Goal: Task Accomplishment & Management: Complete application form

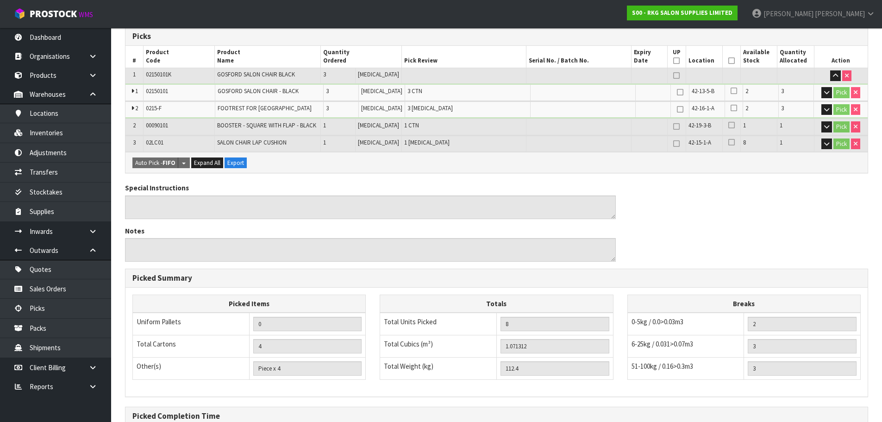
scroll to position [291, 0]
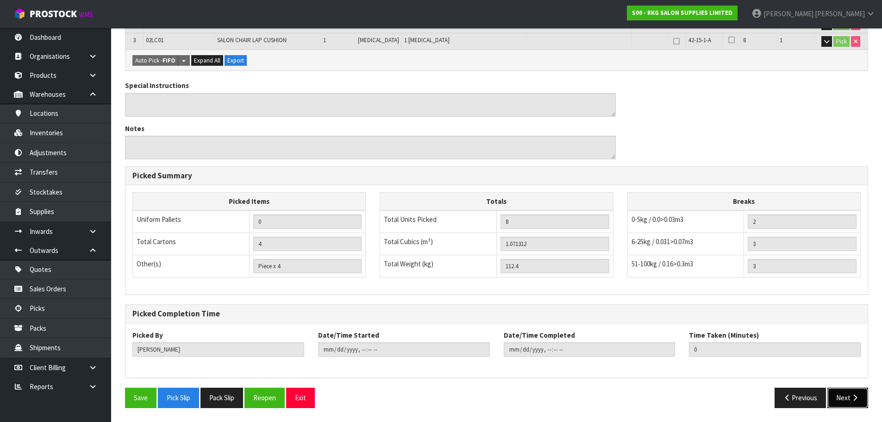
click at [851, 399] on icon "button" at bounding box center [854, 397] width 9 height 7
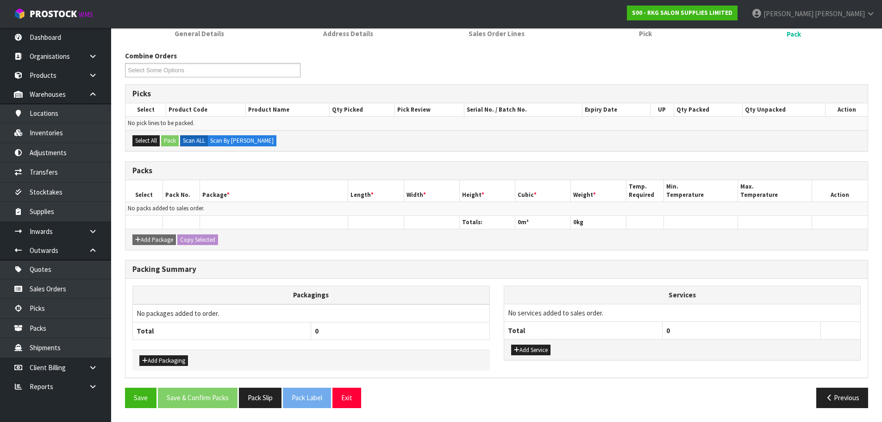
scroll to position [0, 0]
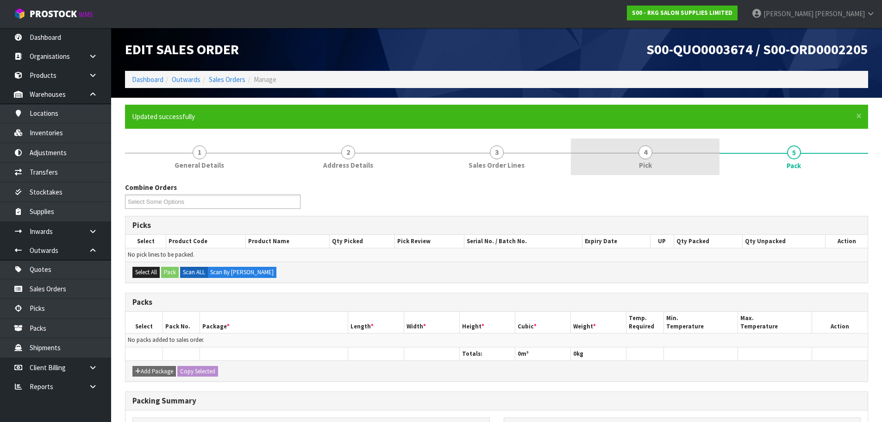
click at [639, 164] on span "Pick" at bounding box center [645, 165] width 13 height 10
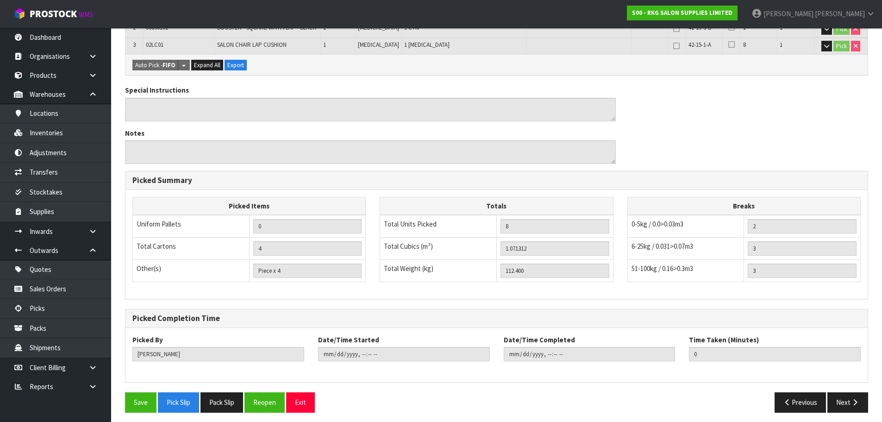
scroll to position [291, 0]
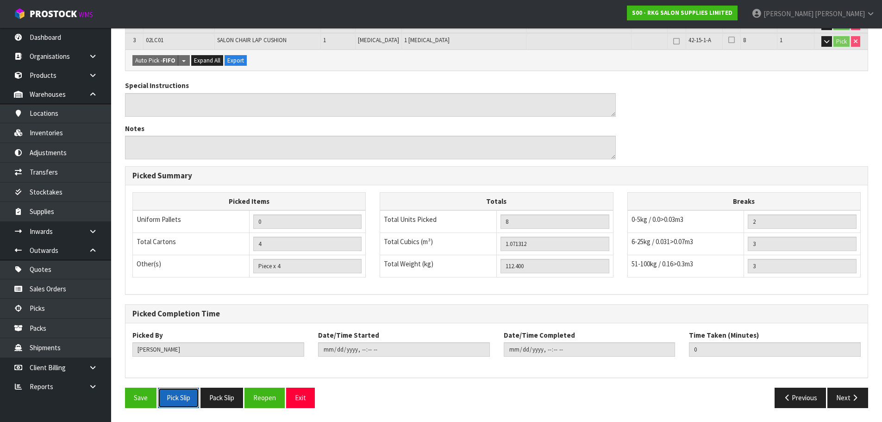
click at [178, 399] on button "Pick Slip" at bounding box center [178, 397] width 41 height 20
click at [301, 401] on button "Exit" at bounding box center [300, 397] width 29 height 20
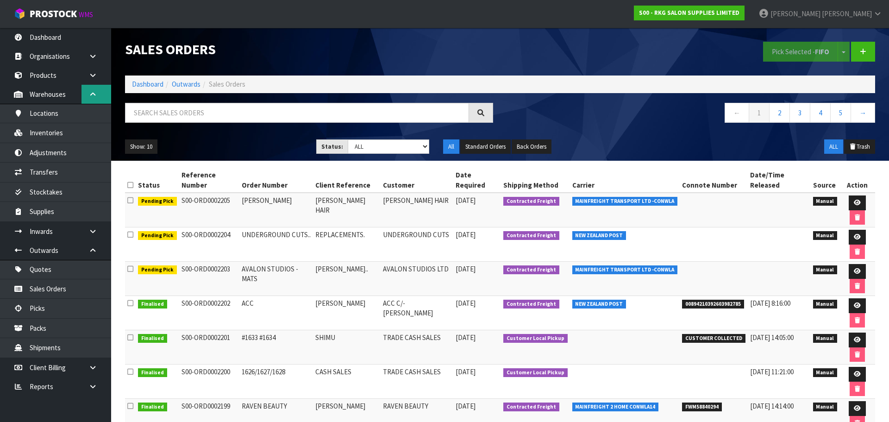
click at [91, 90] on link at bounding box center [96, 94] width 30 height 19
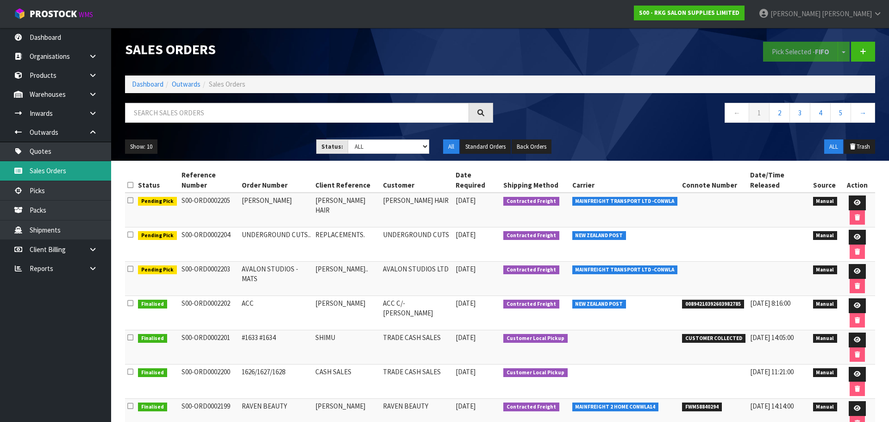
click at [54, 168] on link "Sales Orders" at bounding box center [55, 170] width 111 height 19
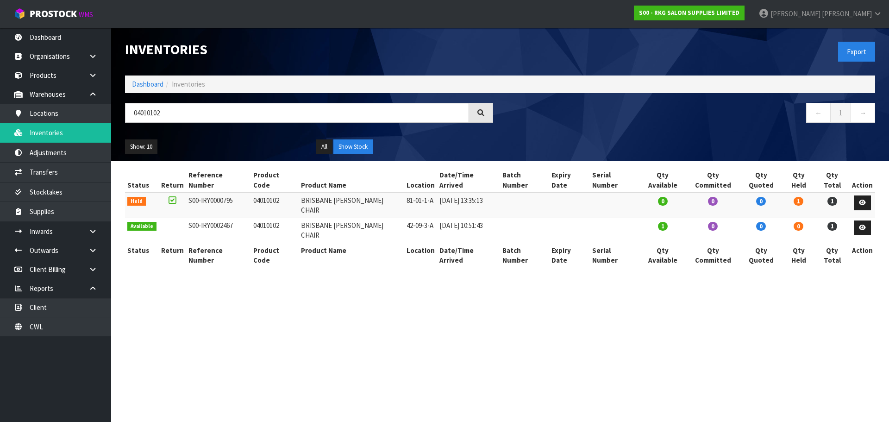
type input "04010102"
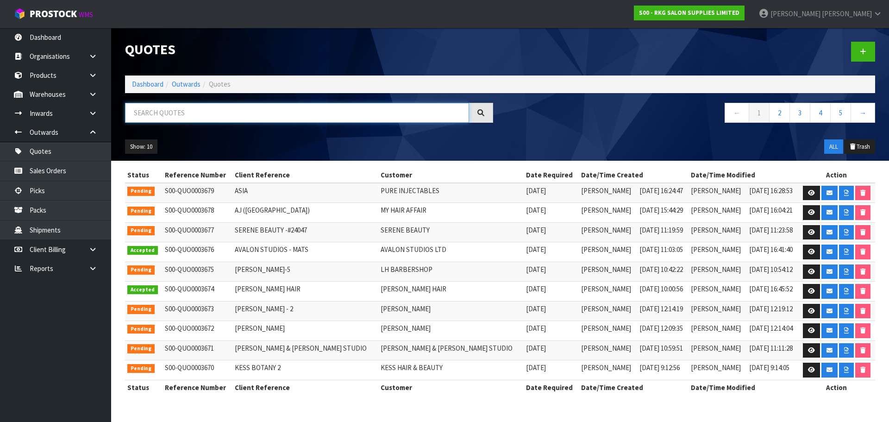
click at [179, 112] on input "text" at bounding box center [297, 113] width 344 height 20
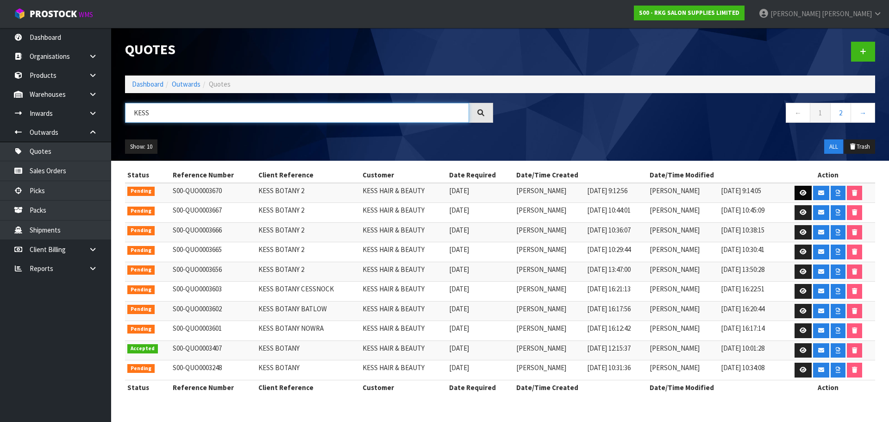
type input "KESS"
drag, startPoint x: 802, startPoint y: 193, endPoint x: 795, endPoint y: 193, distance: 6.9
click at [802, 193] on icon at bounding box center [802, 193] width 7 height 6
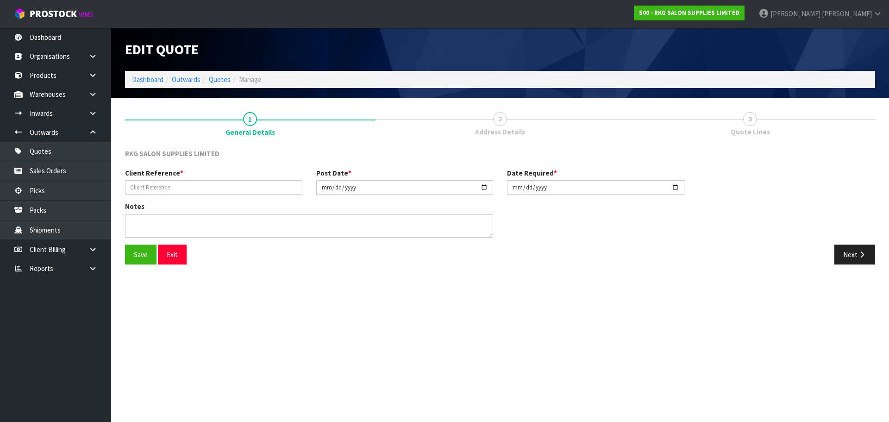
type input "KESS BOTANY 2"
type input "2025-09-25"
type textarea "FOR PICK UP"
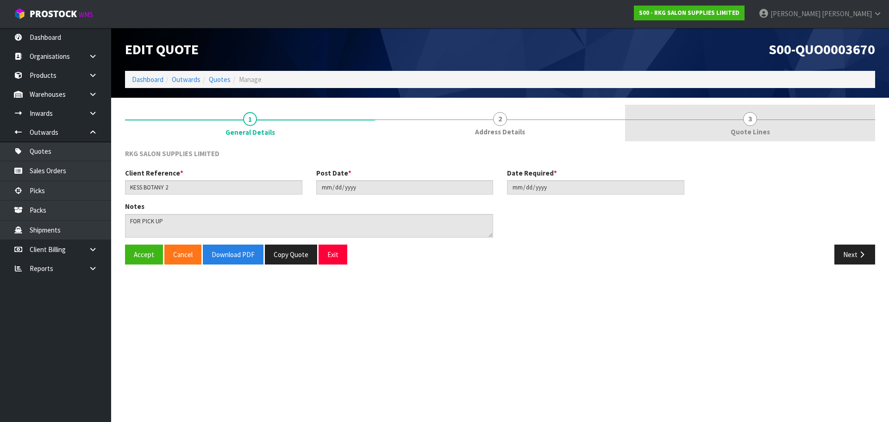
click at [754, 118] on span "3" at bounding box center [750, 119] width 14 height 14
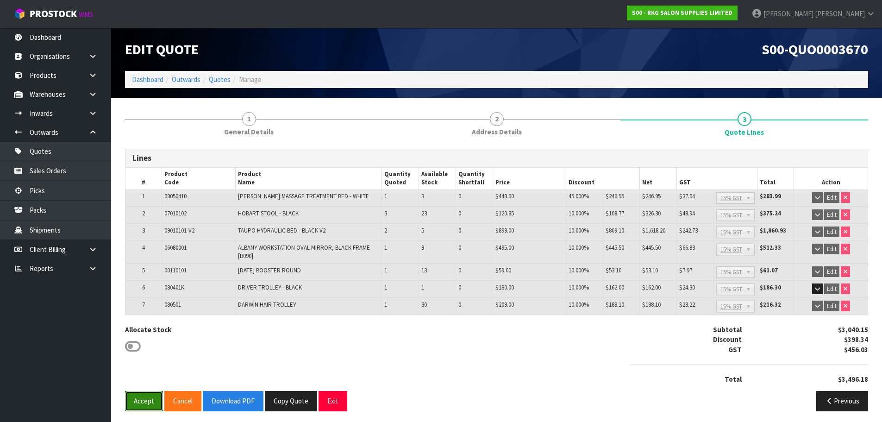
click at [144, 405] on button "Accept" at bounding box center [144, 401] width 38 height 20
click at [328, 400] on button "Exit" at bounding box center [332, 401] width 29 height 20
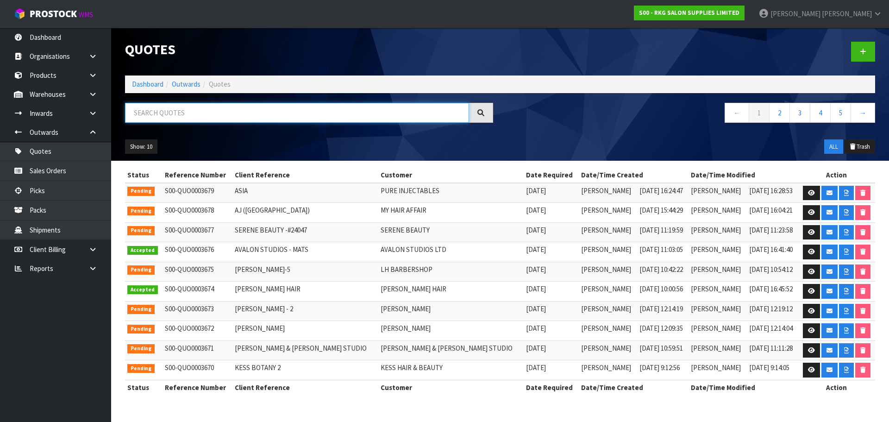
click at [217, 115] on input "text" at bounding box center [297, 113] width 344 height 20
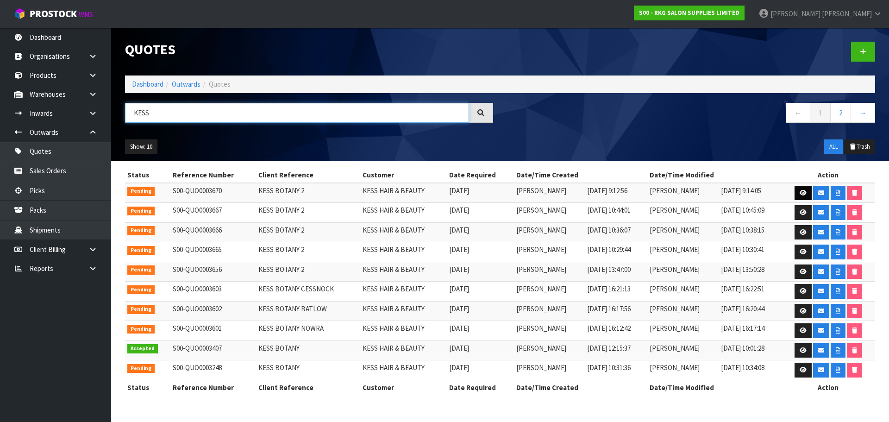
type input "KESS"
click at [805, 194] on icon at bounding box center [802, 193] width 7 height 6
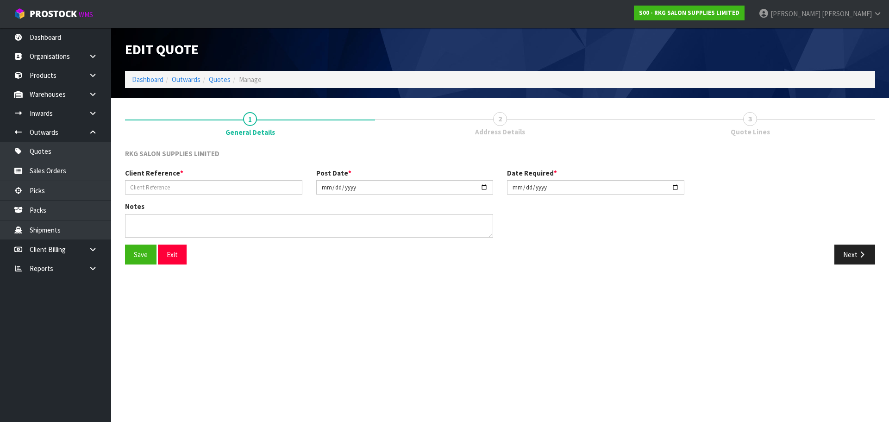
type input "KESS BOTANY 2"
type input "2025-09-25"
type textarea "FOR PICK UP"
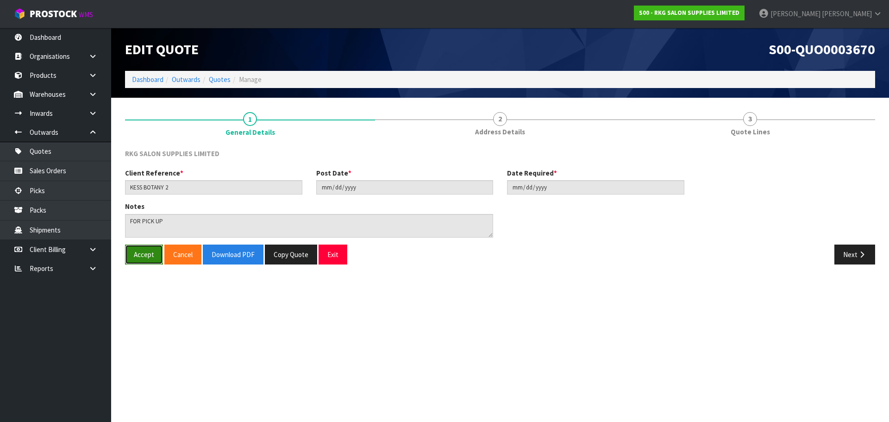
click at [136, 257] on button "Accept" at bounding box center [144, 254] width 38 height 20
click at [331, 258] on button "Exit" at bounding box center [332, 254] width 29 height 20
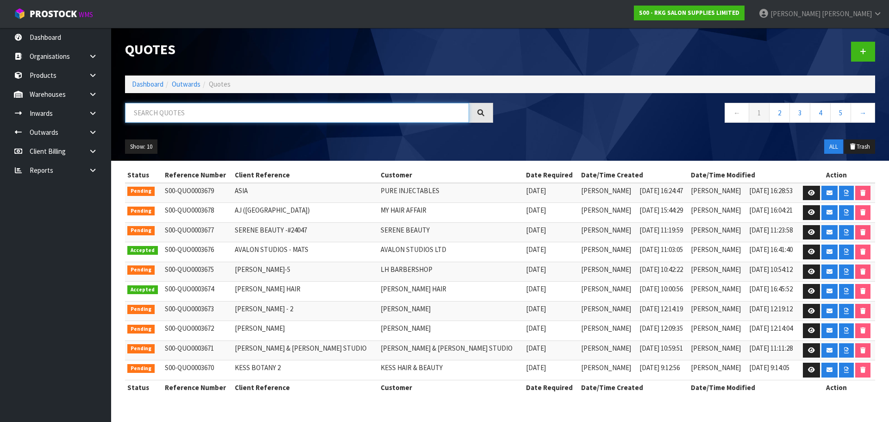
click at [187, 117] on input "text" at bounding box center [297, 113] width 344 height 20
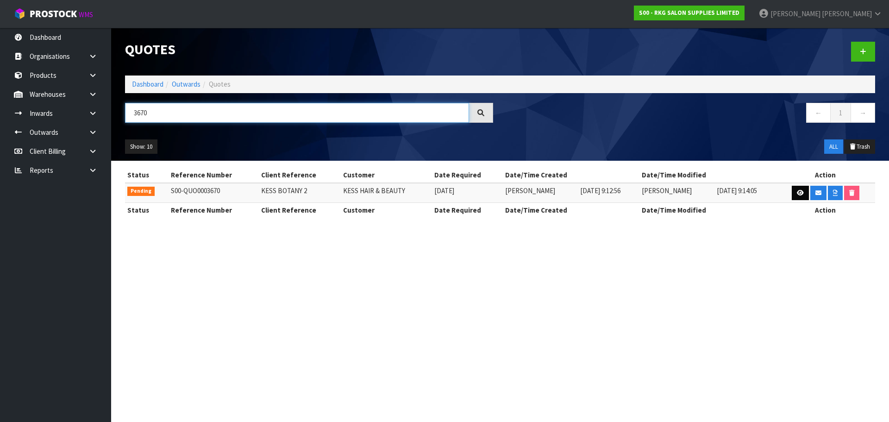
type input "3670"
drag, startPoint x: 802, startPoint y: 193, endPoint x: 757, endPoint y: 194, distance: 44.5
click at [802, 193] on icon at bounding box center [800, 193] width 7 height 6
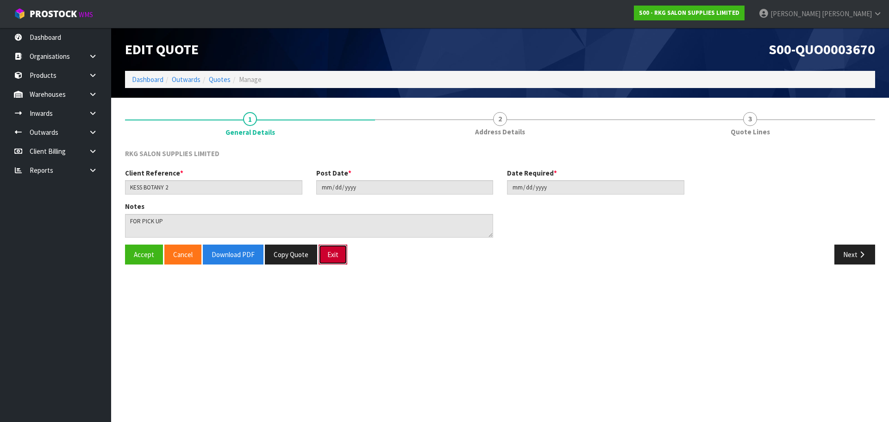
click at [328, 259] on button "Exit" at bounding box center [332, 254] width 29 height 20
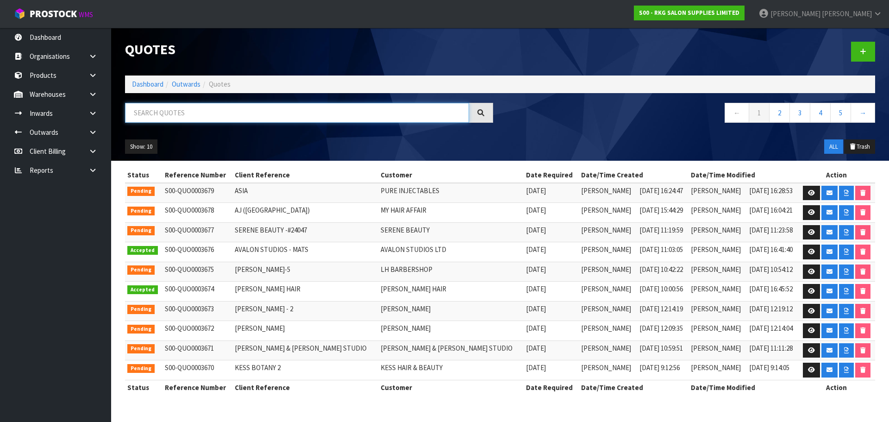
click at [188, 114] on input "text" at bounding box center [297, 113] width 344 height 20
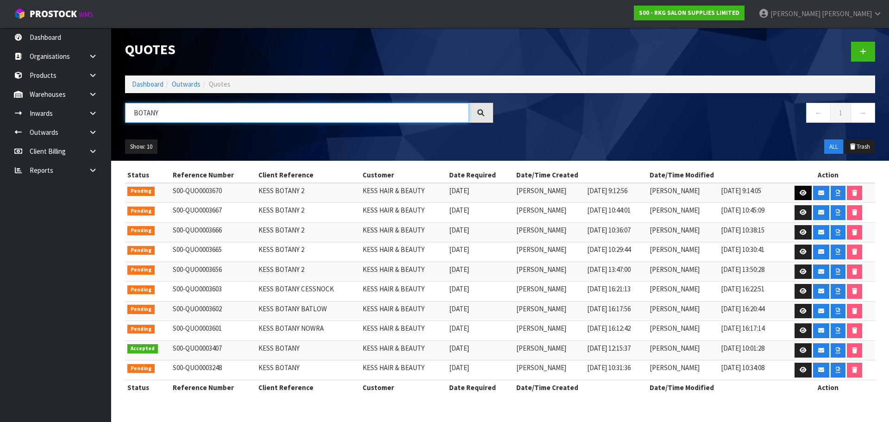
type input "BOTANY"
click at [803, 191] on icon at bounding box center [802, 193] width 7 height 6
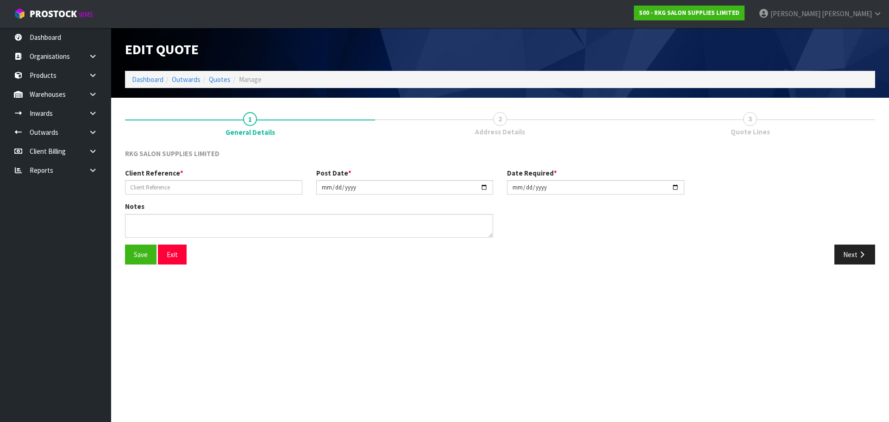
type input "KESS BOTANY 2"
type input "2025-09-25"
type textarea "FOR PICK UP"
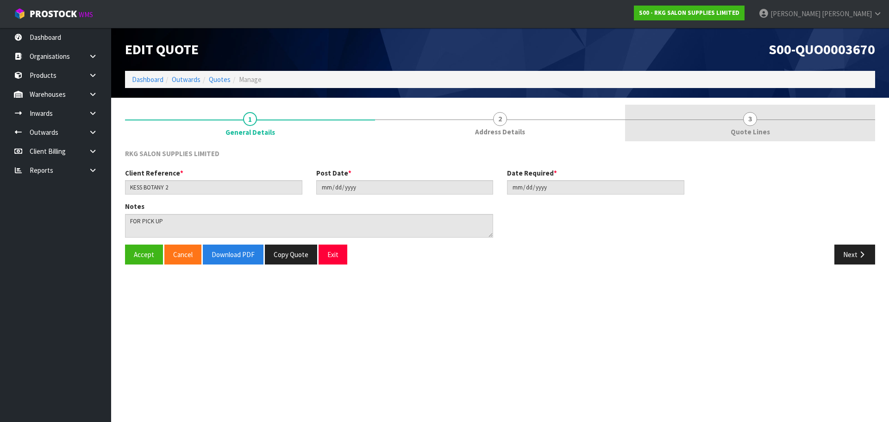
click at [744, 120] on span "3" at bounding box center [750, 119] width 14 height 14
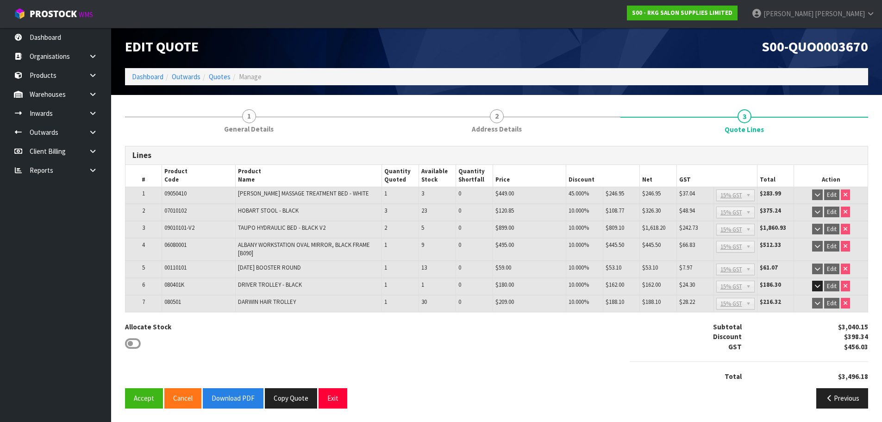
scroll to position [3, 0]
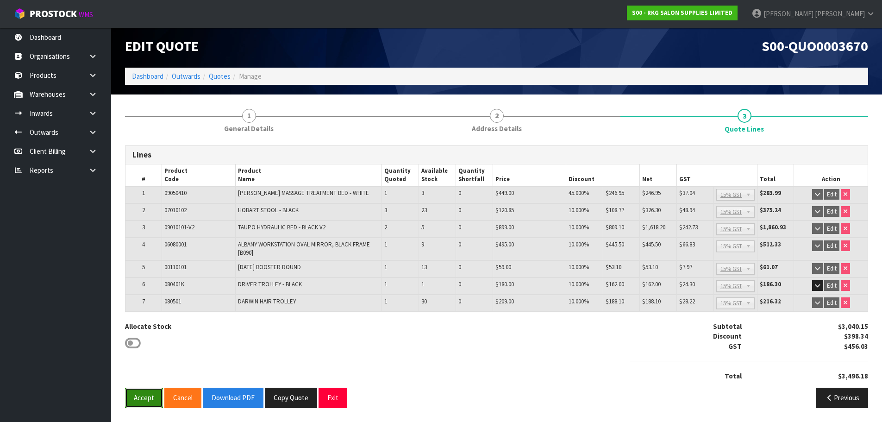
click at [144, 396] on button "Accept" at bounding box center [144, 397] width 38 height 20
click at [332, 399] on button "Exit" at bounding box center [332, 397] width 29 height 20
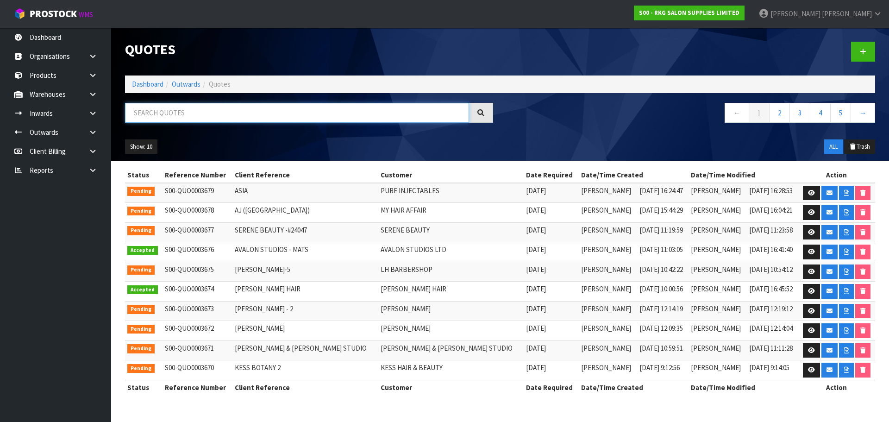
click at [184, 113] on input "text" at bounding box center [297, 113] width 344 height 20
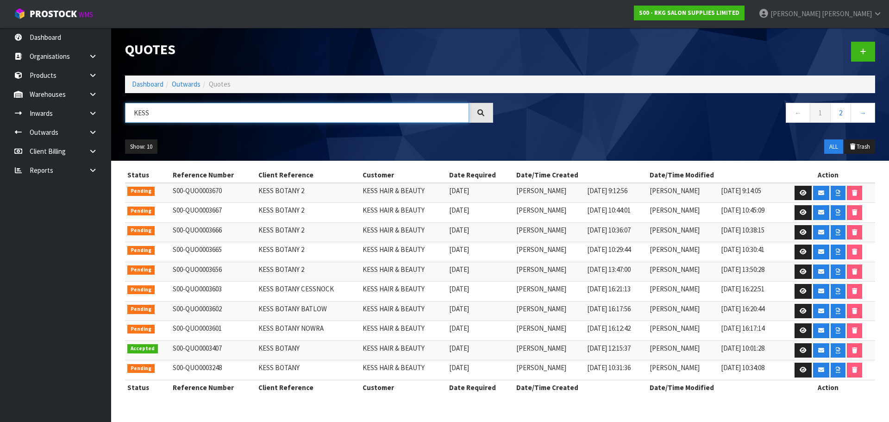
type input "KESS"
click at [801, 193] on icon at bounding box center [802, 193] width 7 height 6
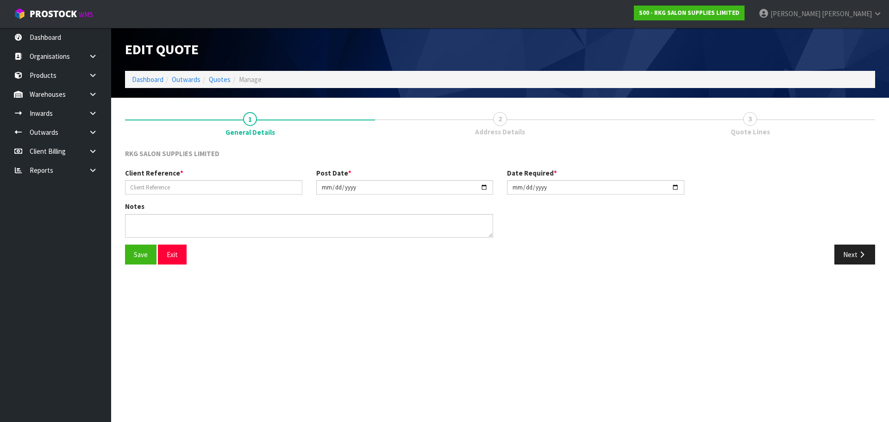
type input "KESS BOTANY 2"
type input "2025-09-25"
type textarea "FOR PICK UP"
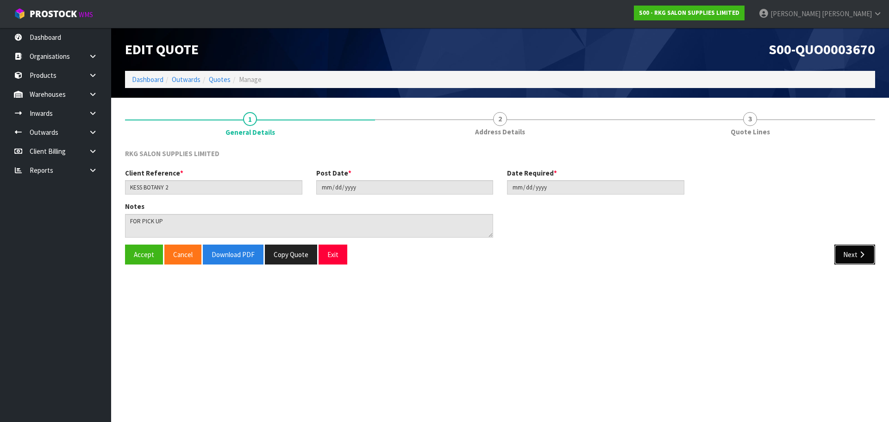
click at [849, 256] on button "Next" at bounding box center [854, 254] width 41 height 20
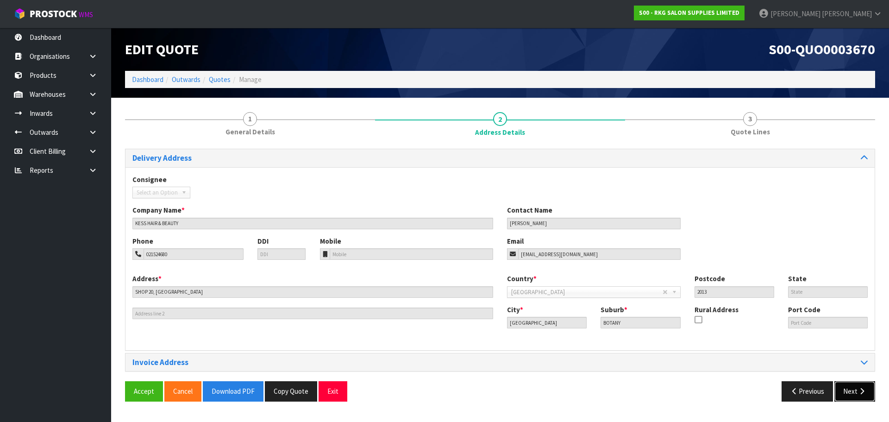
click at [852, 394] on button "Next" at bounding box center [854, 391] width 41 height 20
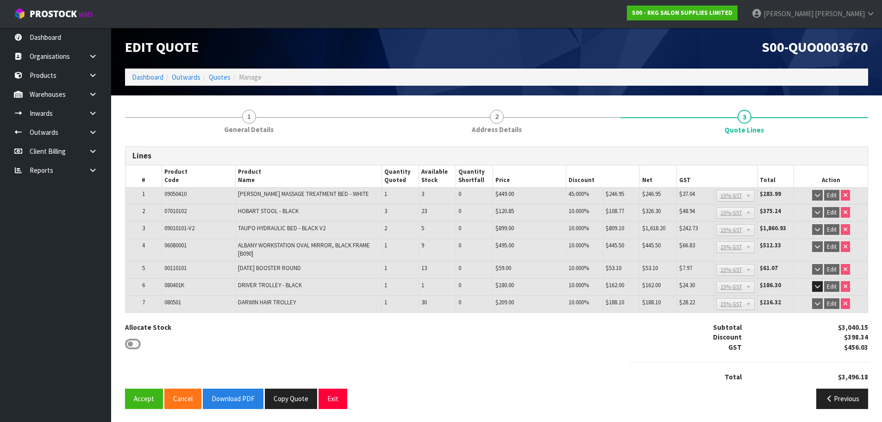
scroll to position [3, 0]
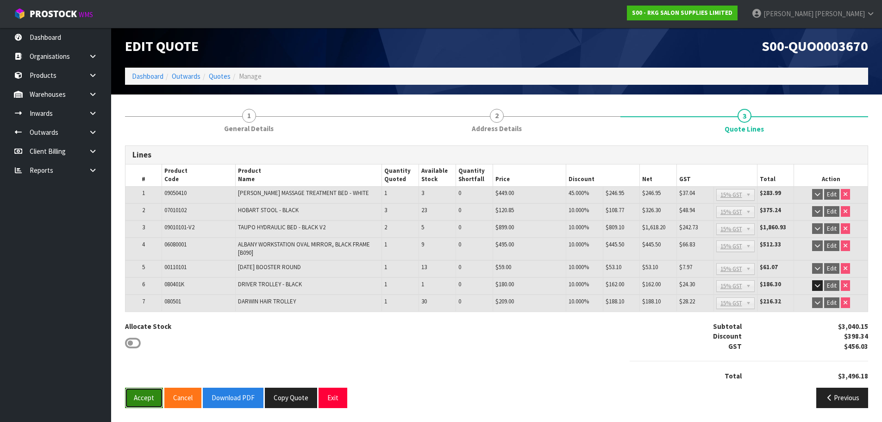
click at [137, 404] on button "Accept" at bounding box center [144, 397] width 38 height 20
click at [132, 341] on icon at bounding box center [133, 343] width 16 height 14
click at [328, 396] on button "Exit" at bounding box center [332, 397] width 29 height 20
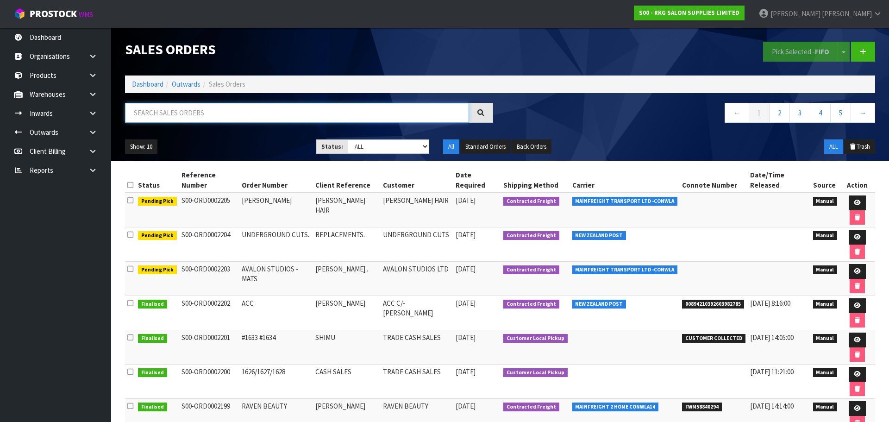
click at [167, 117] on input "text" at bounding box center [297, 113] width 344 height 20
type input "KESS"
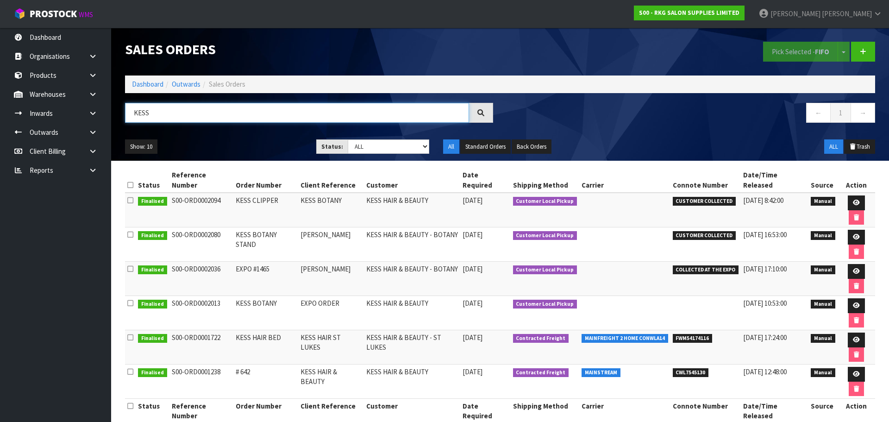
drag, startPoint x: 156, startPoint y: 113, endPoint x: 125, endPoint y: 121, distance: 32.6
click at [125, 121] on input "KESS" at bounding box center [297, 113] width 344 height 20
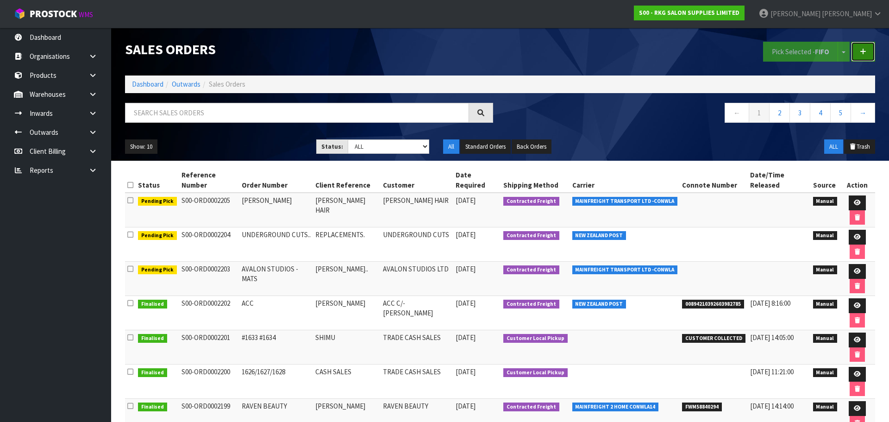
click at [867, 52] on link at bounding box center [863, 52] width 24 height 20
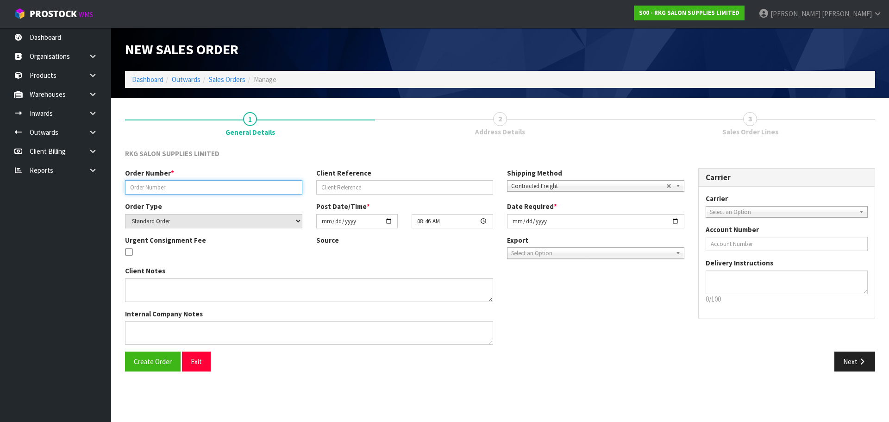
click at [209, 190] on input "text" at bounding box center [213, 187] width 177 height 14
type input "KESS BOTANY 2"
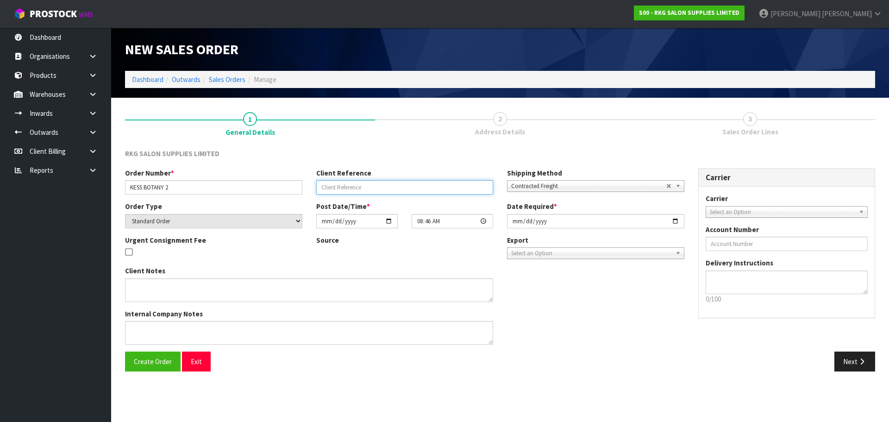
click at [341, 188] on input "text" at bounding box center [404, 187] width 177 height 14
type input "GURPREET KESS"
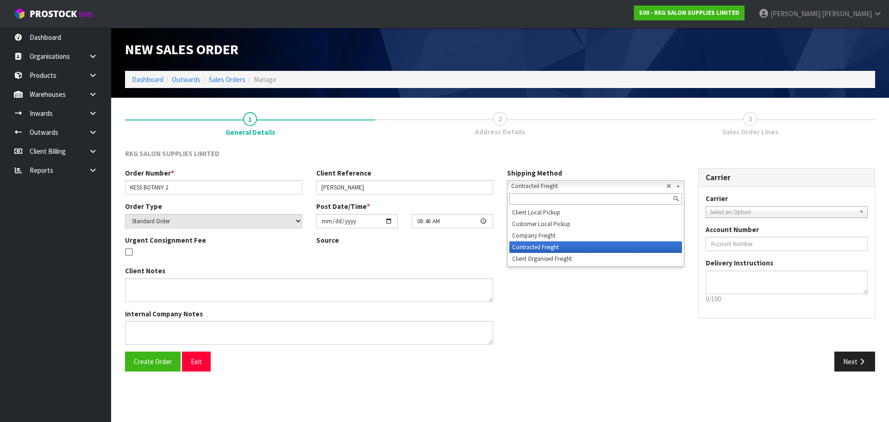
click at [560, 188] on span "Contracted Freight" at bounding box center [588, 186] width 155 height 11
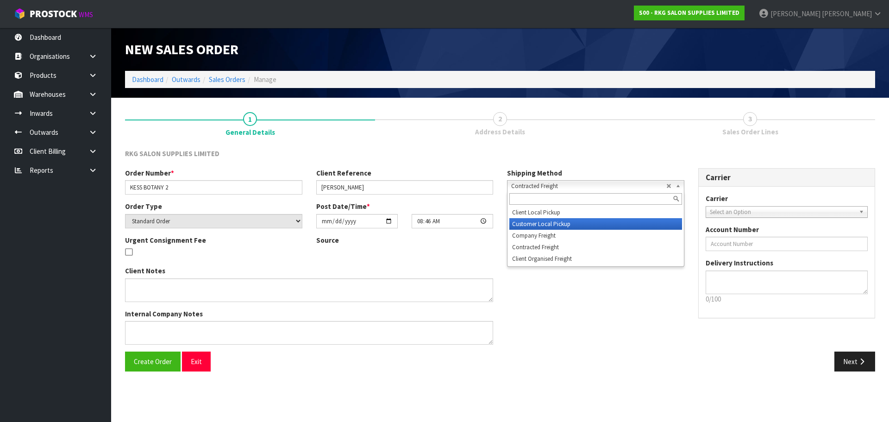
click at [535, 224] on li "Customer Local Pickup" at bounding box center [595, 224] width 173 height 12
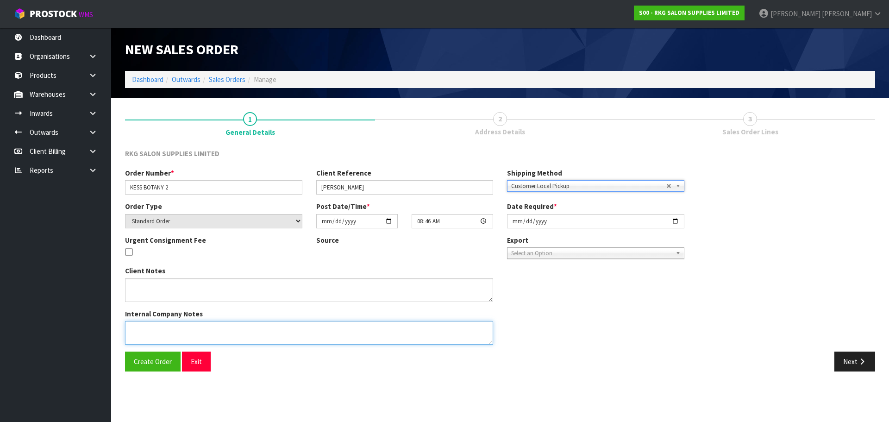
click at [167, 331] on textarea at bounding box center [309, 333] width 368 height 24
type textarea "FOR PICK UP OCT 6"
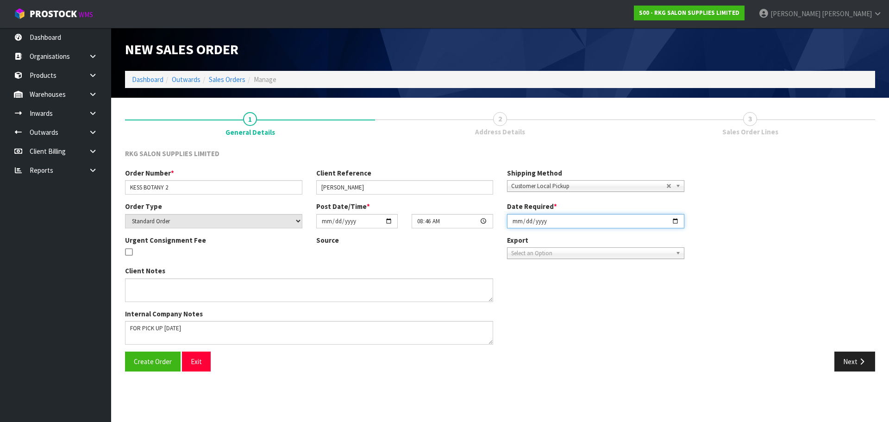
click at [674, 220] on input "[DATE]" at bounding box center [595, 221] width 177 height 14
type input "2025-10-03"
click at [147, 364] on span "Create Order" at bounding box center [153, 361] width 38 height 9
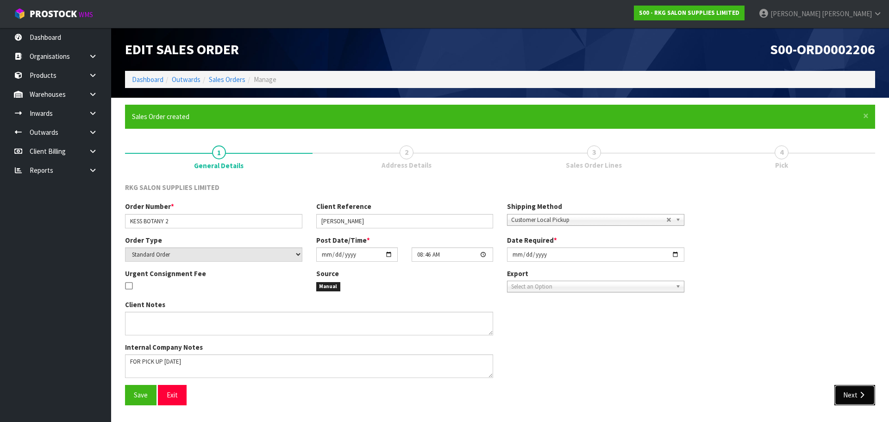
click at [862, 395] on icon "button" at bounding box center [861, 394] width 9 height 7
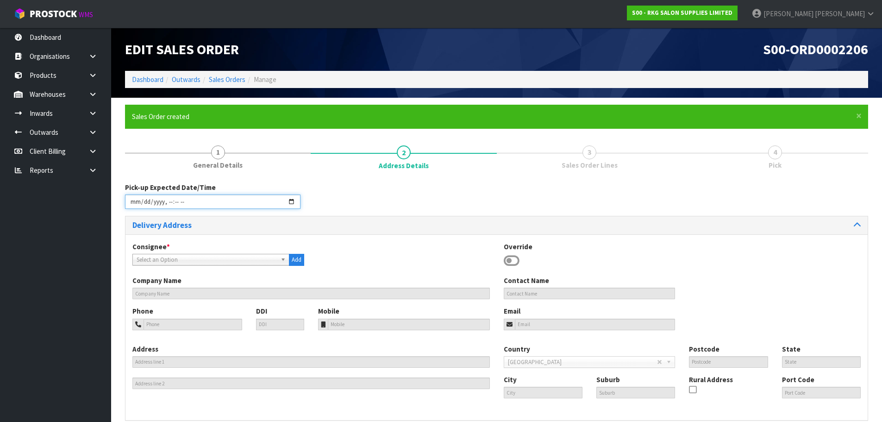
click at [287, 200] on input "datetime-local" at bounding box center [212, 201] width 175 height 14
click at [291, 202] on input "datetime-local" at bounding box center [212, 201] width 175 height 14
type input "2025-10-03T08:47"
click at [406, 205] on div "Pick-up Expected Date/Time" at bounding box center [496, 198] width 757 height 33
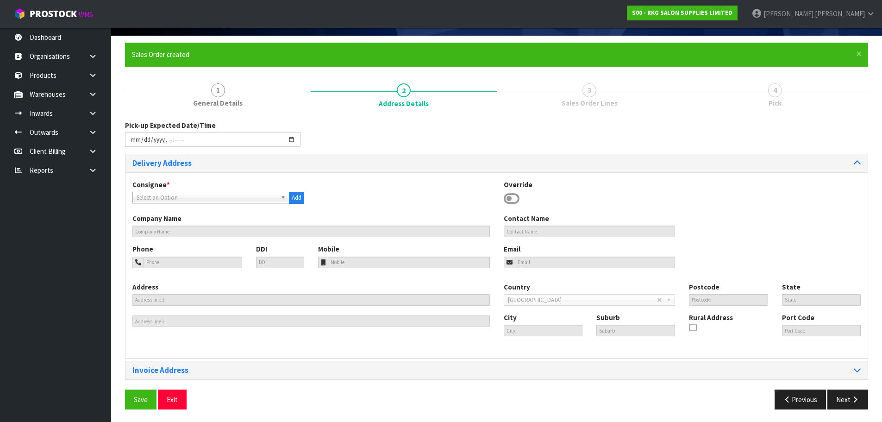
scroll to position [63, 0]
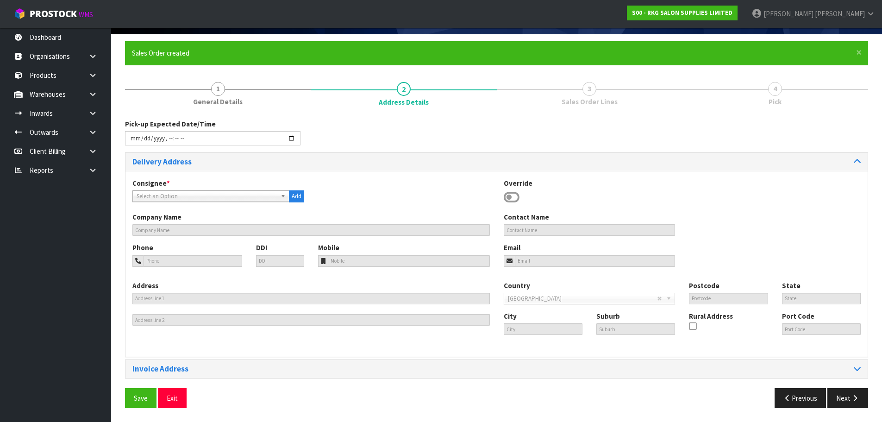
click at [513, 196] on icon at bounding box center [512, 197] width 16 height 14
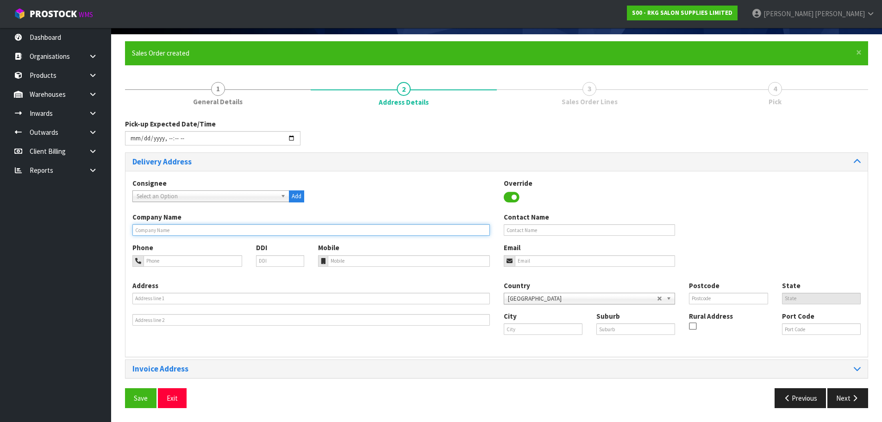
click at [209, 230] on input "text" at bounding box center [310, 230] width 357 height 12
type input "KESS HAIR & BEAUTY - BOTANY TOWN CENTRE"
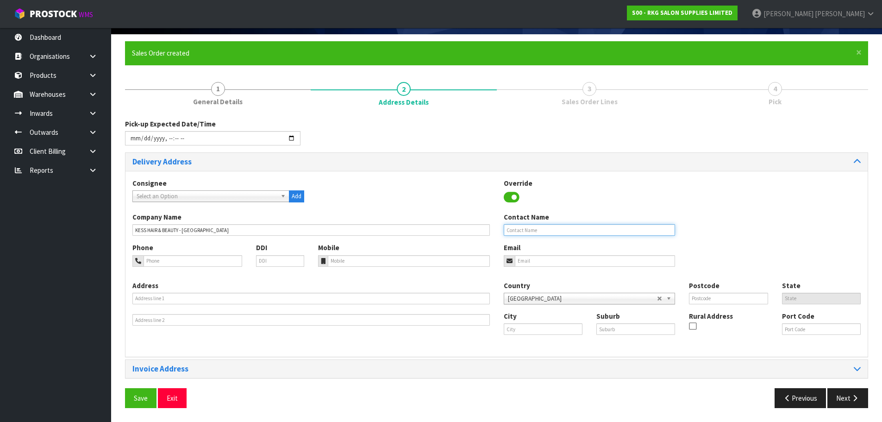
type input "GURPREET"
type input "021524680"
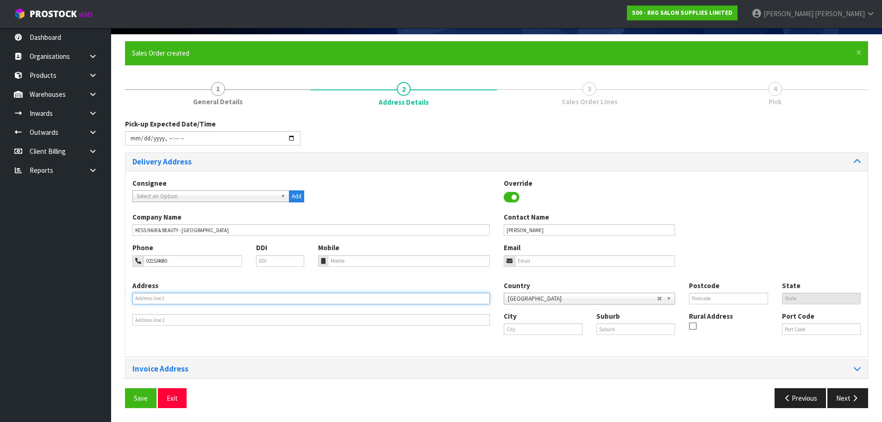
type input "SHOP 20, BOTANY TOWN CENTRE"
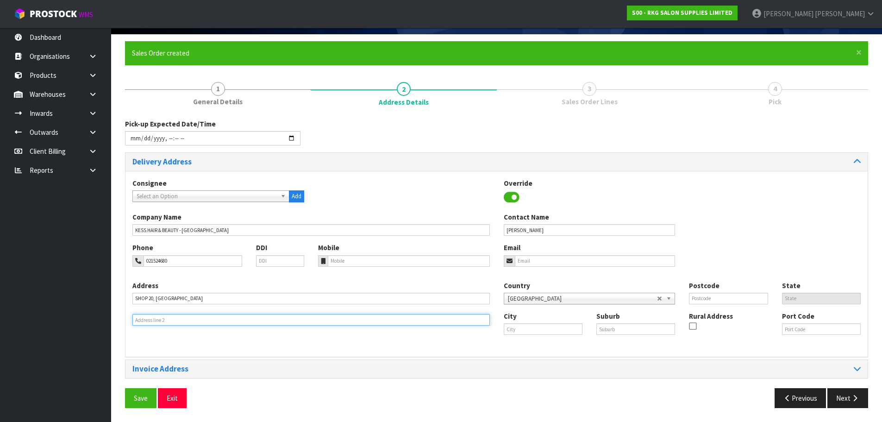
type input "BOTANY"
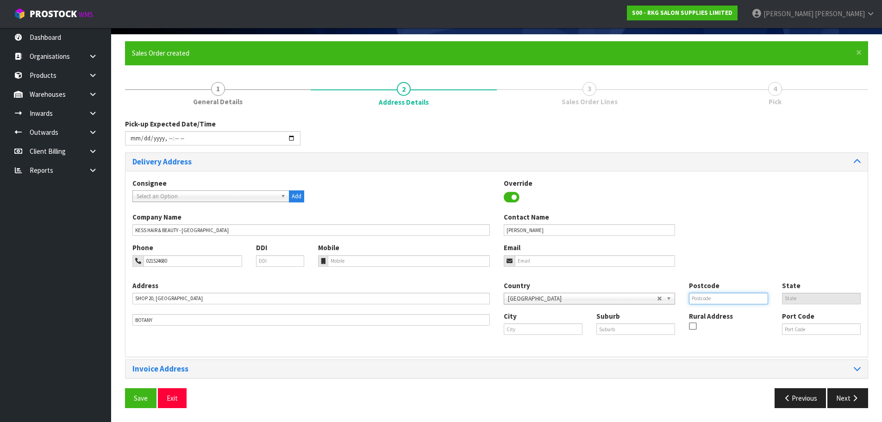
type input "2013"
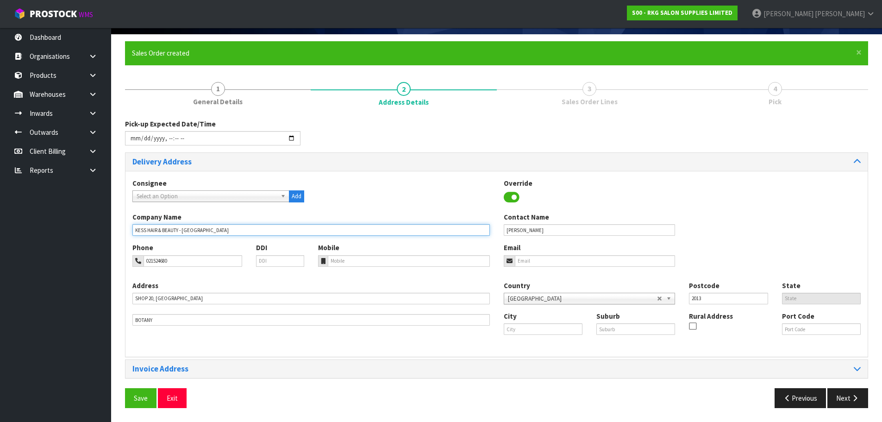
type input "KESS HAIR & BEAUTY - BOTANY TOWN CENTRE"
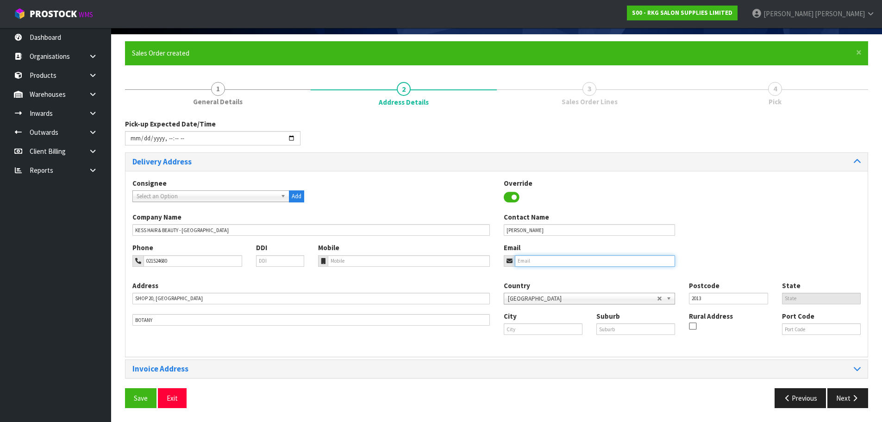
click at [554, 261] on input "email" at bounding box center [595, 261] width 161 height 12
type input "kessnz@yahoo.co.nz"
click at [531, 328] on input "text" at bounding box center [543, 329] width 79 height 12
click at [529, 346] on link "Auck land" at bounding box center [545, 344] width 83 height 12
type input "Auckland"
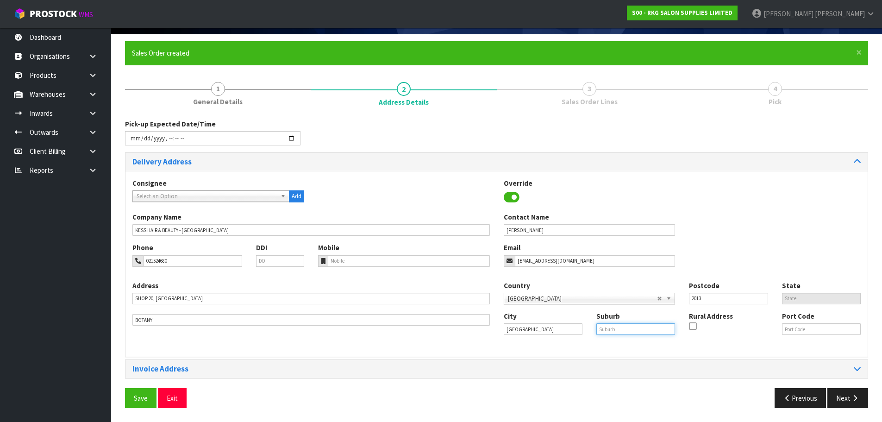
click at [613, 330] on input "text" at bounding box center [635, 329] width 79 height 12
type input "EAST TAMAKI"
click at [137, 402] on button "Save" at bounding box center [140, 398] width 31 height 20
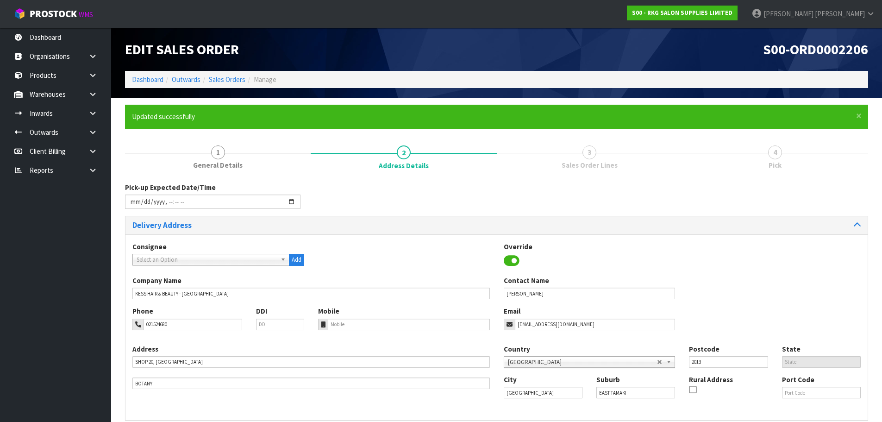
type input "2025-10-03T08:47"
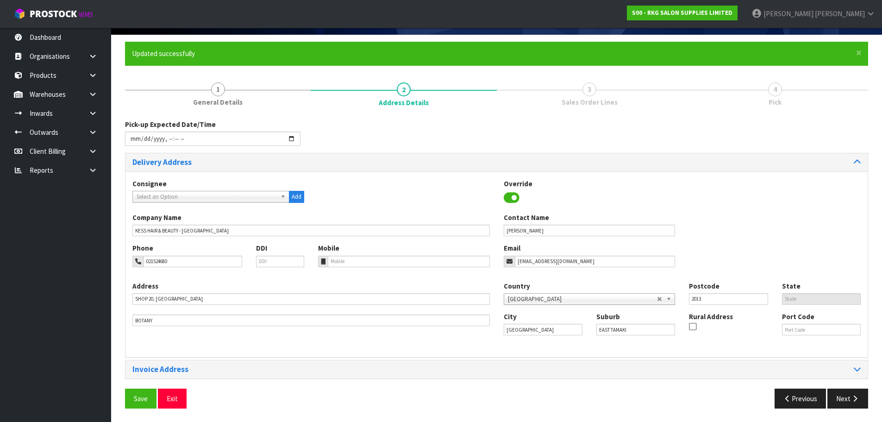
scroll to position [63, 0]
click at [706, 297] on input "2013" at bounding box center [728, 299] width 79 height 12
click at [846, 396] on button "Next" at bounding box center [847, 398] width 41 height 20
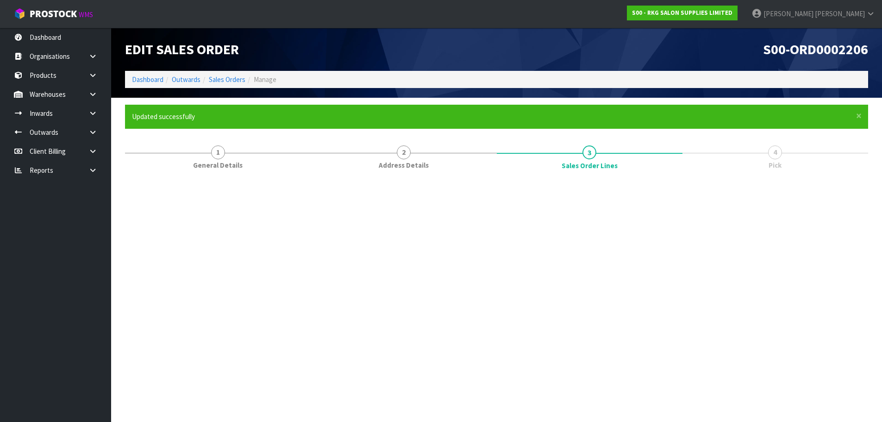
scroll to position [0, 0]
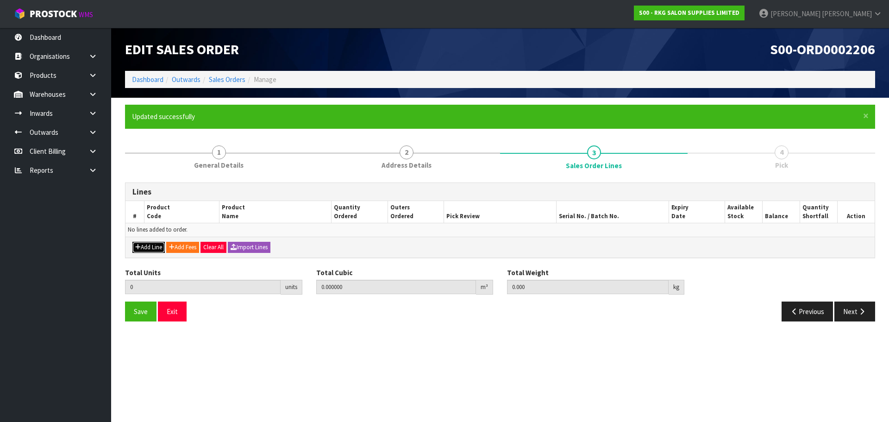
click at [150, 245] on button "Add Line" at bounding box center [148, 247] width 32 height 11
type input "0"
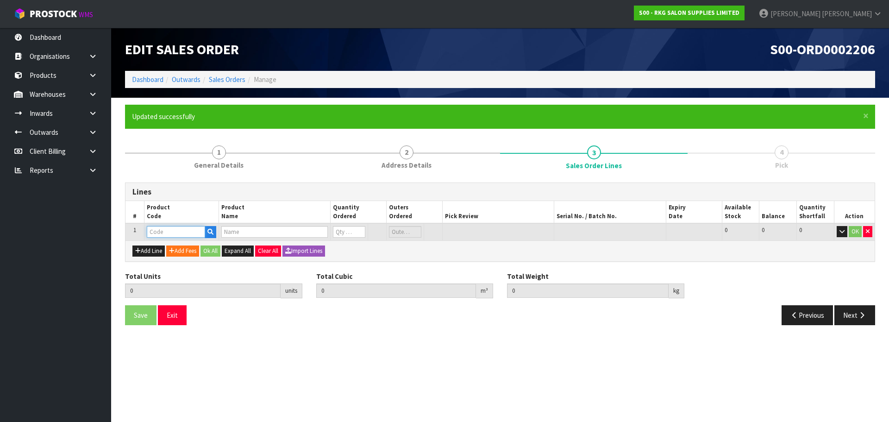
click at [158, 232] on input "text" at bounding box center [176, 232] width 58 height 12
type input "09050410"
type input "0.000000"
type input "0.000"
type input "NAPIER MASSAGE TREATMENT BED - WHITE"
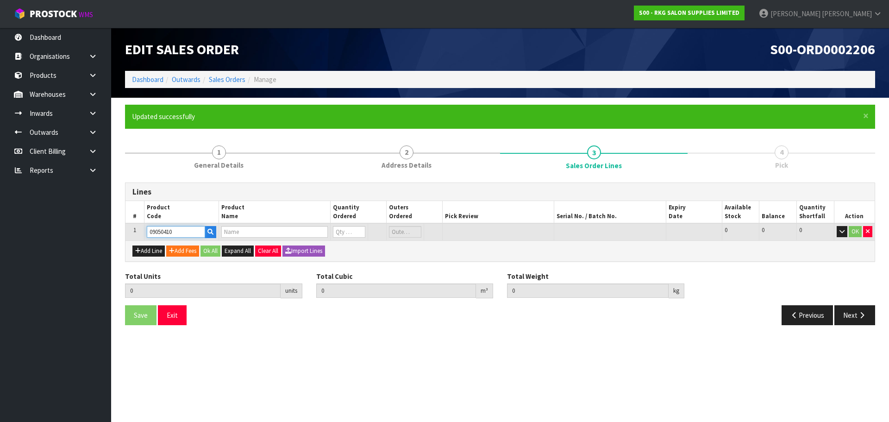
type input "0"
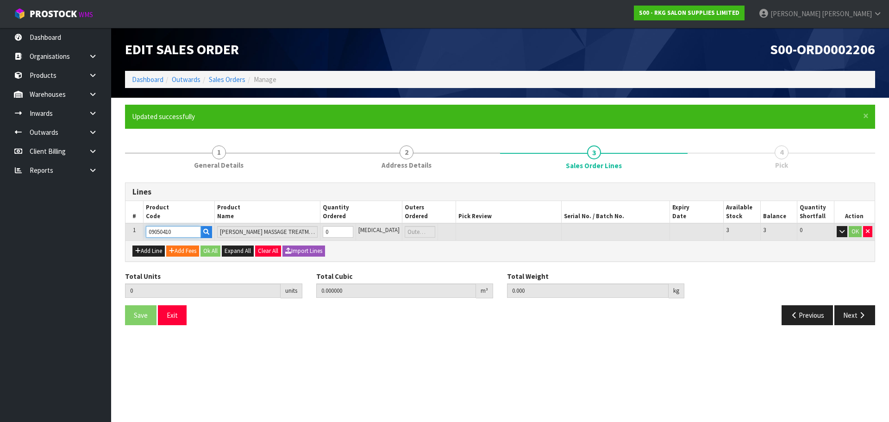
type input "09050410"
type input "1"
type input "0.27648"
type input "35"
type input "1"
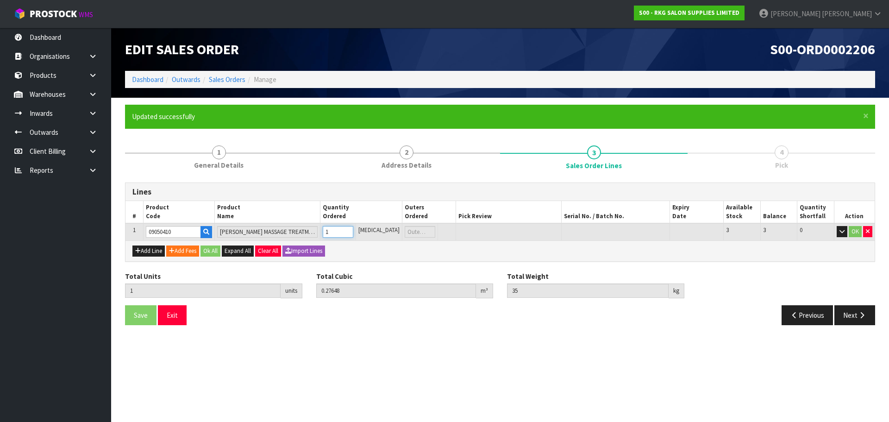
click at [353, 231] on input "1" at bounding box center [338, 232] width 30 height 12
click at [154, 252] on button "Add Line" at bounding box center [148, 250] width 32 height 11
type input "0"
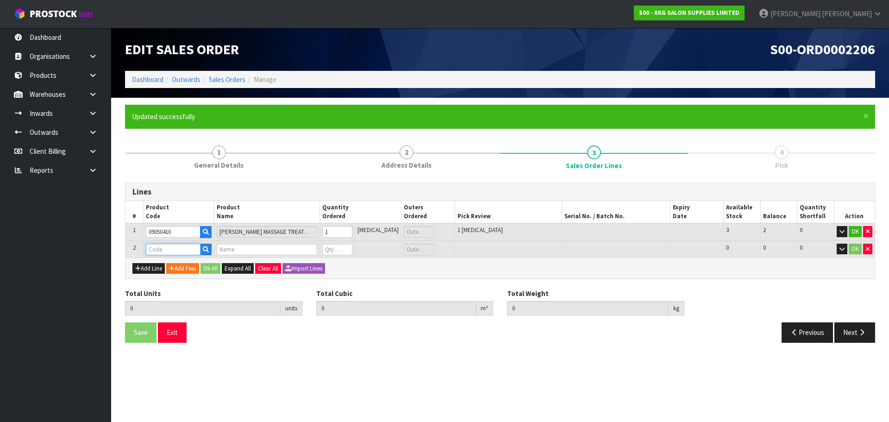
click at [155, 250] on input "text" at bounding box center [173, 250] width 55 height 12
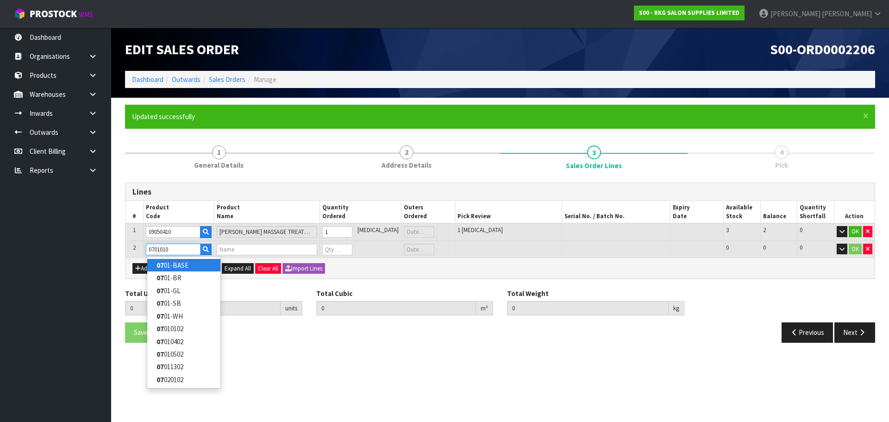
type input "07010102"
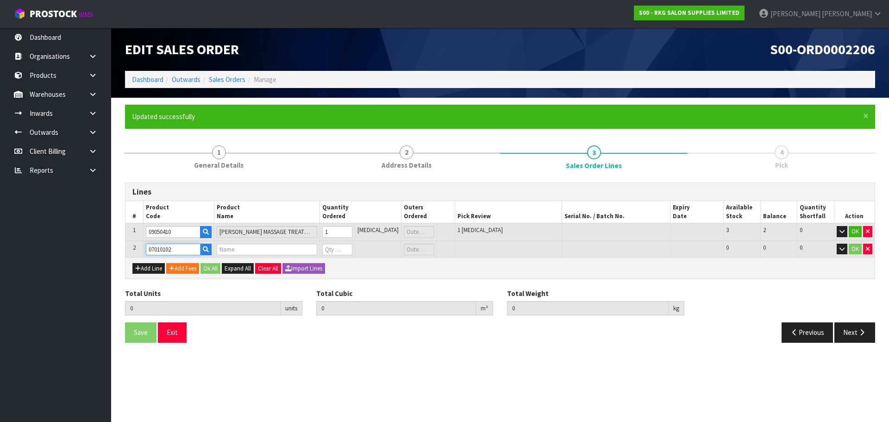
type input "1"
type input "0.27648"
type input "35"
type input "HOBART STOOL - BLACK"
type input "0"
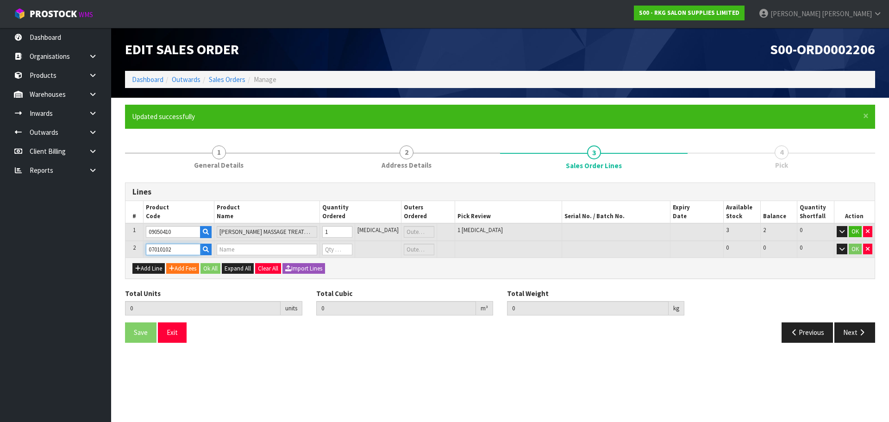
type input "0"
type input "07010102"
type input "2"
type input "0.305712"
type input "40"
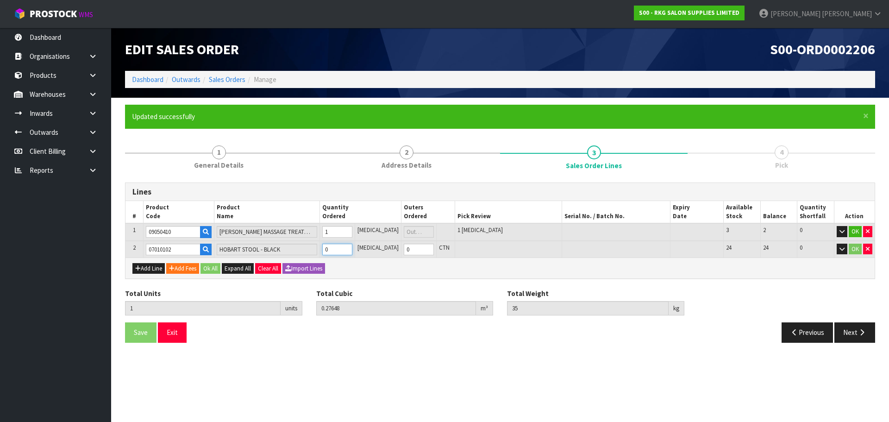
type input "1"
click at [352, 247] on input "1" at bounding box center [337, 250] width 30 height 12
type input "3"
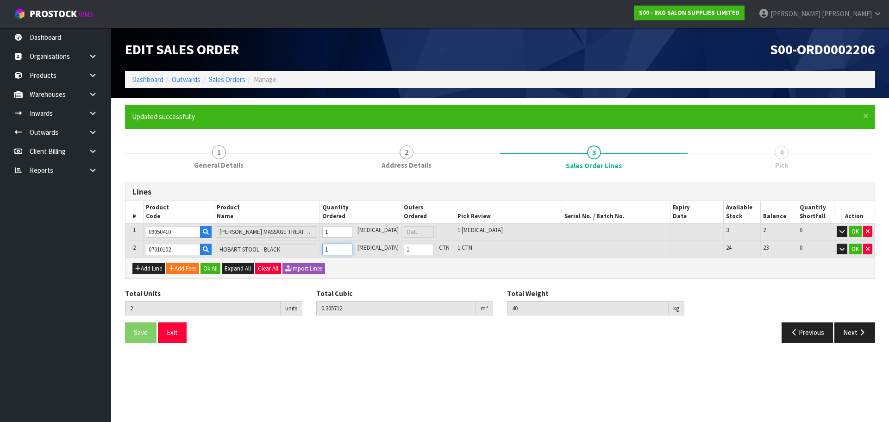
type input "0.334944"
type input "45"
type input "2"
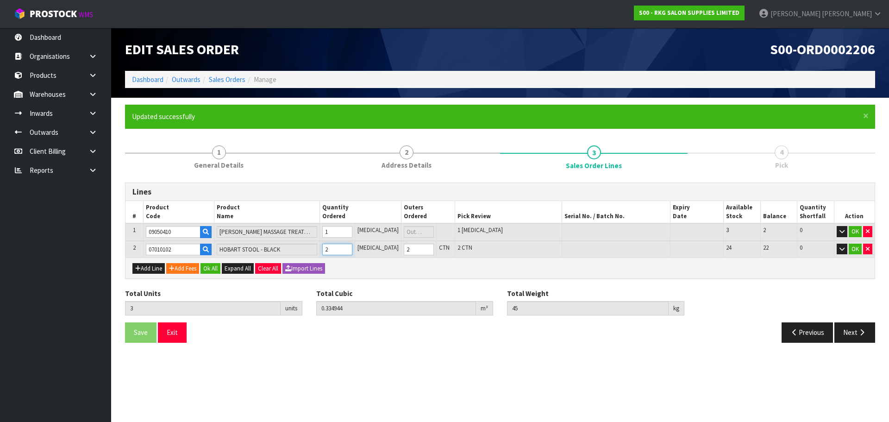
click at [352, 246] on input "2" at bounding box center [337, 250] width 30 height 12
type input "4"
type input "0.364176"
type input "50"
type input "3"
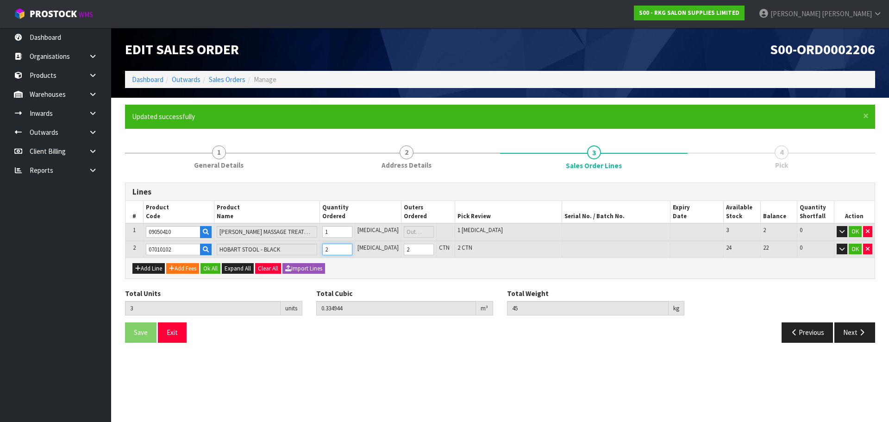
type input "3"
click at [352, 246] on input "3" at bounding box center [337, 250] width 30 height 12
click at [154, 267] on button "Add Line" at bounding box center [148, 268] width 32 height 11
type input "0"
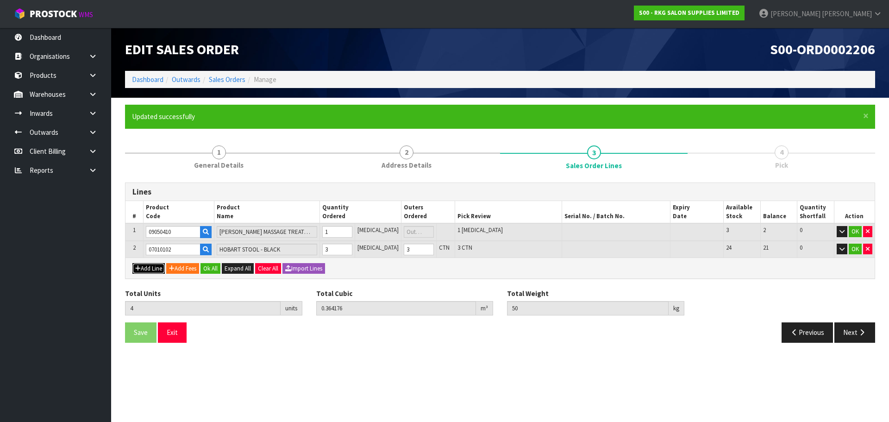
type input "0"
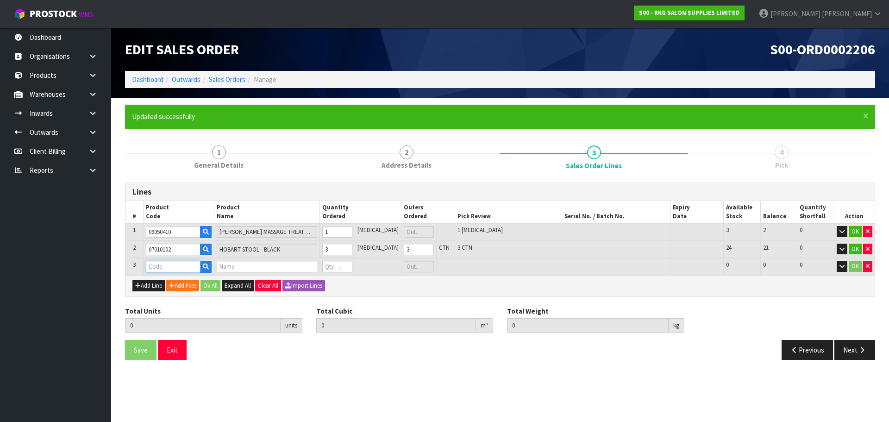
click at [154, 267] on input "text" at bounding box center [173, 267] width 55 height 12
type input "090101"
click at [166, 307] on strong "090101" at bounding box center [167, 307] width 22 height 9
type input "09010101-V2"
type input "4"
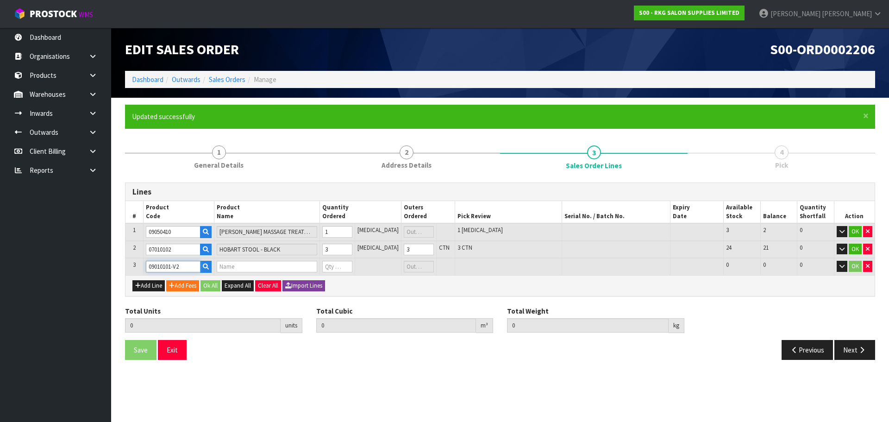
type input "0.364176"
type input "50"
type input "TAUPO HYDRAULIC BED - BLACK V2"
type input "0"
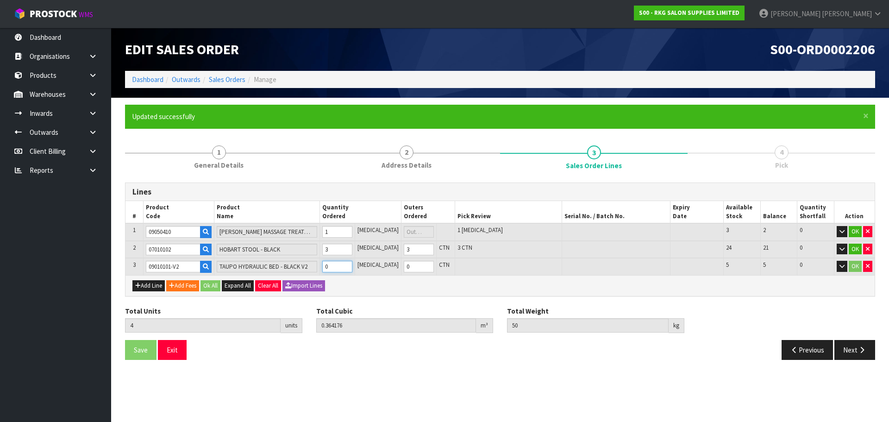
type input "5"
type input "1.074576"
type input "114.7"
type input "1"
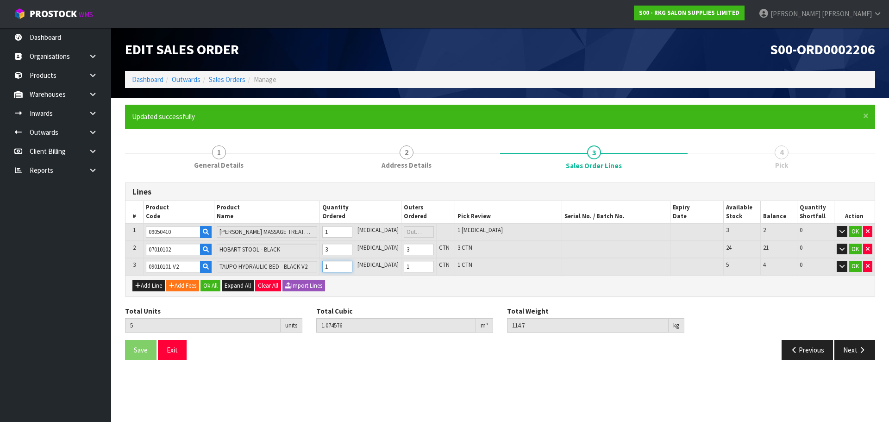
type input "1"
click at [352, 265] on input "1" at bounding box center [337, 267] width 30 height 12
click at [150, 288] on button "Add Line" at bounding box center [148, 285] width 32 height 11
type input "0"
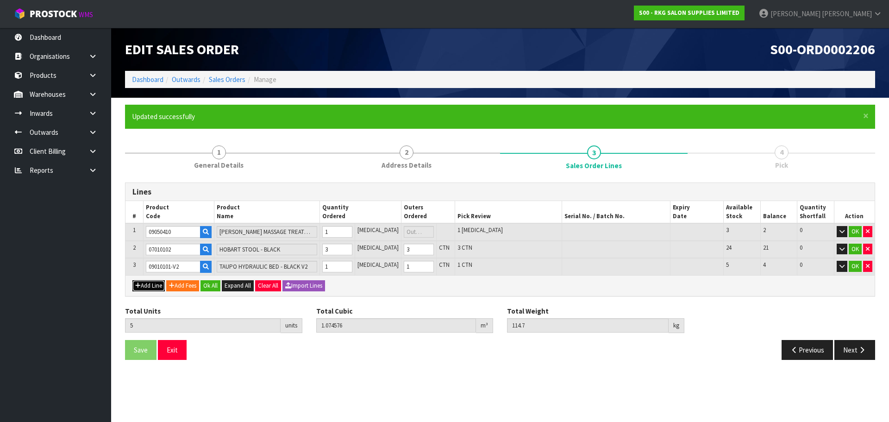
type input "0"
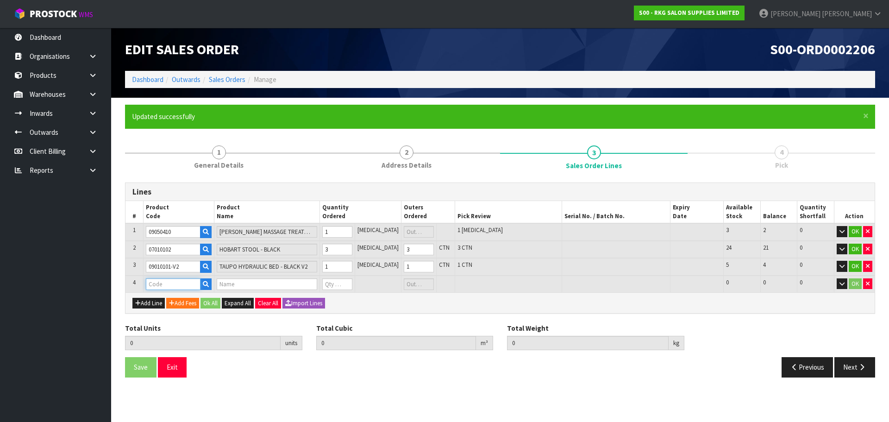
click at [154, 289] on input "text" at bounding box center [173, 284] width 55 height 12
type input "0608000"
click at [171, 299] on strong "0608000" at bounding box center [169, 299] width 26 height 9
type input "06080001"
type input "5"
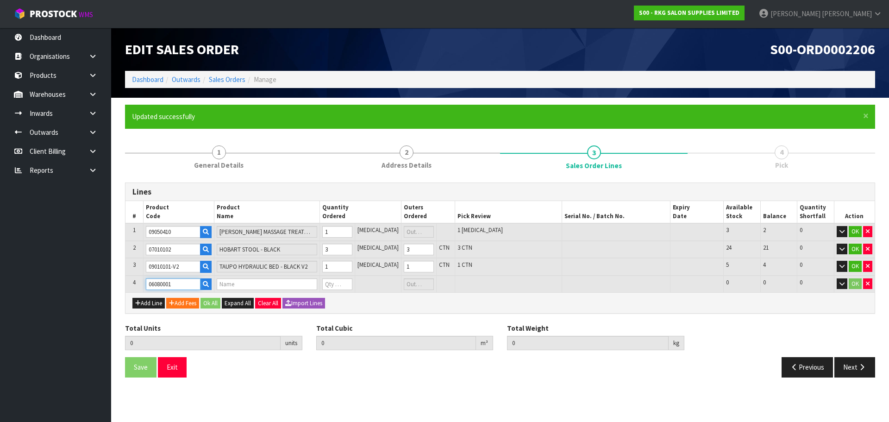
type input "1.074576"
type input "114.7"
type input "ALBANY WORKSTATION OVAL MIRROR, BLACK FRAME [B090]"
type input "0"
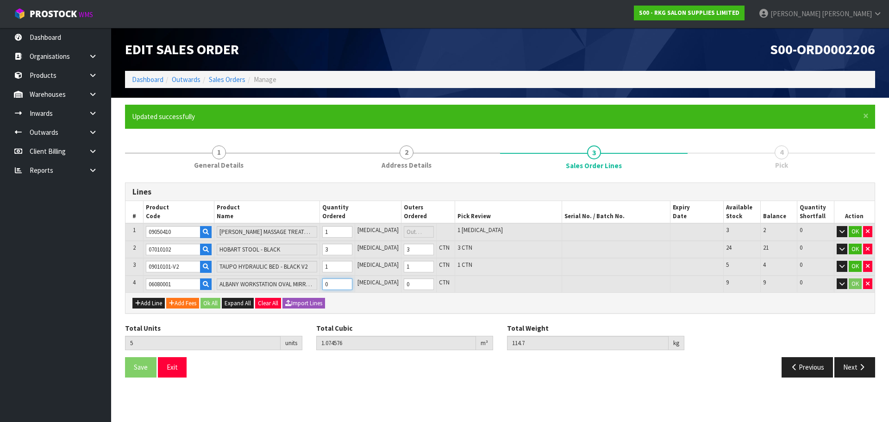
type input "6"
type input "1.196376"
type input "140.7"
type input "1"
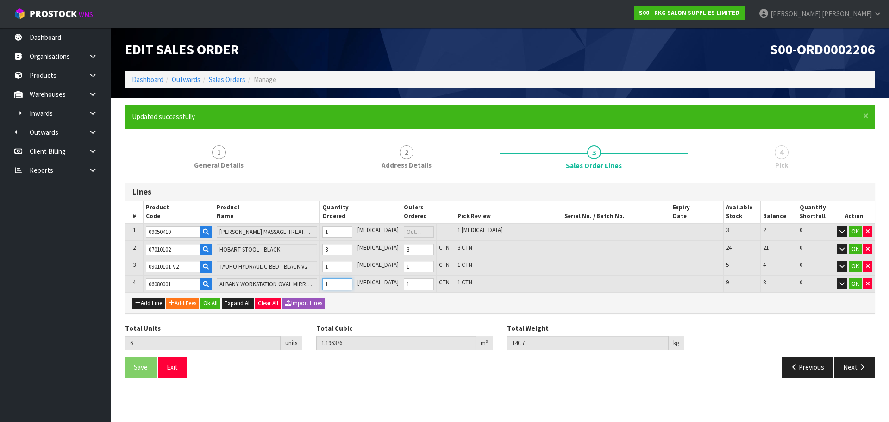
type input "1"
click at [352, 281] on input "1" at bounding box center [337, 284] width 30 height 12
click at [139, 304] on icon "button" at bounding box center [138, 303] width 6 height 6
type input "0"
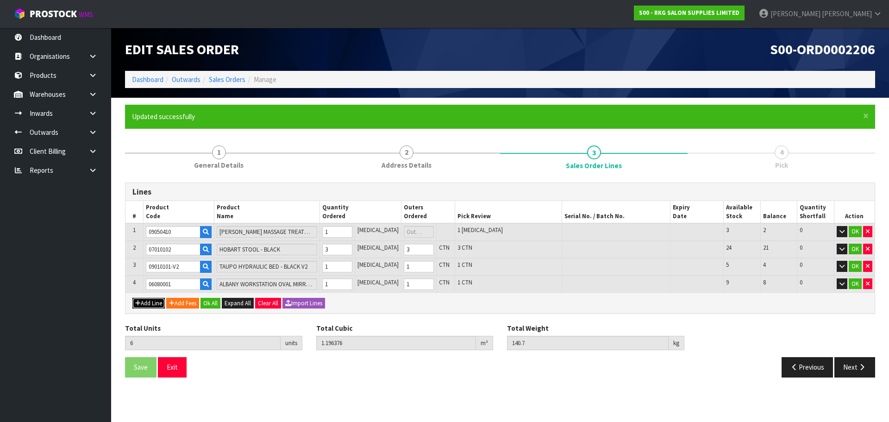
type input "0"
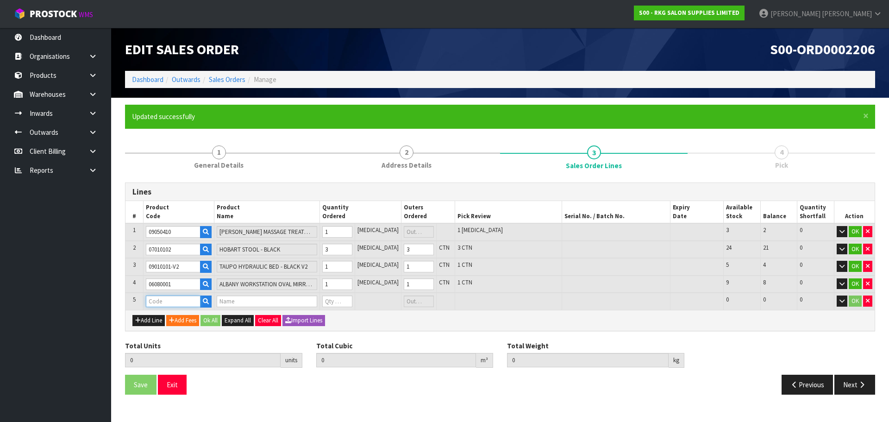
click at [158, 302] on input "text" at bounding box center [173, 301] width 55 height 12
type input "001101"
click at [169, 316] on strong "001101" at bounding box center [167, 316] width 22 height 9
type input "00110101"
type input "6"
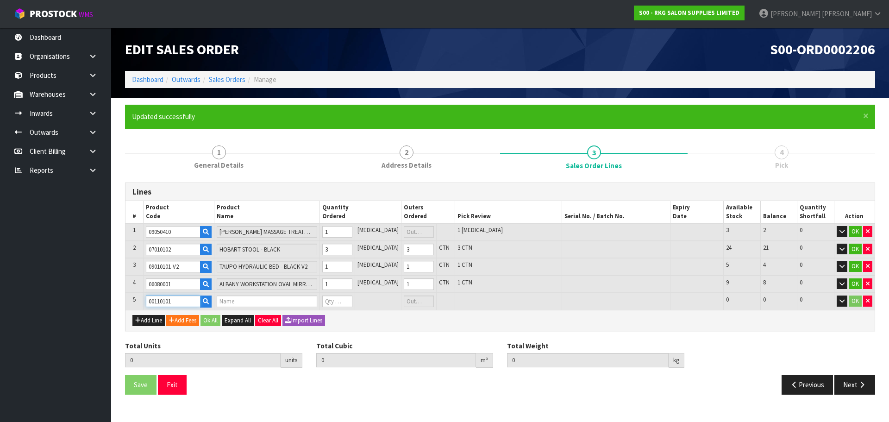
type input "1.196376"
type input "140.7"
type input "KARMA BOOSTER ROUND"
type input "0"
type input "7"
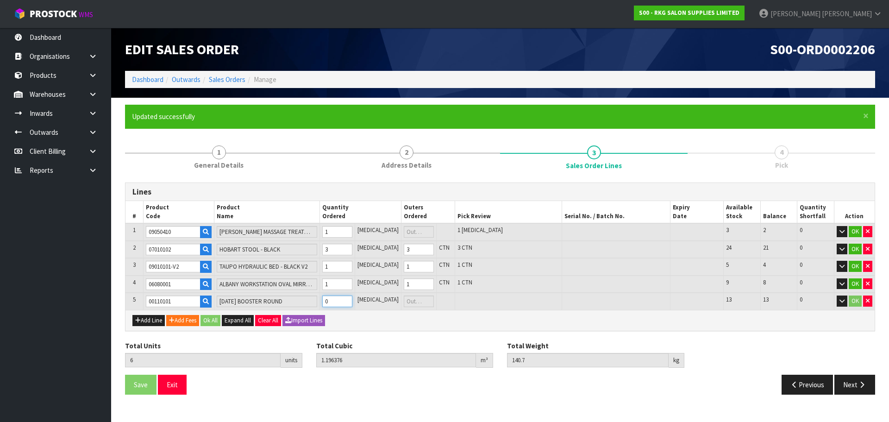
type input "1.223466"
type input "141.61"
type input "1"
click at [352, 299] on input "1" at bounding box center [337, 301] width 30 height 12
click at [150, 319] on button "Add Line" at bounding box center [148, 320] width 32 height 11
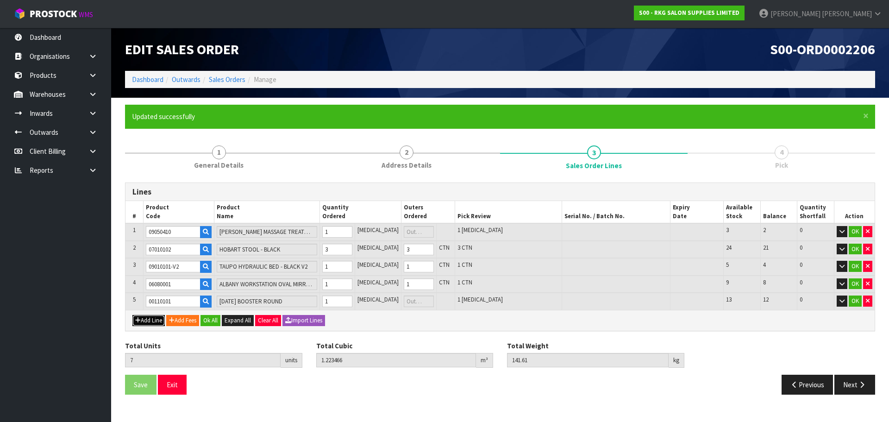
type input "0"
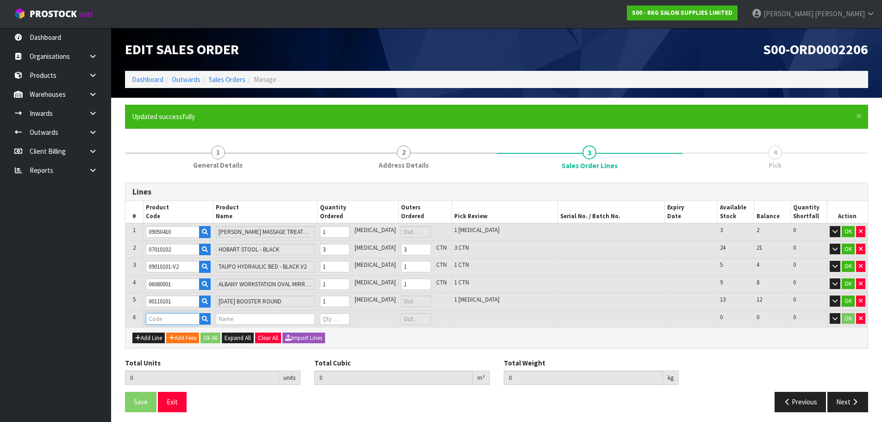
click at [163, 314] on input "text" at bounding box center [173, 319] width 54 height 12
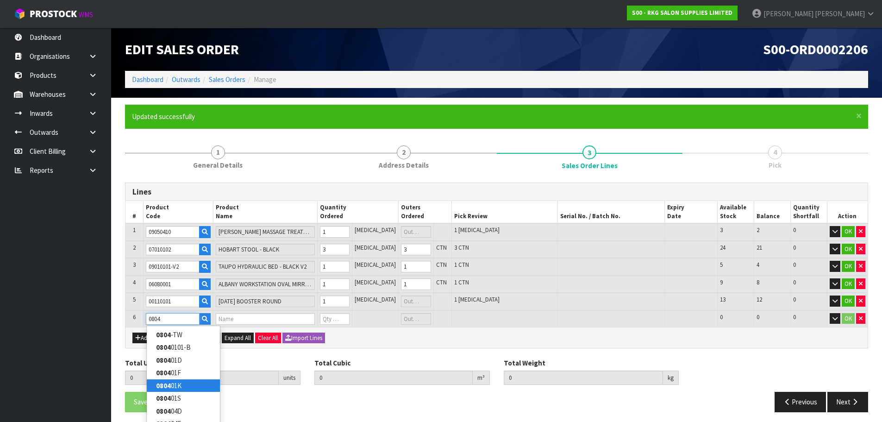
type input "0804"
click at [165, 386] on strong "0804" at bounding box center [163, 385] width 15 height 9
type input "080401K"
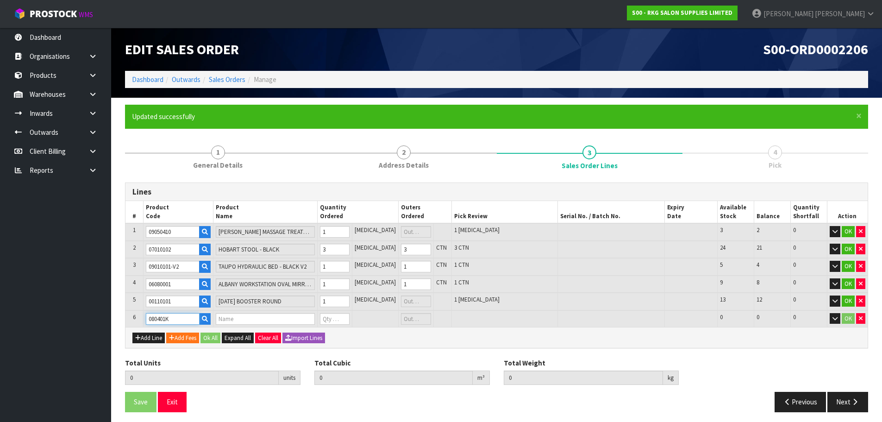
type input "7"
type input "1.223466"
type input "141.61"
type input "DRIVER TROLLEY - BLACK"
type input "0"
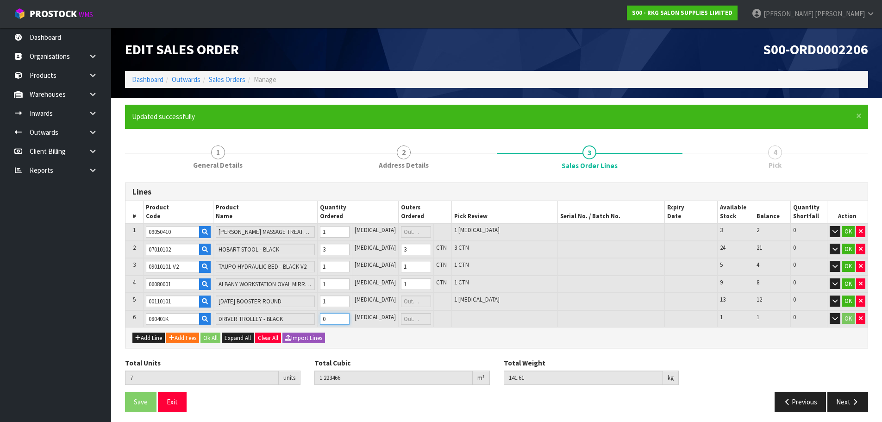
type input "10"
type input "1"
click at [350, 317] on input "1" at bounding box center [335, 319] width 30 height 12
click at [148, 339] on button "Add Line" at bounding box center [148, 337] width 32 height 11
type input "0"
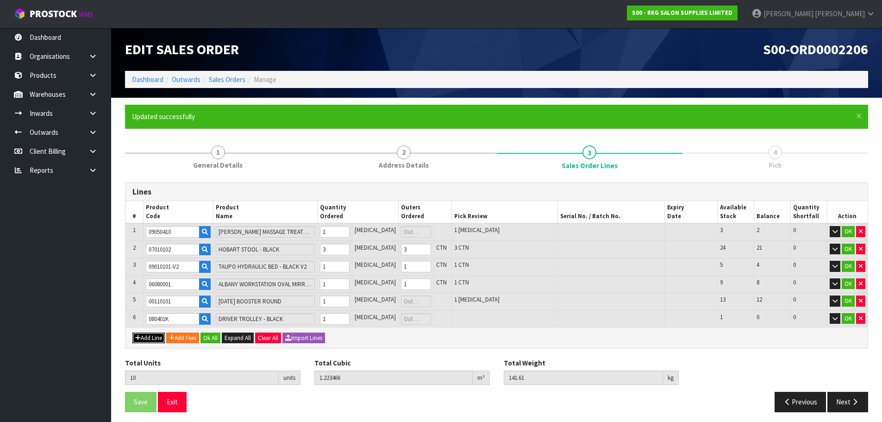
type input "0"
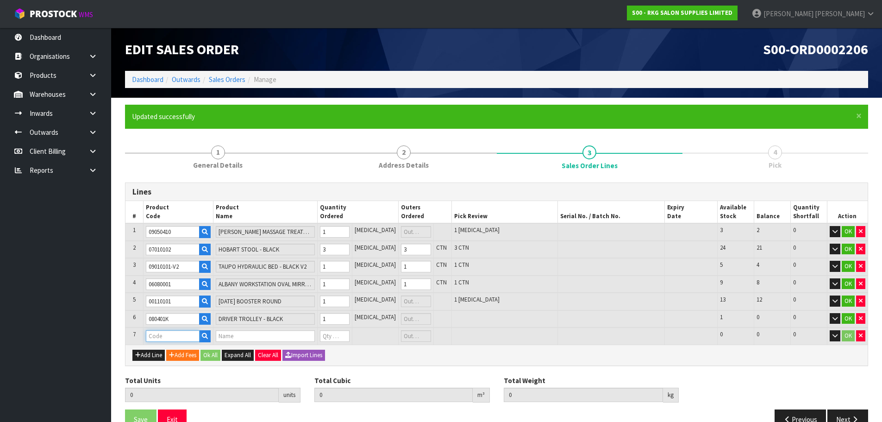
click at [152, 341] on input "text" at bounding box center [173, 336] width 54 height 12
type input "080501"
type input "10"
type input "1.223466"
type input "141.61"
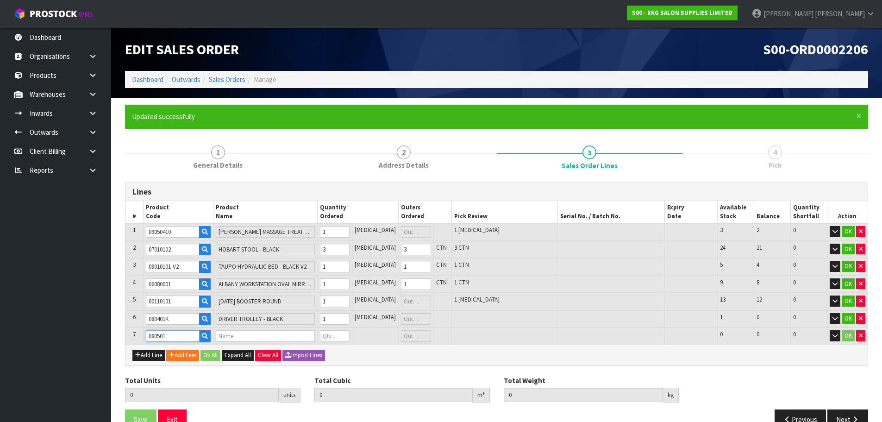
type input "DARWIN HAIR TROLLEY"
type input "0"
type input "080501"
type input "11"
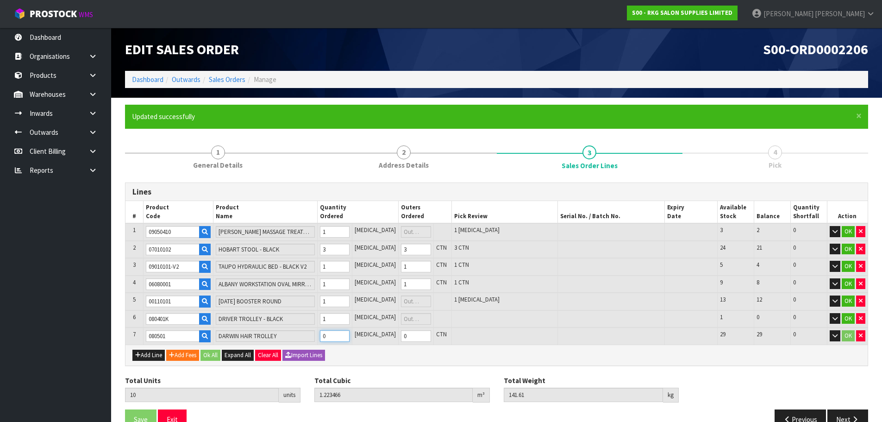
type input "1.348898"
type input "154.11"
type input "1"
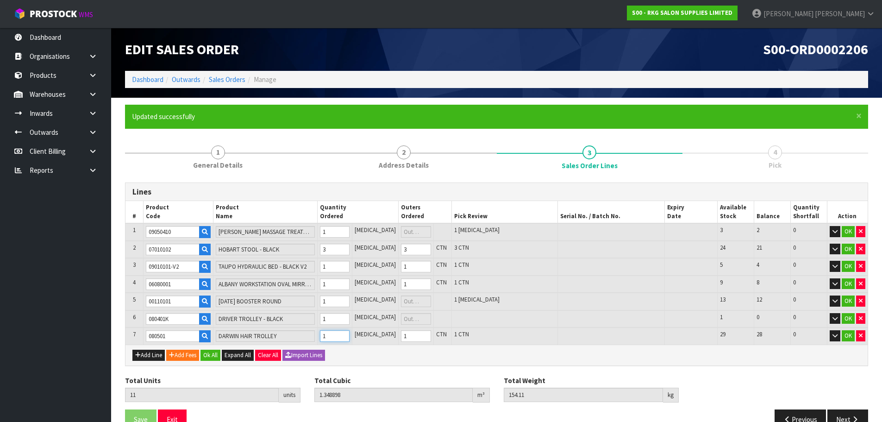
click at [350, 334] on input "1" at bounding box center [335, 336] width 30 height 12
click at [147, 358] on button "Add Line" at bounding box center [148, 355] width 32 height 11
type input "0"
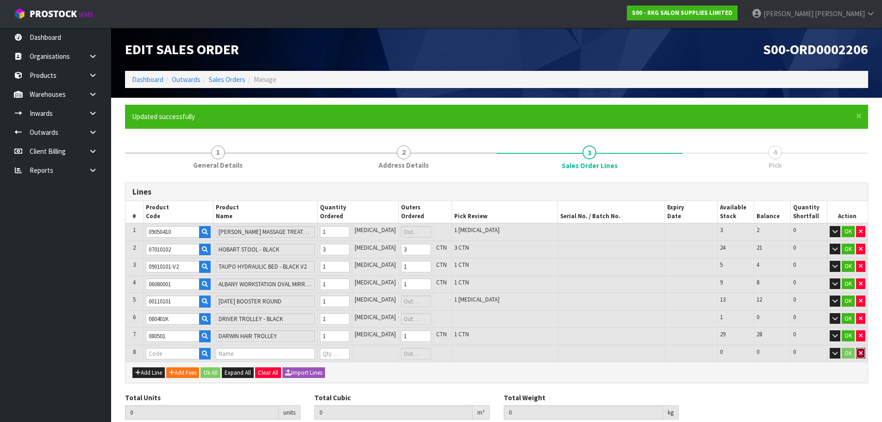
click at [861, 354] on icon "button" at bounding box center [861, 353] width 4 height 6
type input "11"
type input "1.348898"
type input "154.11"
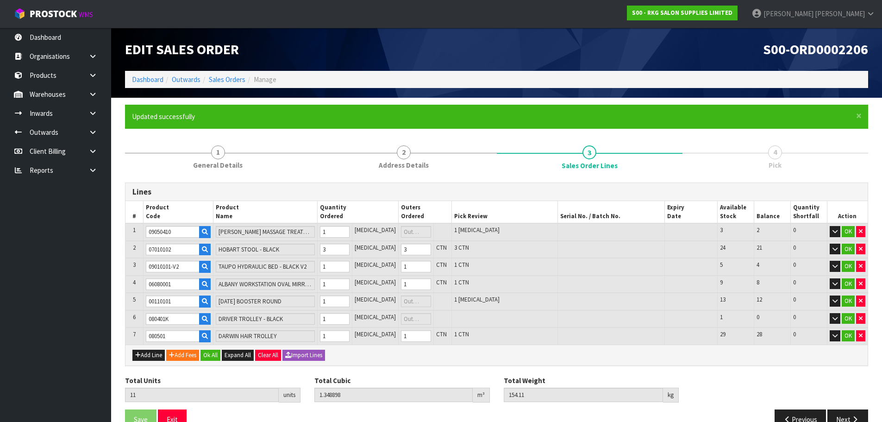
scroll to position [21, 0]
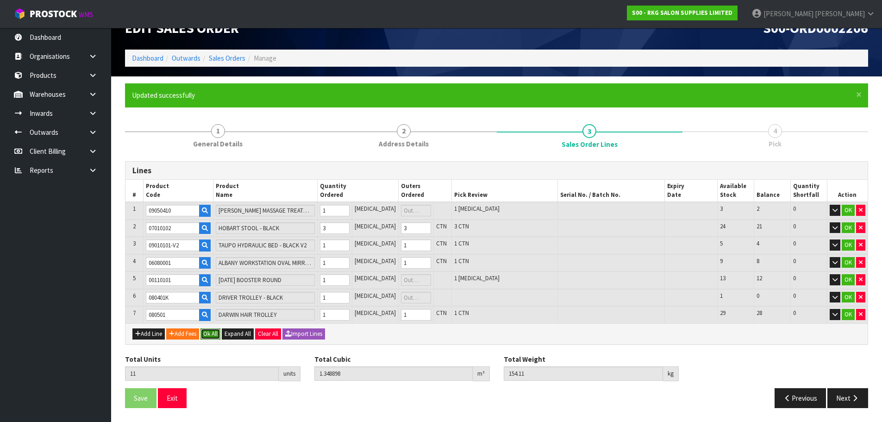
click at [214, 334] on button "Ok All" at bounding box center [210, 333] width 20 height 11
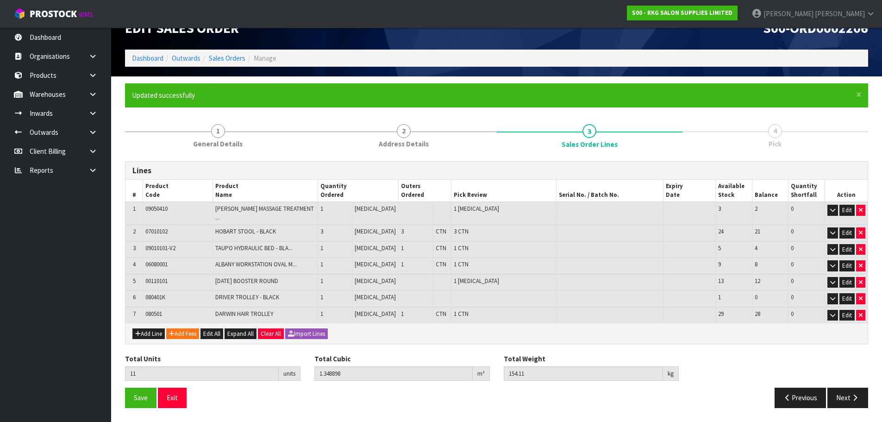
scroll to position [15, 0]
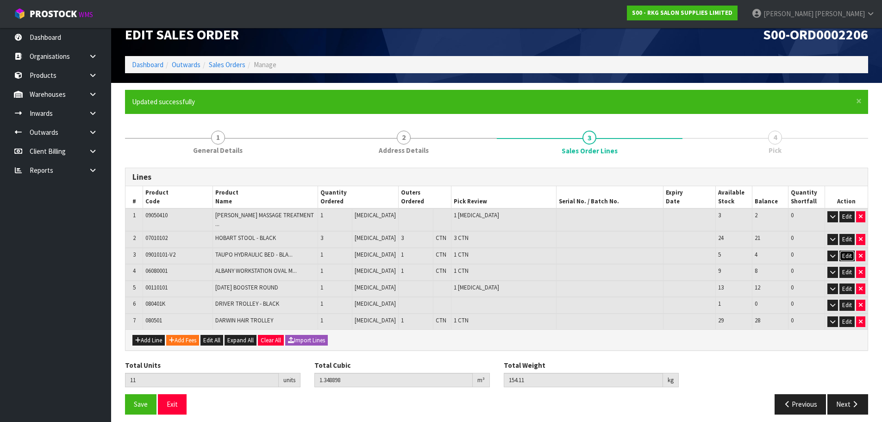
click at [846, 251] on button "Edit" at bounding box center [846, 255] width 15 height 11
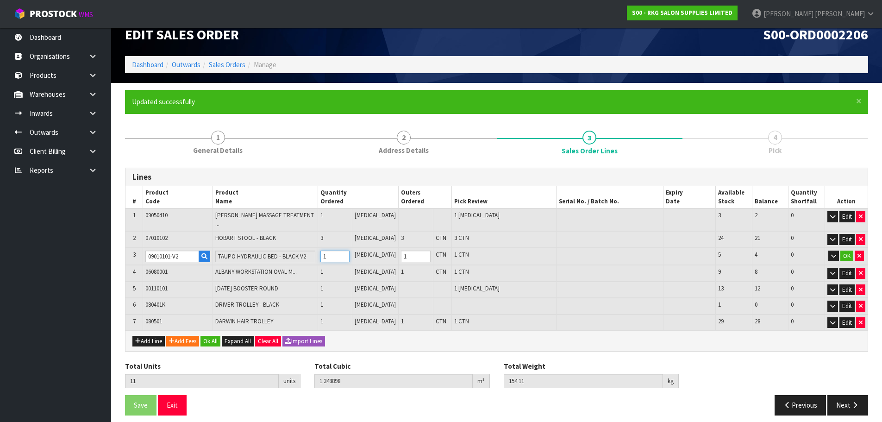
type input "12"
type input "2.059298"
type input "218.81"
type input "2"
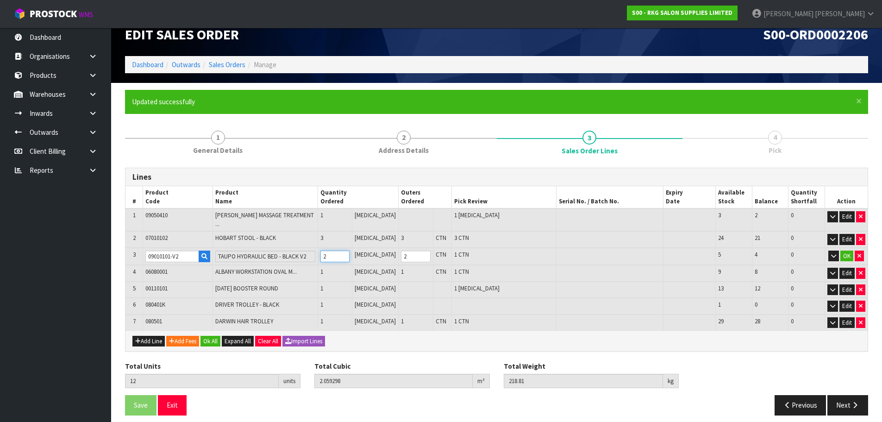
type input "2"
click at [350, 250] on input "2" at bounding box center [335, 256] width 30 height 12
click at [850, 250] on button "OK" at bounding box center [846, 255] width 13 height 11
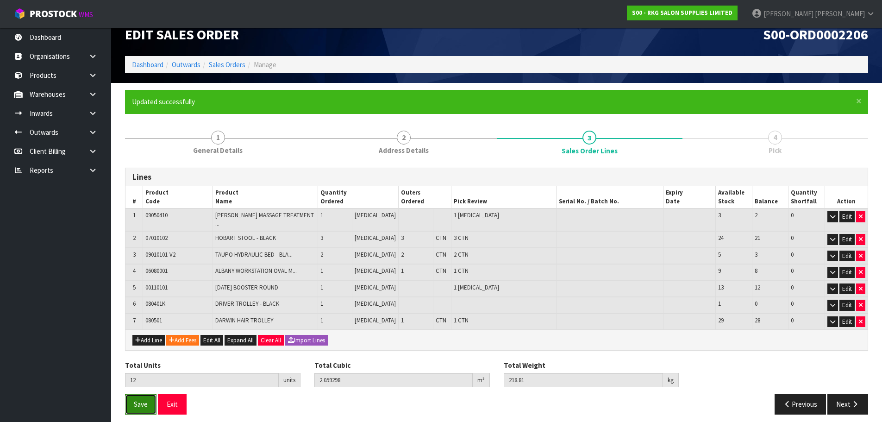
click at [148, 395] on button "Save" at bounding box center [140, 404] width 31 height 20
click at [190, 400] on button "Exit" at bounding box center [182, 404] width 29 height 20
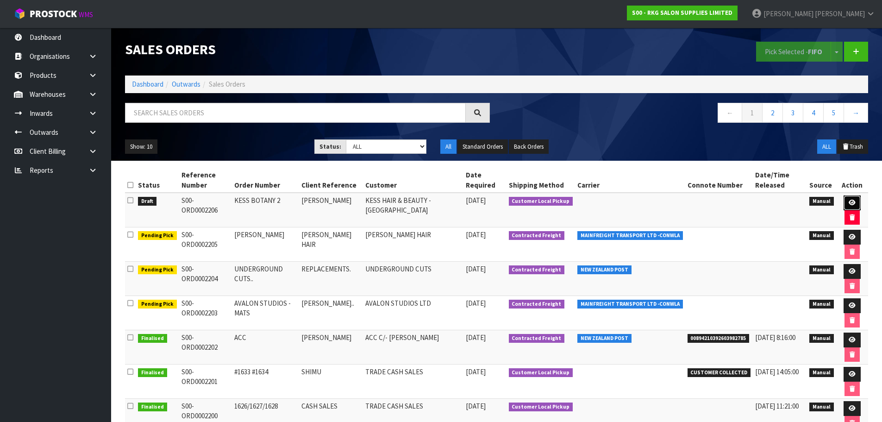
drag, startPoint x: 855, startPoint y: 200, endPoint x: 811, endPoint y: 202, distance: 44.0
click at [855, 200] on link at bounding box center [851, 202] width 17 height 15
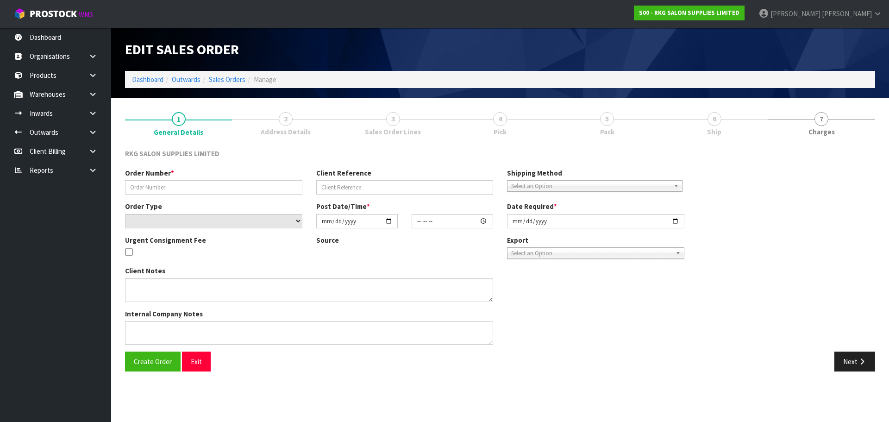
type input "KESS BOTANY 2"
type input "GURPREET KESS"
select select "number:0"
type input "[DATE]"
type input "08:46:00.000"
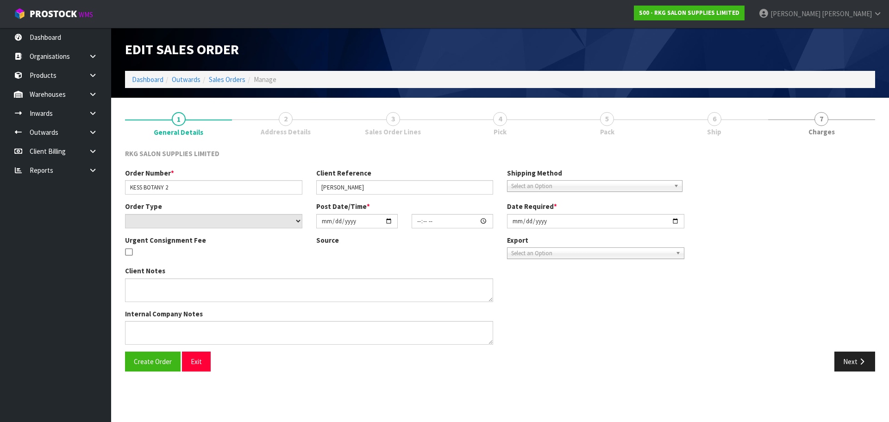
type input "2025-10-03"
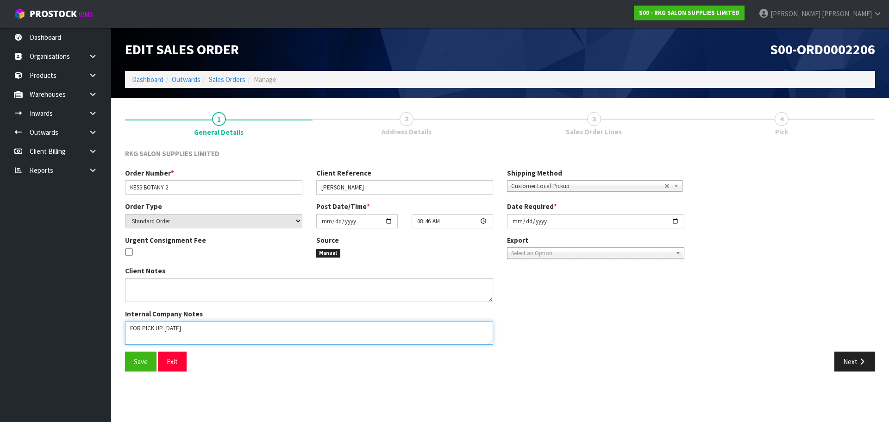
drag, startPoint x: 168, startPoint y: 327, endPoint x: 172, endPoint y: 322, distance: 6.6
click at [168, 327] on textarea at bounding box center [309, 333] width 368 height 24
type textarea "FOR PICK UP MONDAY OCT 6"
drag, startPoint x: 140, startPoint y: 362, endPoint x: 184, endPoint y: 362, distance: 44.4
click at [140, 362] on span "Save" at bounding box center [141, 361] width 14 height 9
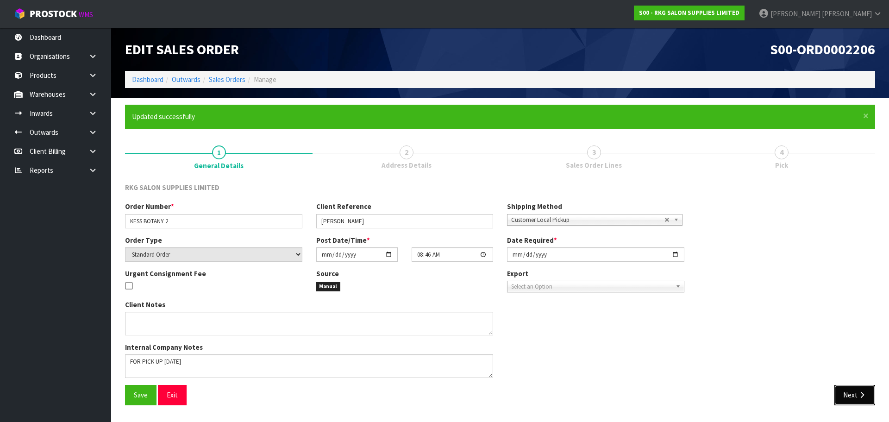
click at [850, 395] on button "Next" at bounding box center [854, 395] width 41 height 20
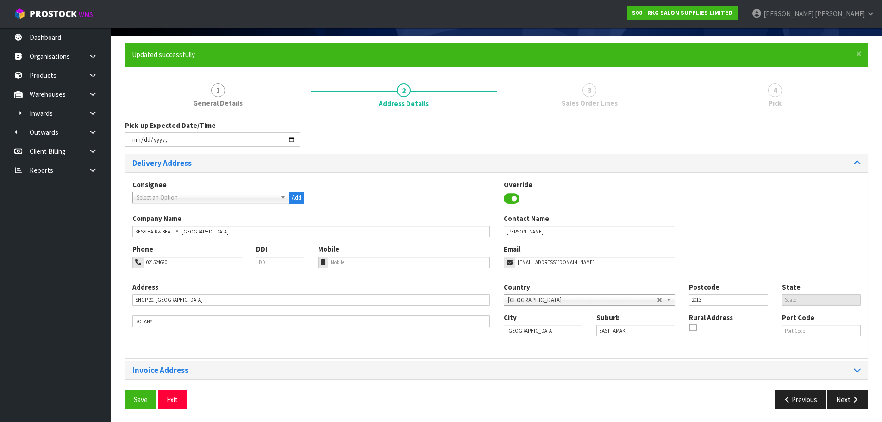
scroll to position [63, 0]
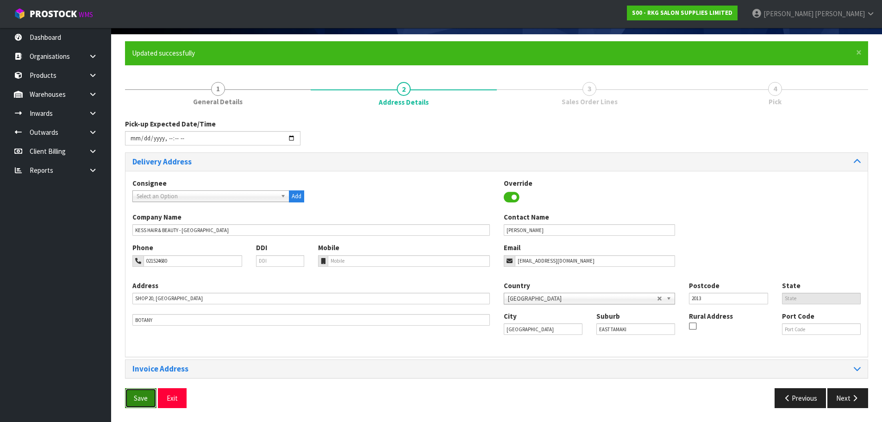
click at [141, 399] on span "Save" at bounding box center [141, 397] width 14 height 9
drag, startPoint x: 851, startPoint y: 401, endPoint x: 740, endPoint y: 362, distance: 117.7
click at [851, 401] on icon "button" at bounding box center [854, 397] width 9 height 7
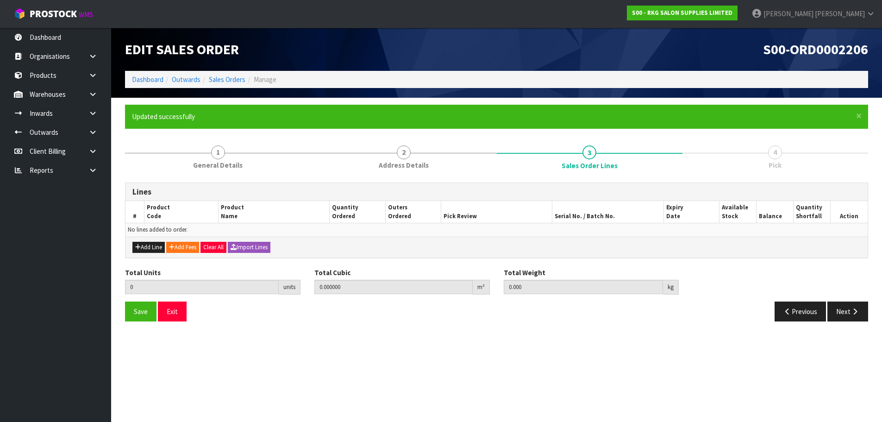
scroll to position [0, 0]
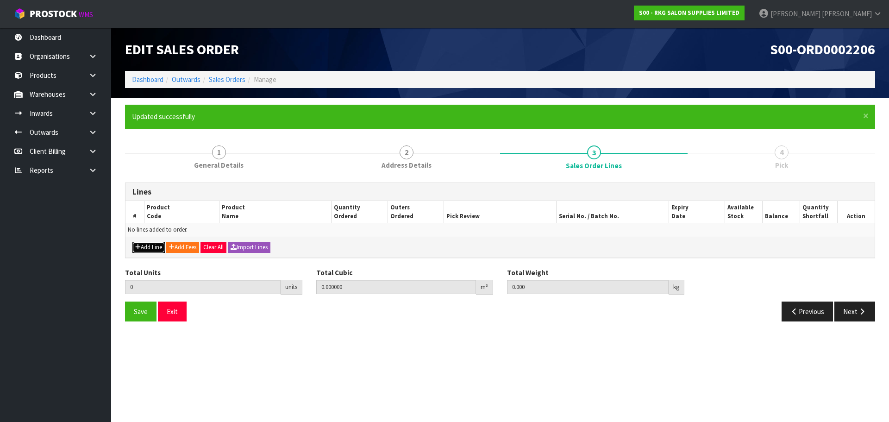
click at [149, 248] on button "Add Line" at bounding box center [148, 247] width 32 height 11
type input "0"
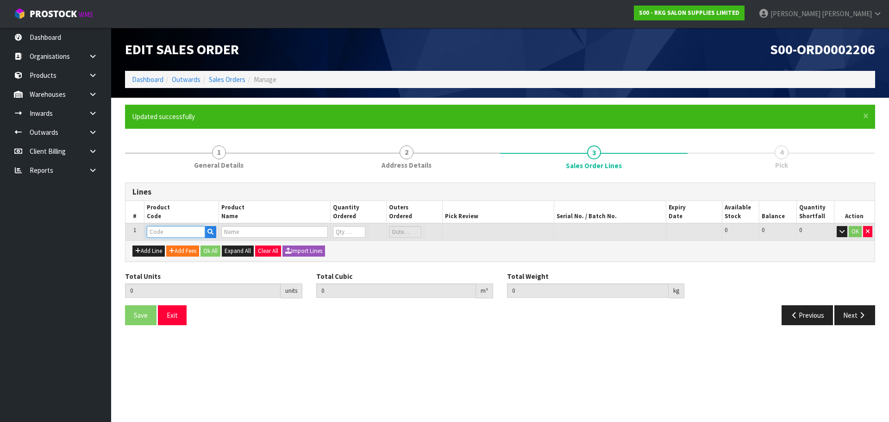
click at [176, 229] on input "text" at bounding box center [176, 232] width 58 height 12
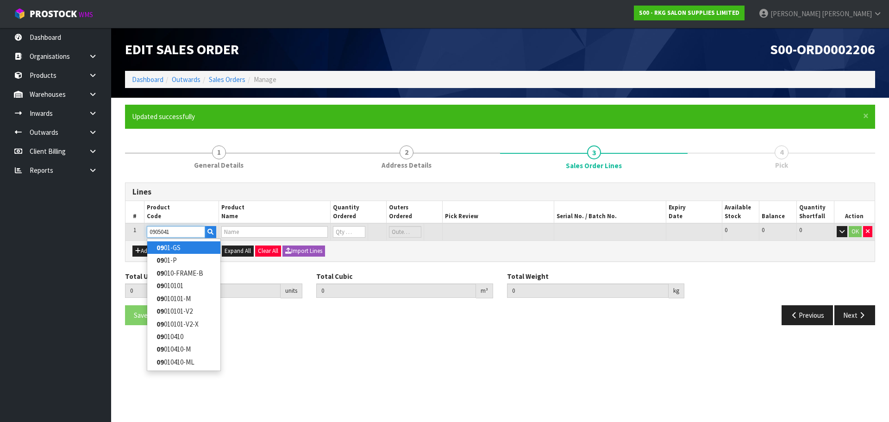
type input "09050410"
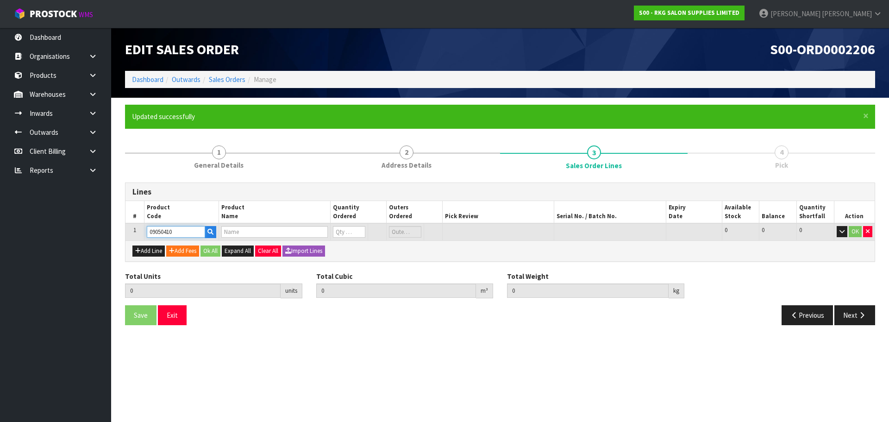
type input "0.000000"
type input "0.000"
type input "NAPIER MASSAGE TREATMENT BED - WHITE"
type input "0"
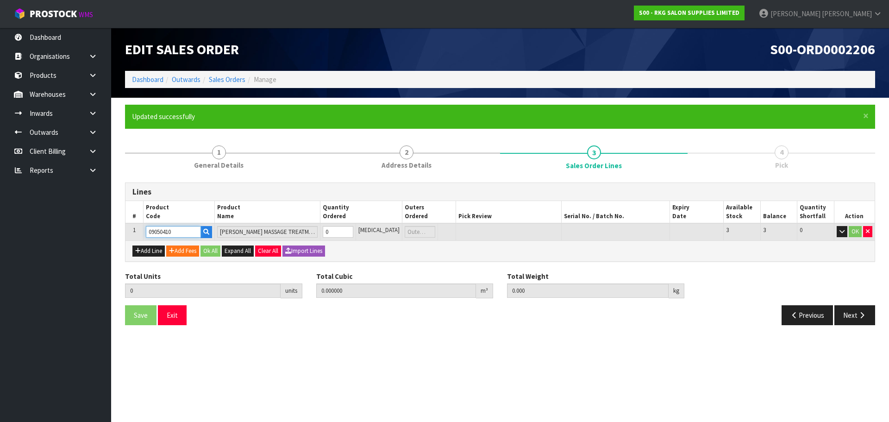
type input "09050410"
type input "1"
type input "0.27648"
type input "35"
type input "1"
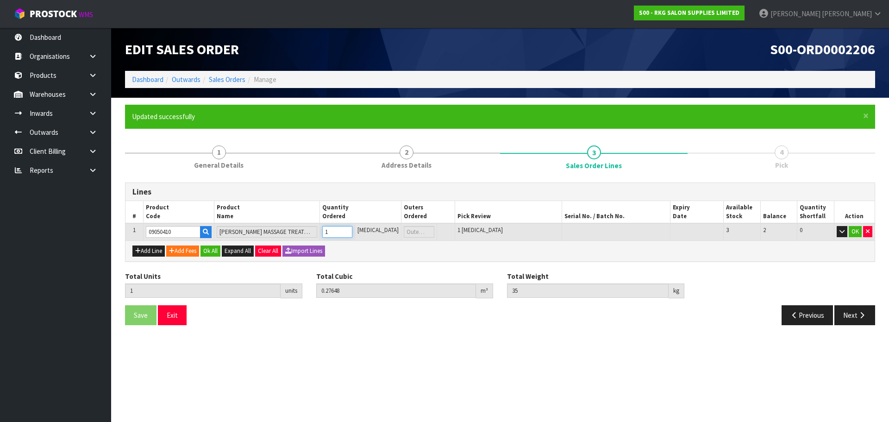
click at [352, 229] on input "1" at bounding box center [337, 232] width 30 height 12
click at [145, 250] on button "Add Line" at bounding box center [148, 250] width 32 height 11
type input "0"
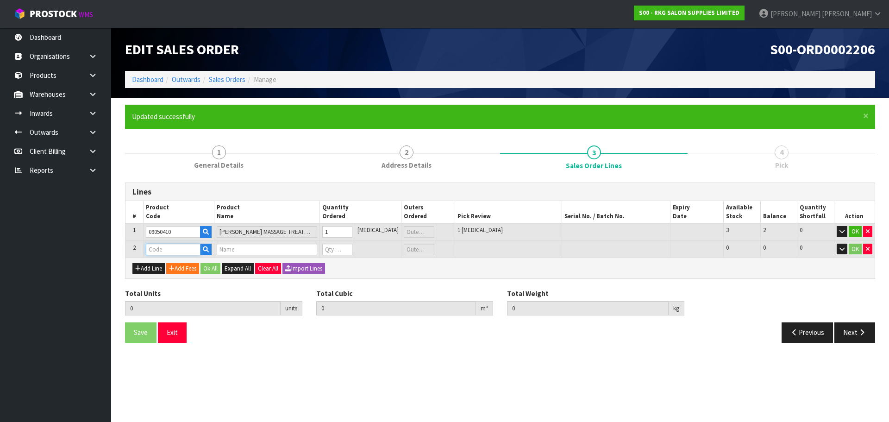
click at [152, 248] on input "text" at bounding box center [173, 250] width 55 height 12
type input "07010102"
type input "1"
type input "0.27648"
type input "35"
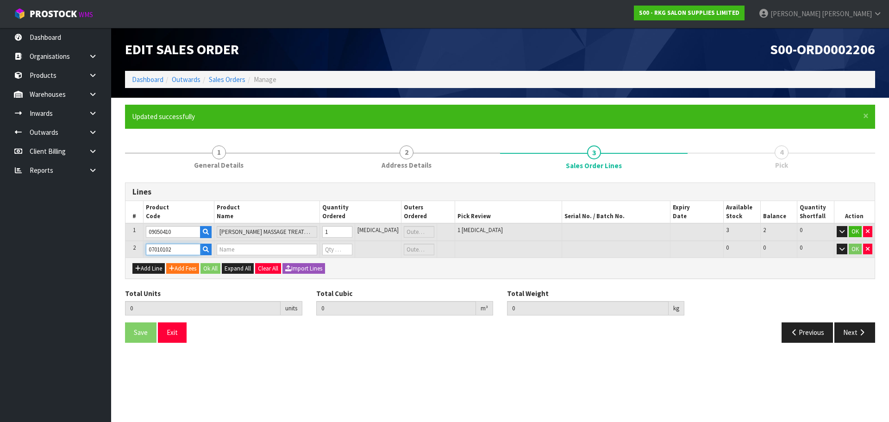
type input "HOBART STOOL - BLACK"
type input "0"
type input "07010102"
type input "2"
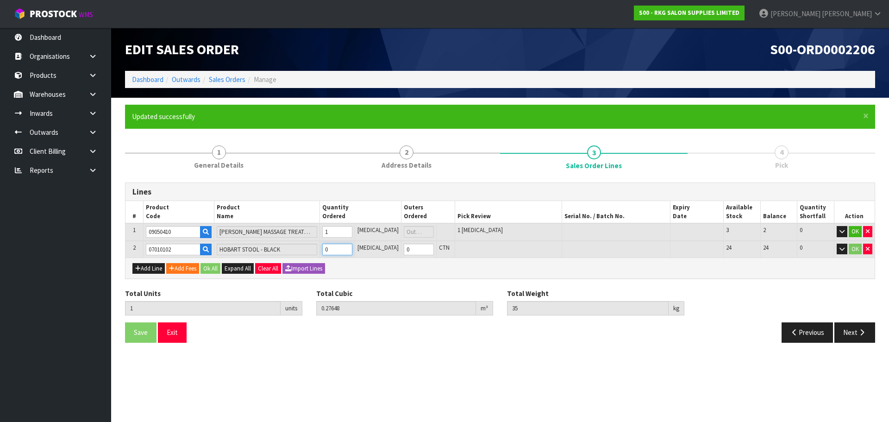
type input "0.305712"
type input "40"
type input "1"
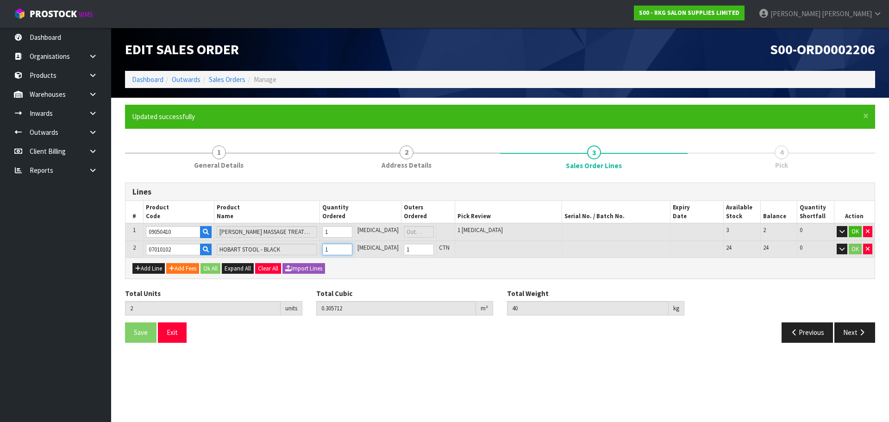
click at [352, 247] on input "1" at bounding box center [337, 250] width 30 height 12
type input "3"
type input "0.334944"
type input "45"
type input "2"
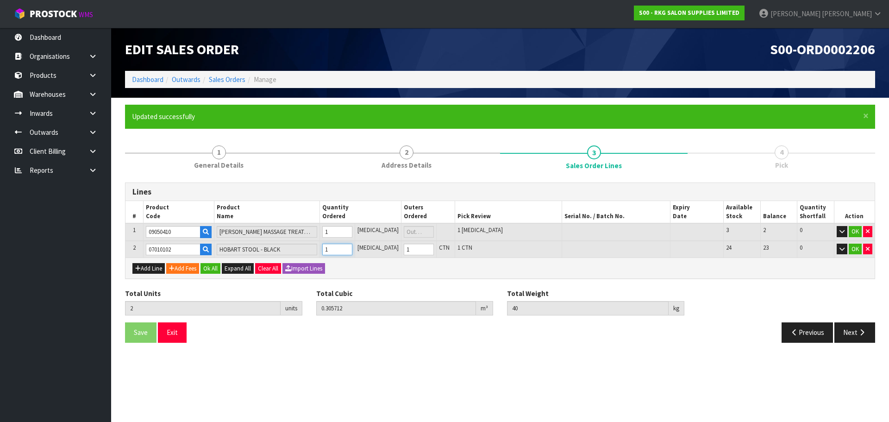
type input "2"
click at [352, 247] on input "2" at bounding box center [337, 250] width 30 height 12
type input "4"
type input "0.364176"
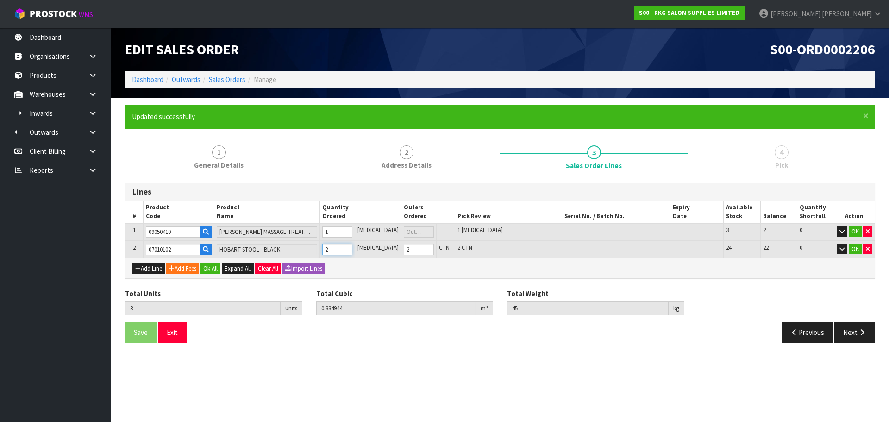
type input "50"
type input "3"
click at [352, 247] on input "3" at bounding box center [337, 250] width 30 height 12
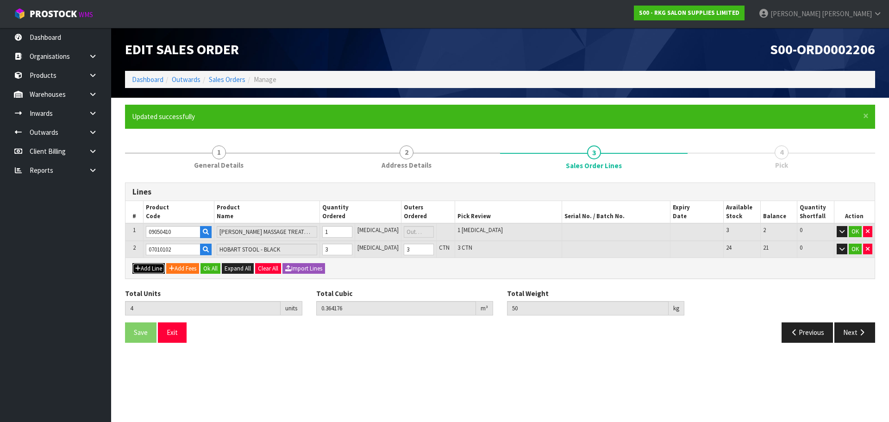
click at [154, 269] on button "Add Line" at bounding box center [148, 268] width 32 height 11
type input "0"
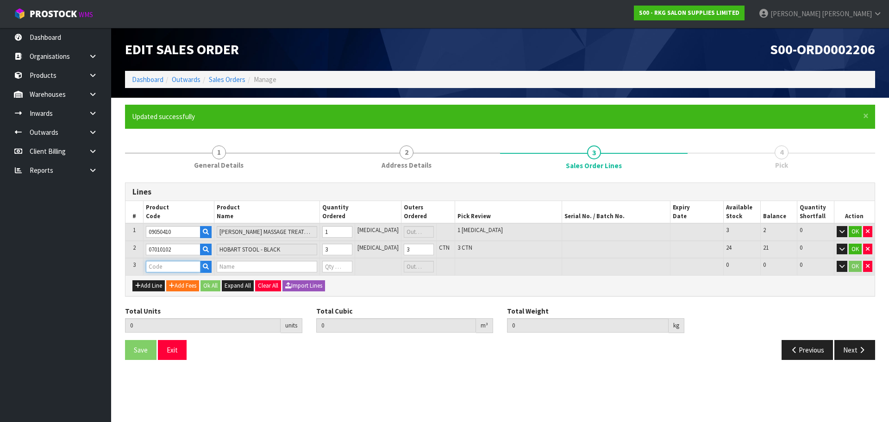
click at [156, 265] on input "text" at bounding box center [173, 267] width 55 height 12
type input "090101"
click at [191, 307] on link "090101 01-V2" at bounding box center [183, 307] width 73 height 12
click at [352, 265] on input "1" at bounding box center [337, 267] width 30 height 12
click at [352, 265] on input "2" at bounding box center [337, 267] width 30 height 12
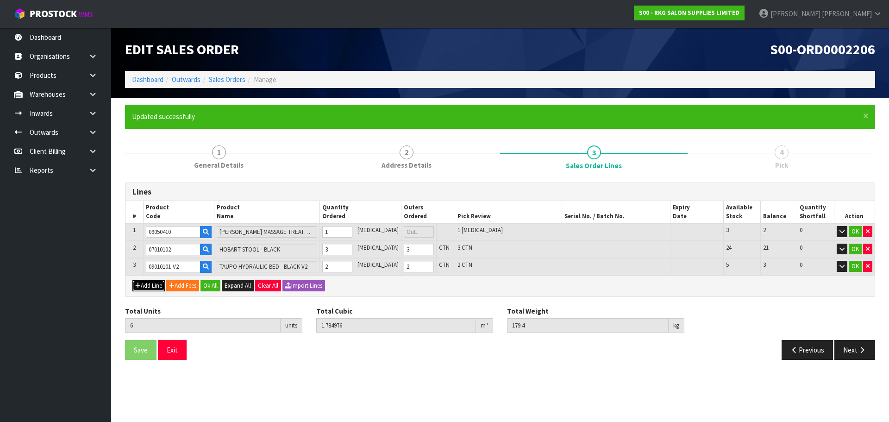
click at [141, 286] on button "Add Line" at bounding box center [148, 285] width 32 height 11
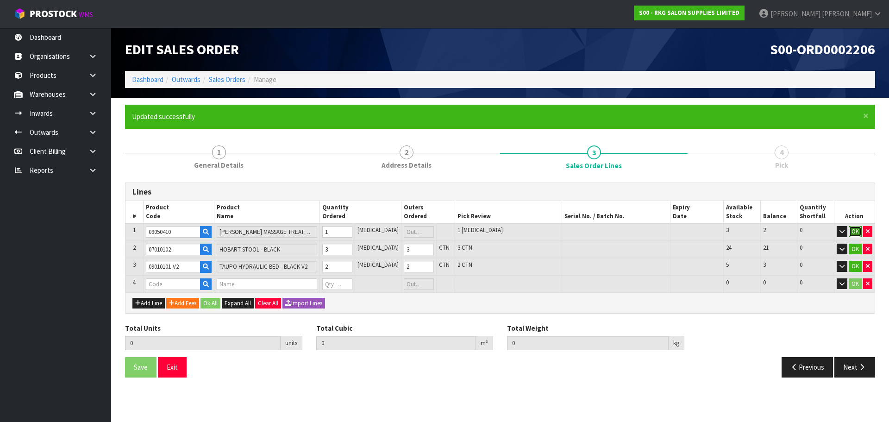
click at [852, 228] on button "OK" at bounding box center [855, 231] width 13 height 11
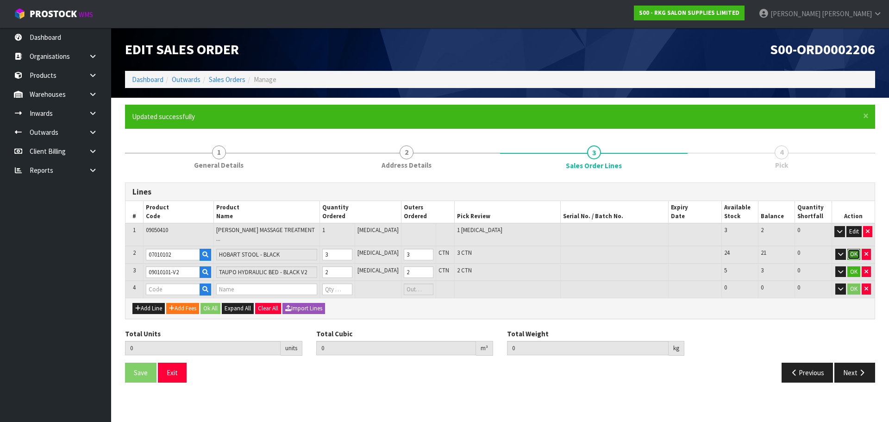
click at [853, 249] on button "OK" at bounding box center [853, 254] width 13 height 11
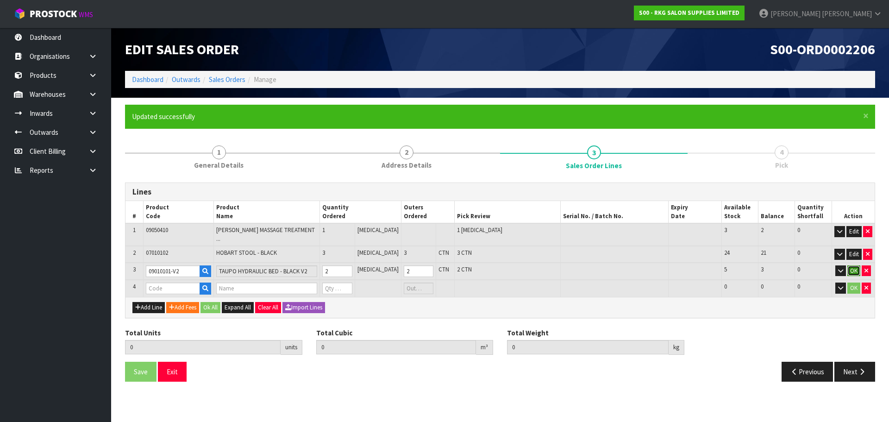
click at [853, 265] on button "OK" at bounding box center [853, 270] width 13 height 11
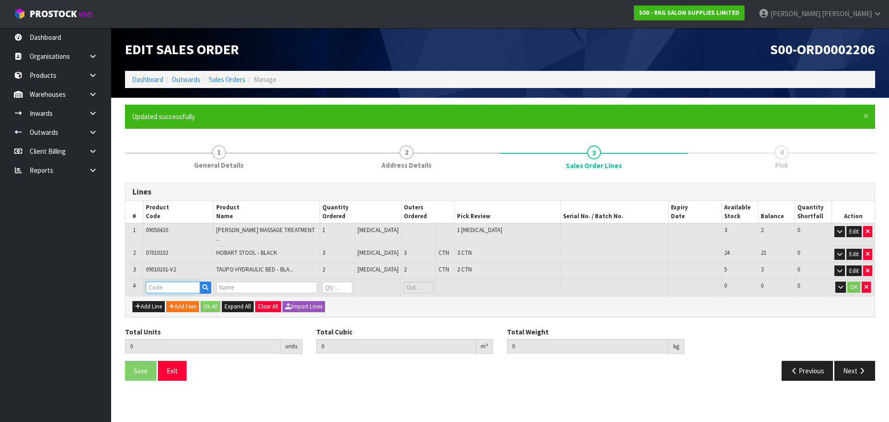
click at [169, 281] on input "text" at bounding box center [173, 287] width 54 height 12
click at [167, 297] on strong "0608000" at bounding box center [169, 297] width 26 height 9
click at [352, 281] on input "1" at bounding box center [337, 287] width 30 height 12
click at [849, 282] on button "OK" at bounding box center [853, 286] width 13 height 11
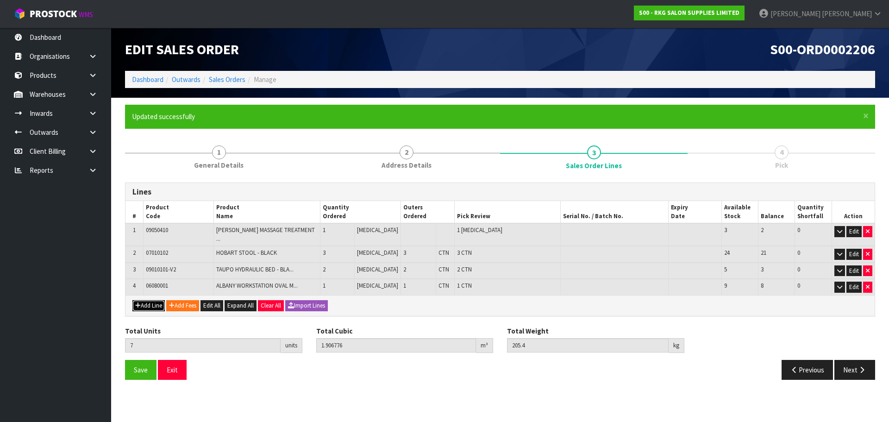
click at [142, 304] on button "Add Line" at bounding box center [148, 305] width 32 height 11
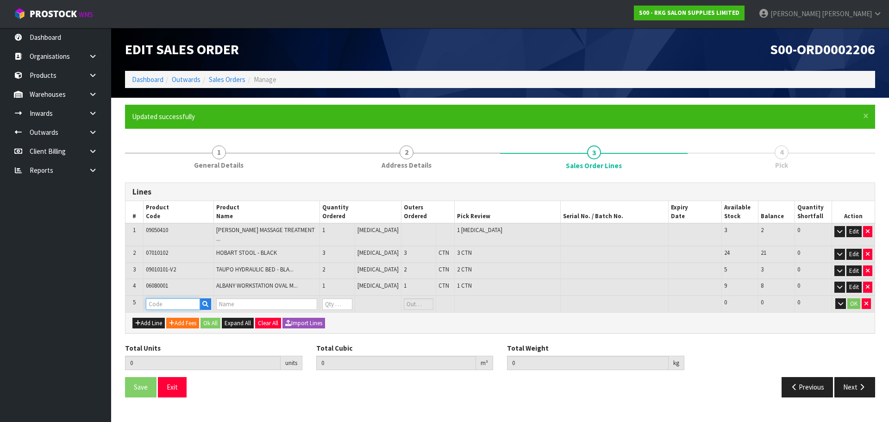
click at [152, 298] on input "text" at bounding box center [173, 304] width 54 height 12
click at [166, 312] on strong "001101" at bounding box center [167, 313] width 22 height 9
click at [352, 298] on input "1" at bounding box center [337, 304] width 30 height 12
click at [851, 300] on button "OK" at bounding box center [853, 303] width 13 height 11
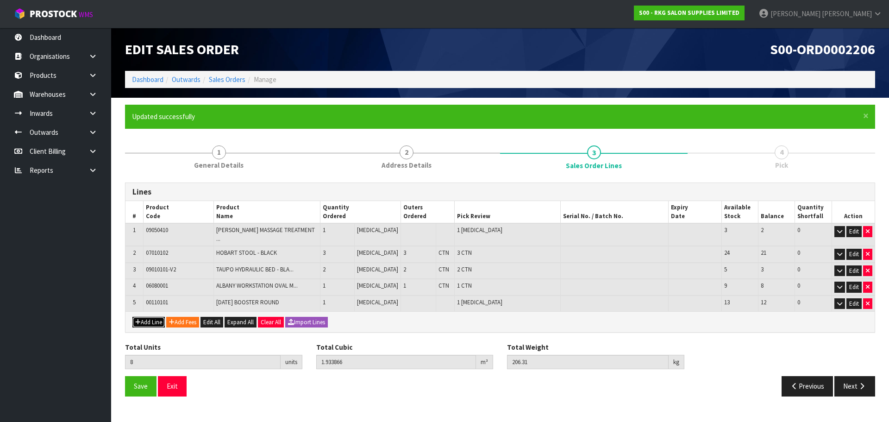
click at [151, 317] on button "Add Line" at bounding box center [148, 322] width 32 height 11
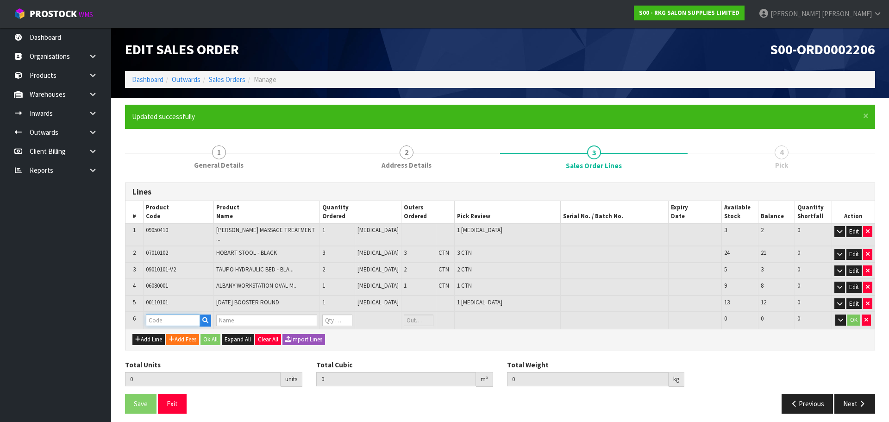
click at [158, 314] on input "text" at bounding box center [173, 320] width 54 height 12
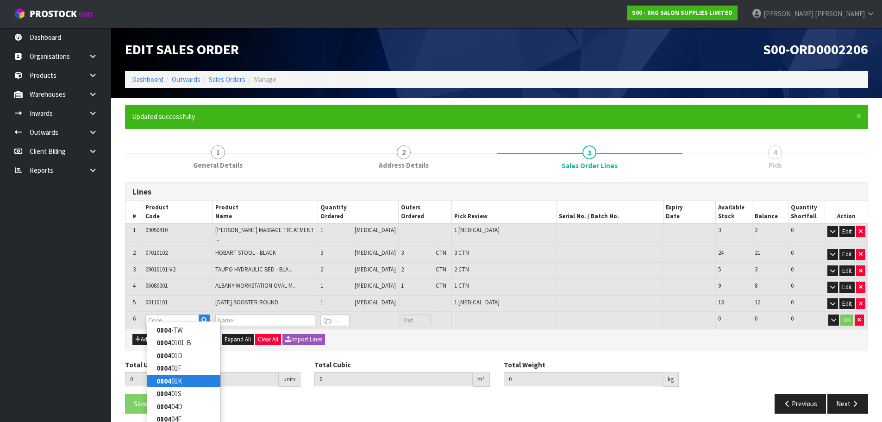
click at [170, 382] on strong "0804" at bounding box center [163, 380] width 15 height 9
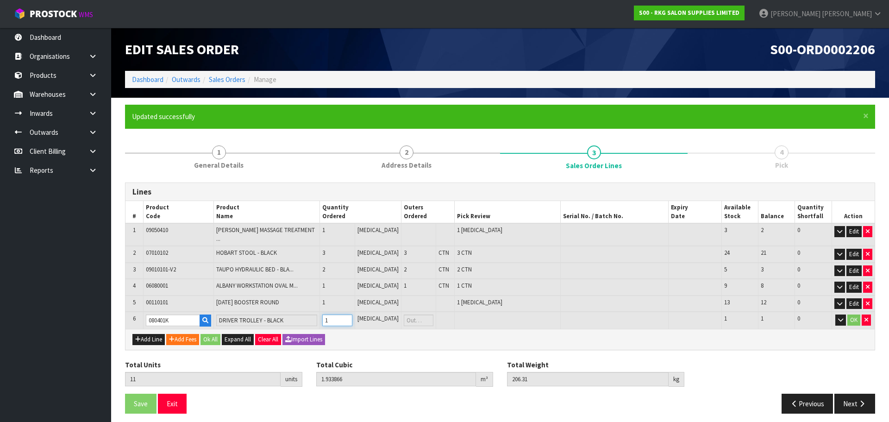
click at [352, 314] on input "1" at bounding box center [337, 320] width 30 height 12
click at [853, 315] on button "OK" at bounding box center [853, 319] width 13 height 11
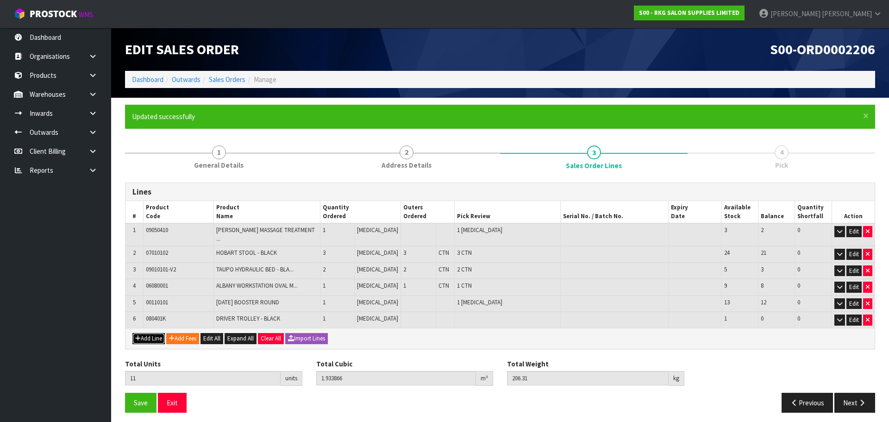
click at [137, 335] on icon "button" at bounding box center [138, 338] width 6 height 6
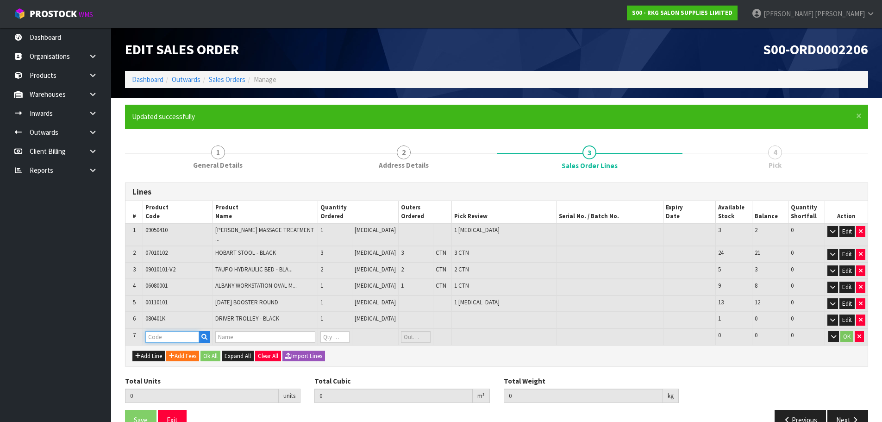
click at [153, 332] on input "text" at bounding box center [172, 337] width 54 height 12
click at [162, 346] on strong "0805" at bounding box center [163, 346] width 15 height 9
click at [350, 331] on input "1" at bounding box center [334, 337] width 29 height 12
click at [843, 331] on button "OK" at bounding box center [846, 336] width 13 height 11
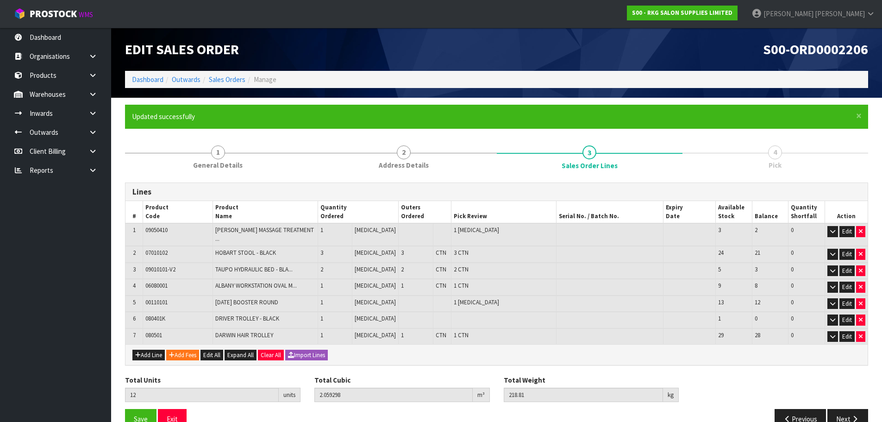
scroll to position [15, 0]
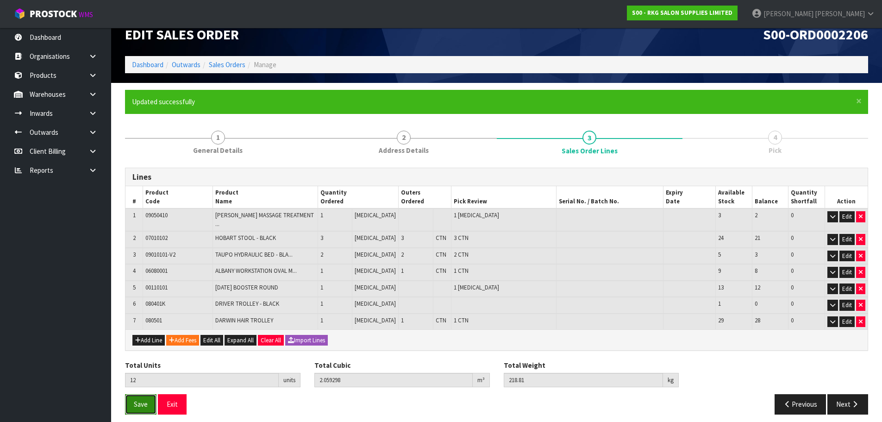
click at [142, 400] on span "Save" at bounding box center [141, 404] width 14 height 9
click at [185, 395] on button "Exit" at bounding box center [182, 404] width 29 height 20
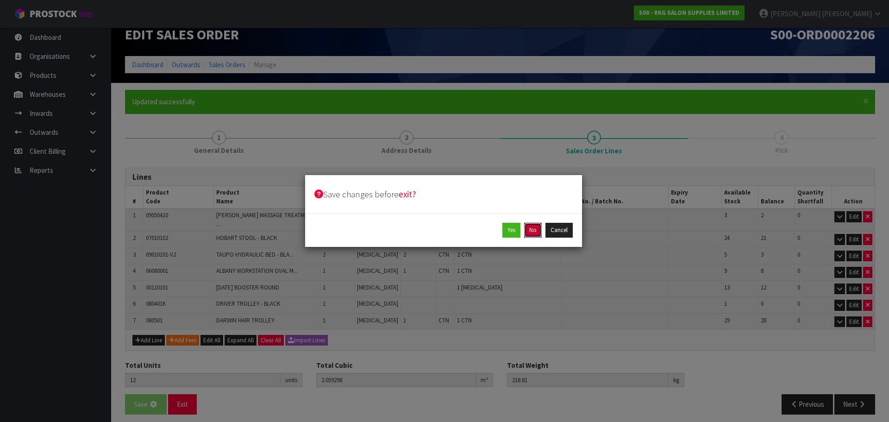
click at [533, 230] on button "No" at bounding box center [533, 230] width 18 height 15
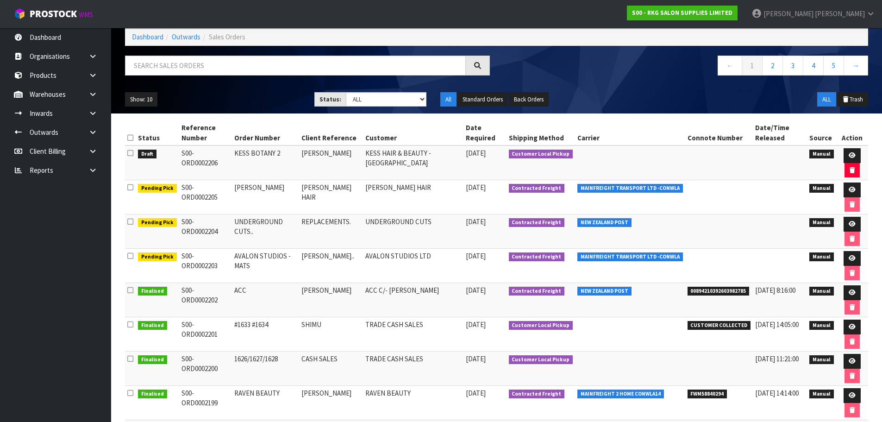
scroll to position [46, 0]
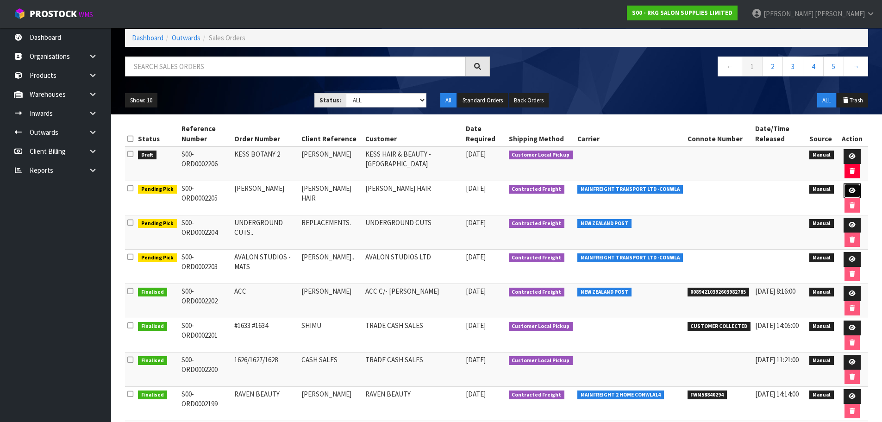
click at [853, 191] on icon at bounding box center [852, 190] width 7 height 6
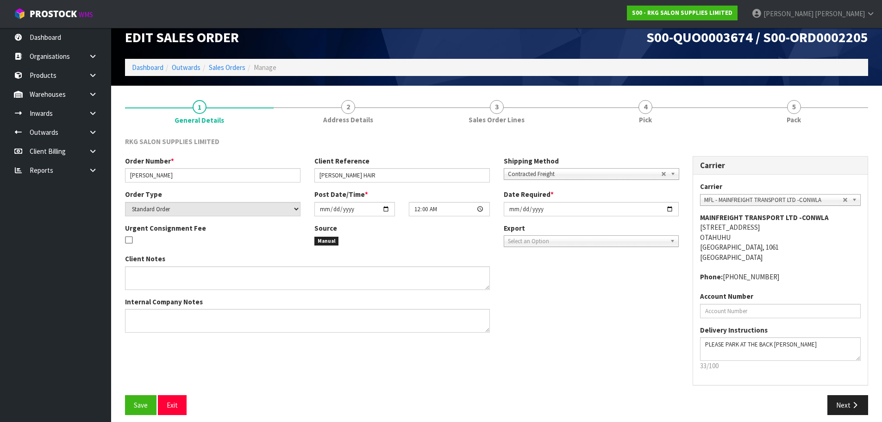
scroll to position [19, 0]
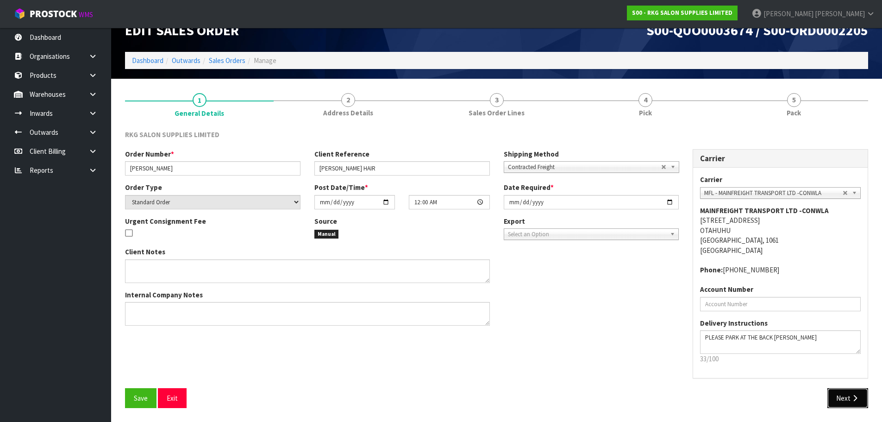
click at [845, 397] on button "Next" at bounding box center [847, 398] width 41 height 20
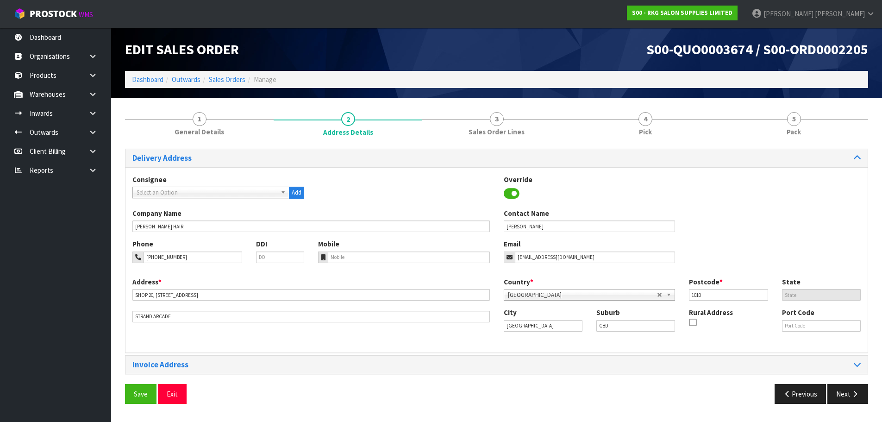
scroll to position [0, 0]
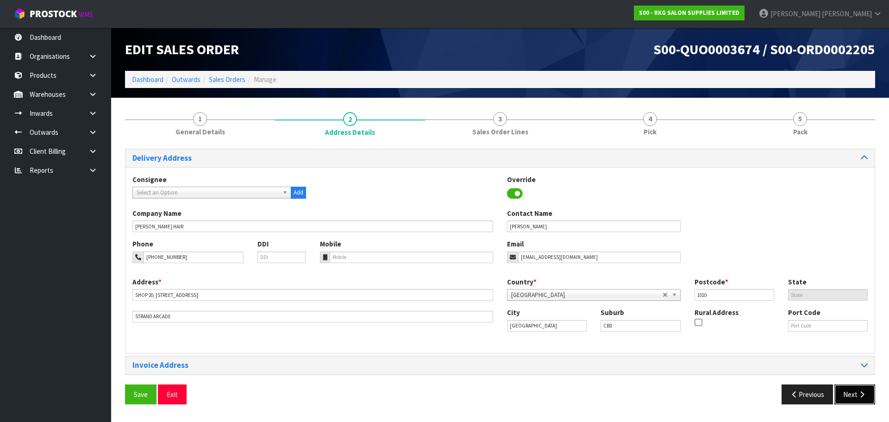
click at [842, 389] on button "Next" at bounding box center [854, 394] width 41 height 20
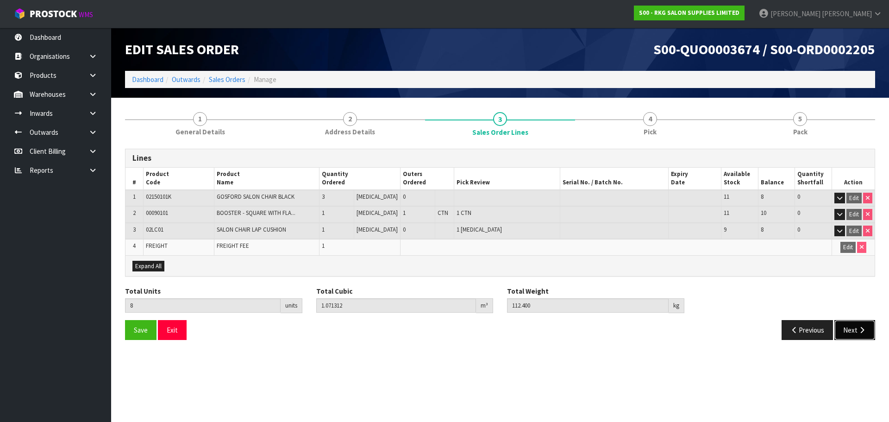
click at [856, 326] on button "Next" at bounding box center [854, 330] width 41 height 20
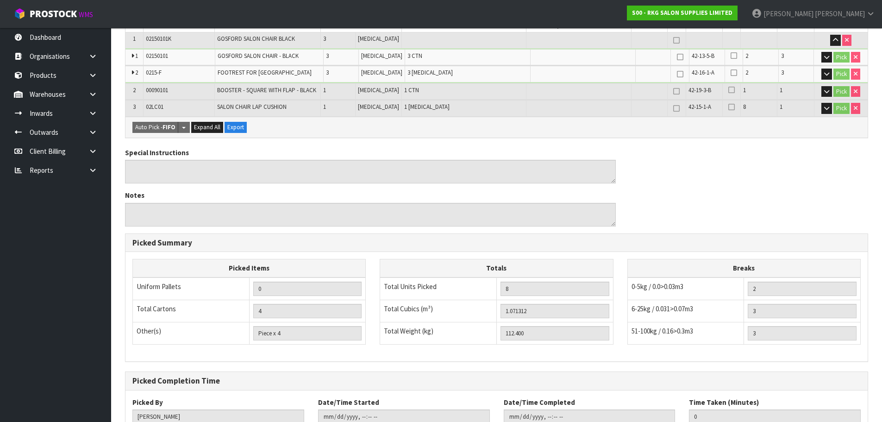
scroll to position [257, 0]
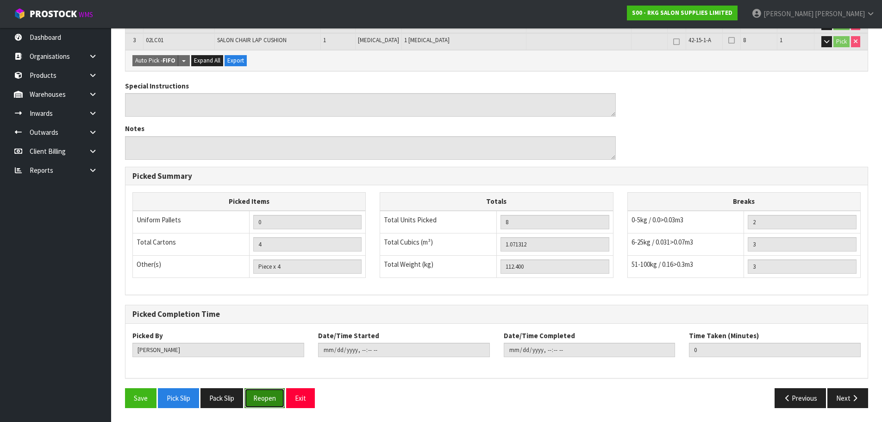
click at [250, 401] on button "Reopen" at bounding box center [264, 398] width 40 height 20
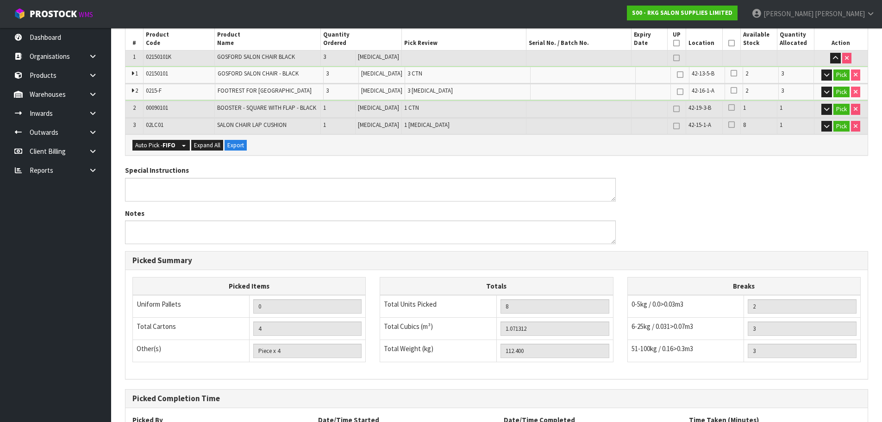
scroll to position [291, 0]
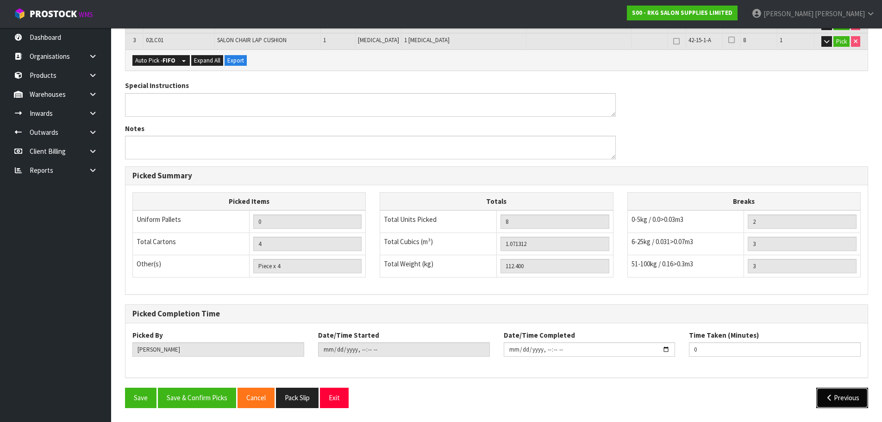
click at [834, 402] on button "Previous" at bounding box center [842, 397] width 52 height 20
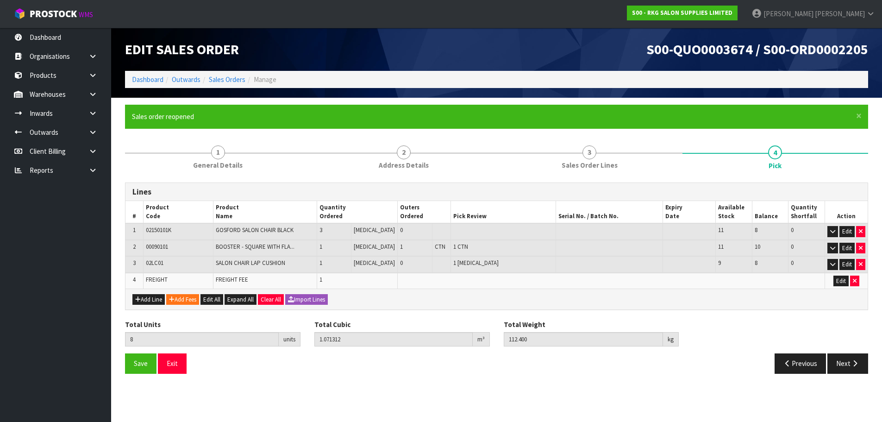
scroll to position [0, 0]
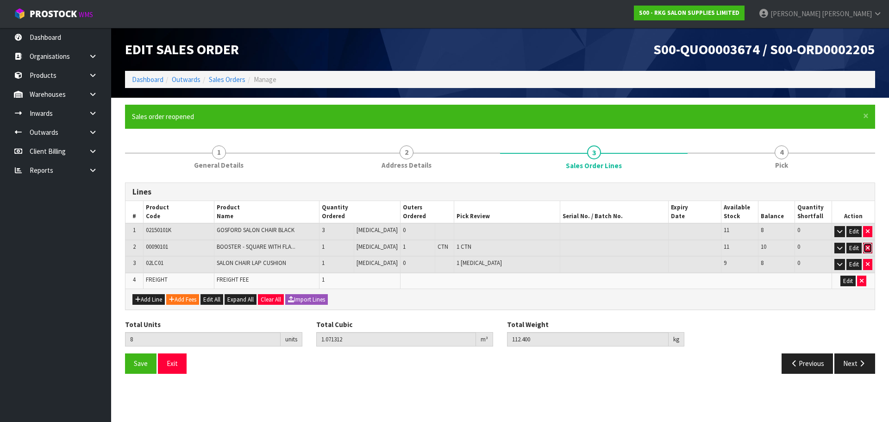
click at [868, 246] on icon "button" at bounding box center [868, 248] width 4 height 6
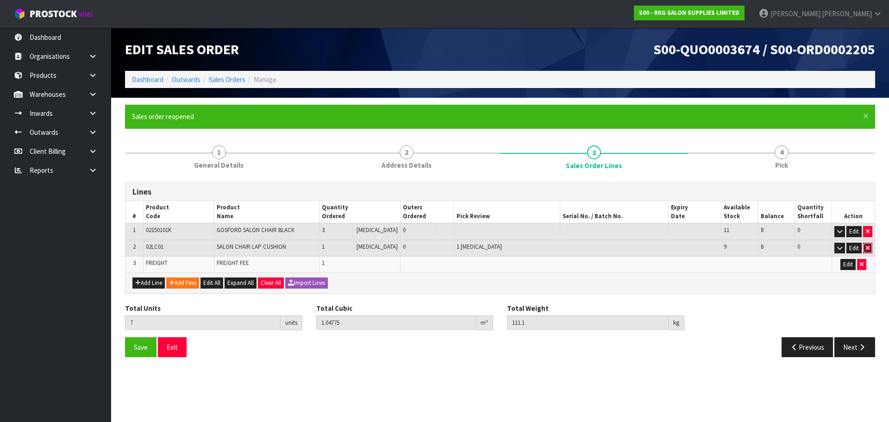
click at [869, 250] on icon "button" at bounding box center [868, 248] width 4 height 6
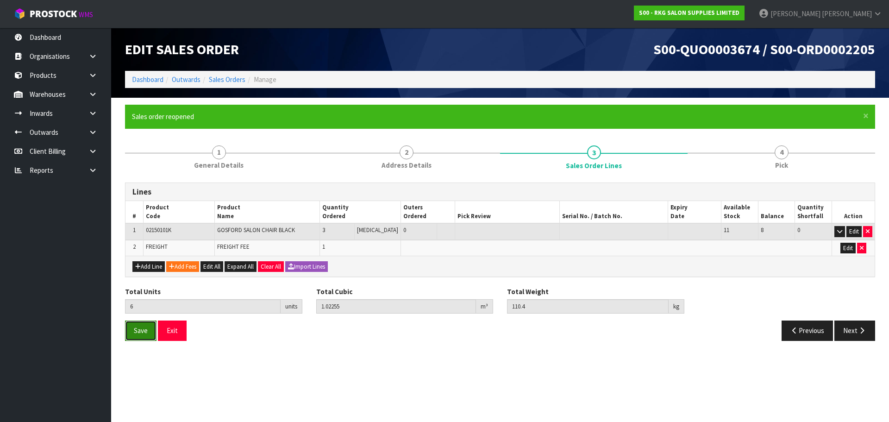
click at [138, 330] on span "Save" at bounding box center [141, 330] width 14 height 9
click at [850, 332] on button "Next" at bounding box center [854, 330] width 41 height 20
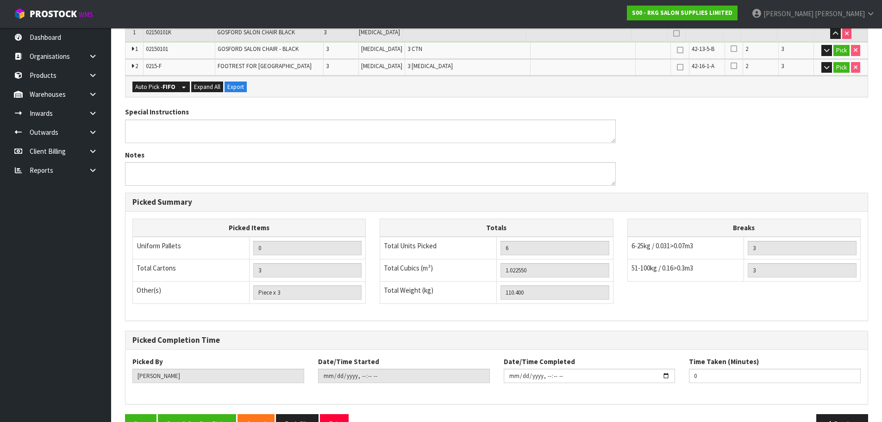
scroll to position [257, 0]
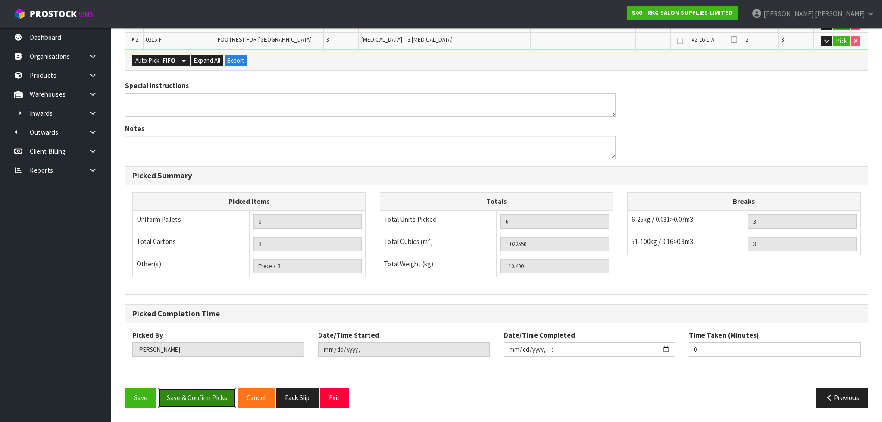
click at [193, 396] on button "Save & Confirm Picks" at bounding box center [197, 397] width 78 height 20
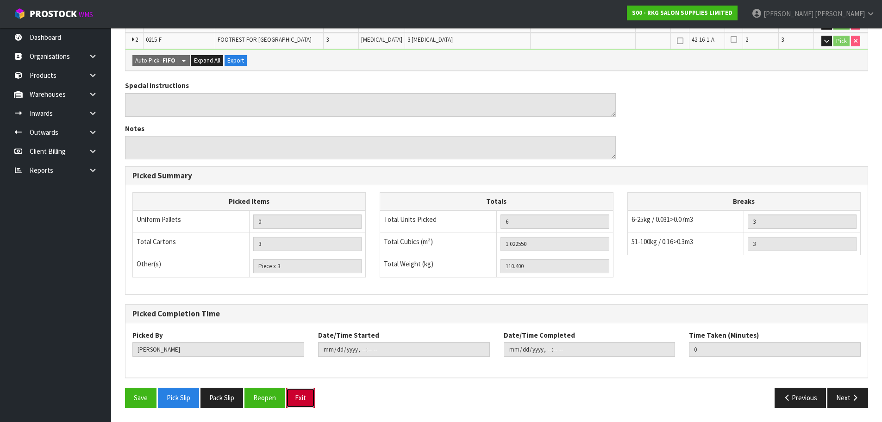
click at [299, 390] on button "Exit" at bounding box center [300, 397] width 29 height 20
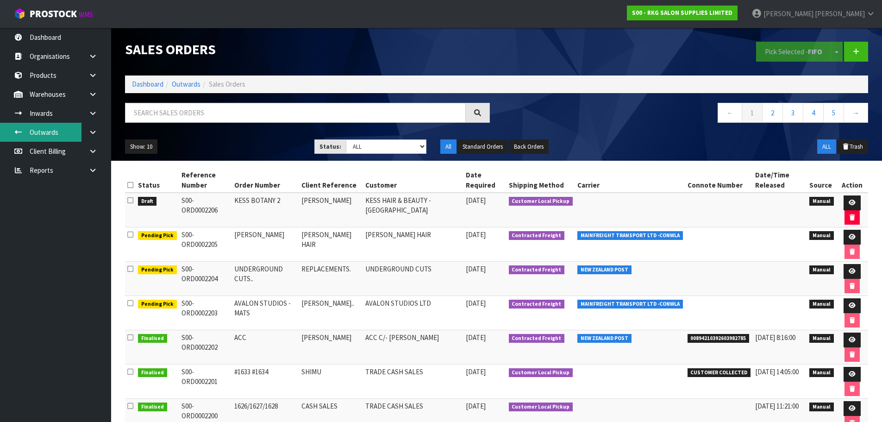
drag, startPoint x: 91, startPoint y: 127, endPoint x: 79, endPoint y: 134, distance: 14.1
click at [91, 127] on link at bounding box center [96, 132] width 30 height 19
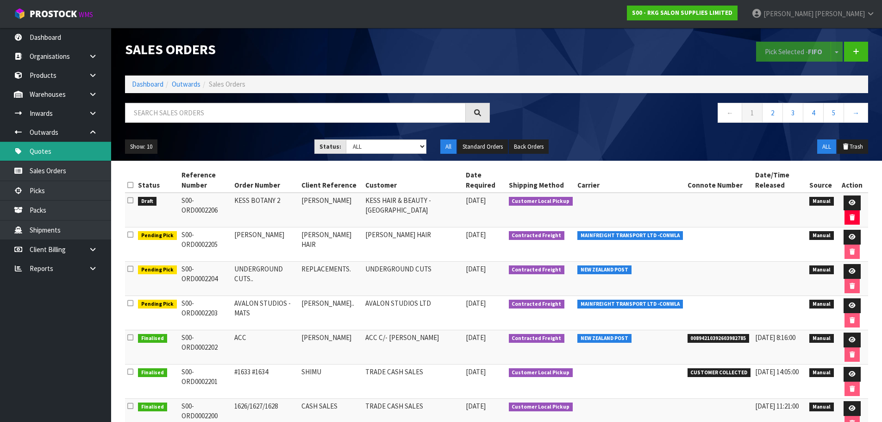
click at [37, 152] on link "Quotes" at bounding box center [55, 151] width 111 height 19
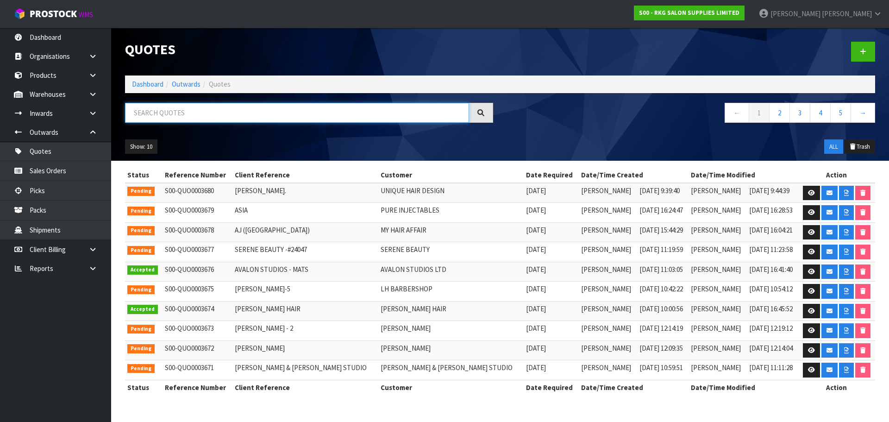
click at [145, 115] on input "text" at bounding box center [297, 113] width 344 height 20
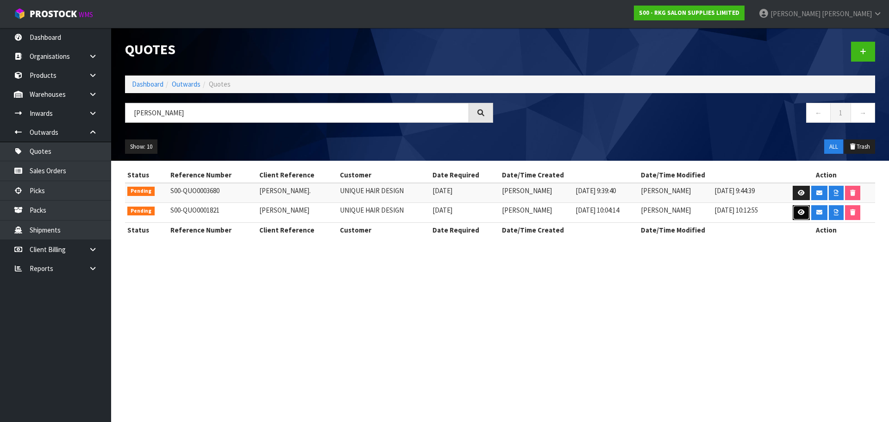
click at [799, 214] on icon at bounding box center [801, 212] width 7 height 6
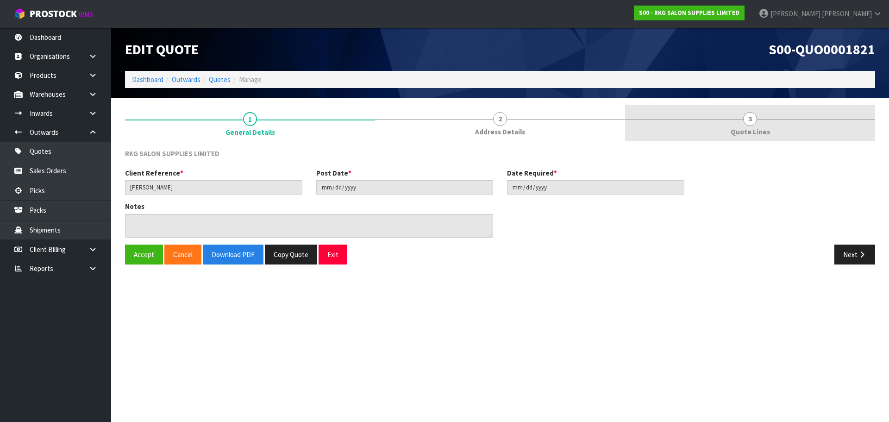
click at [760, 116] on link "3 Quote Lines" at bounding box center [750, 123] width 250 height 37
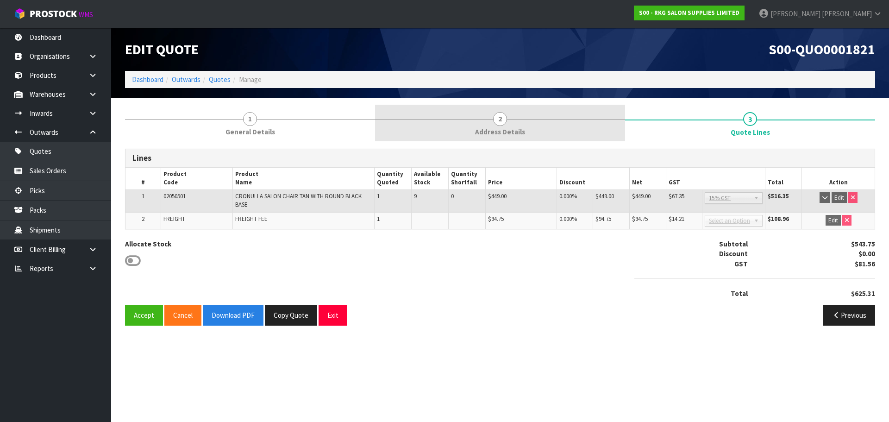
click at [494, 122] on span "2" at bounding box center [500, 119] width 14 height 14
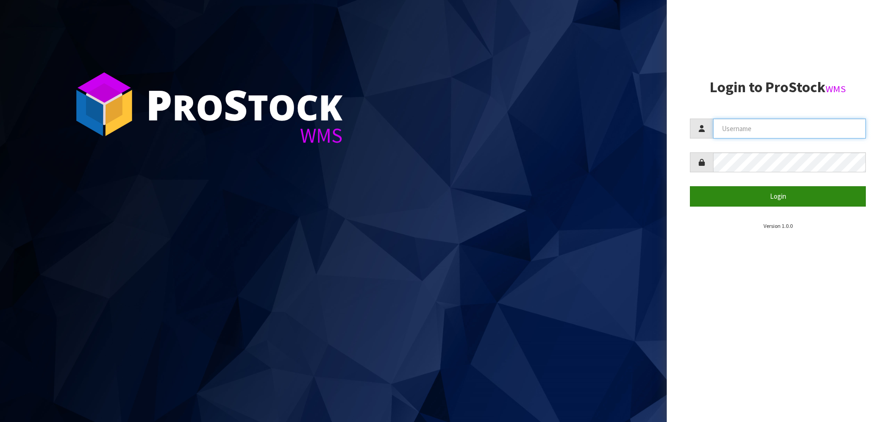
type input "[PERSON_NAME]"
click at [769, 199] on button "Login" at bounding box center [778, 196] width 176 height 20
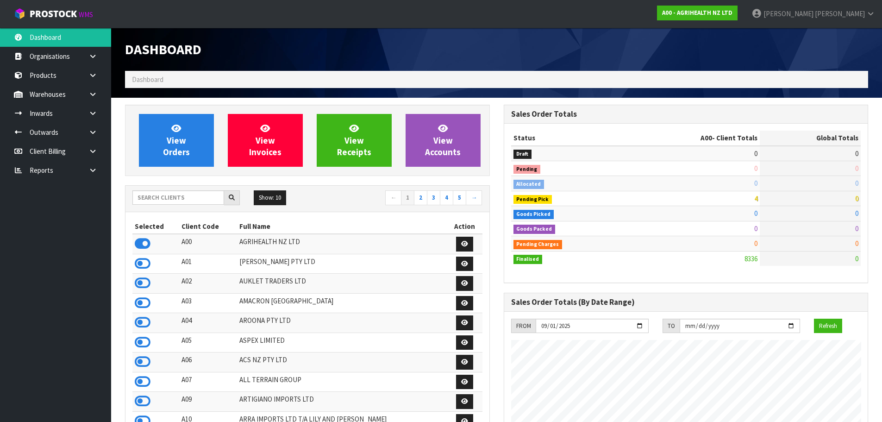
scroll to position [701, 378]
click at [164, 197] on input "text" at bounding box center [178, 197] width 92 height 14
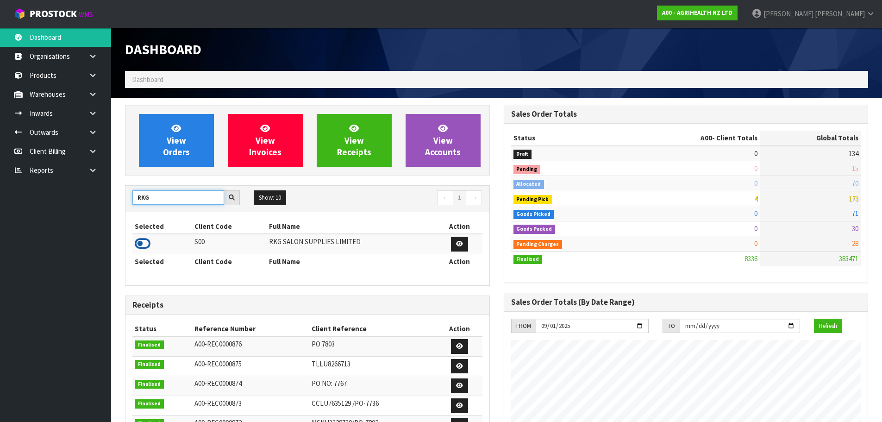
type input "RKG"
click at [149, 243] on icon at bounding box center [143, 244] width 16 height 14
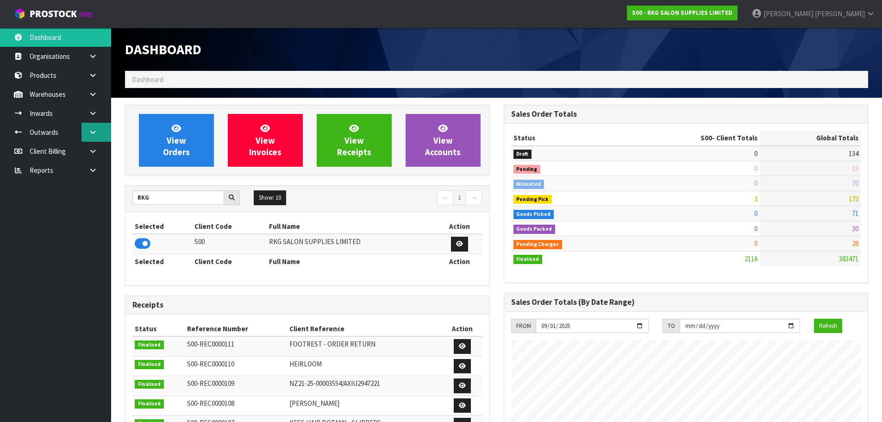
click at [95, 131] on icon at bounding box center [92, 132] width 9 height 7
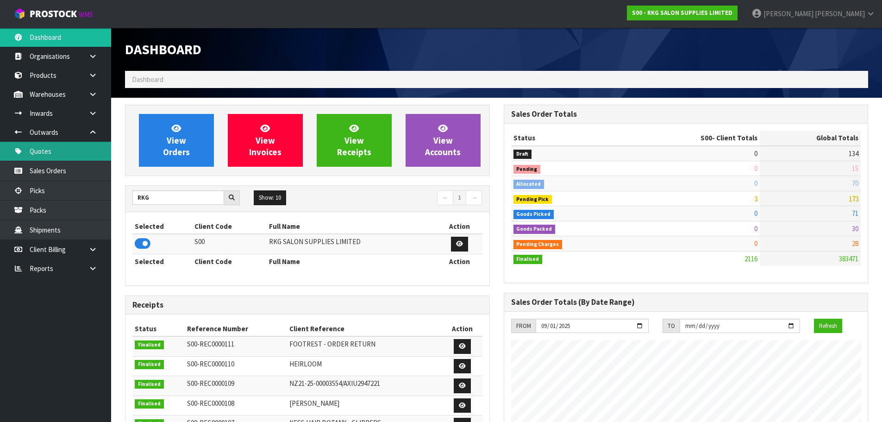
click at [62, 152] on link "Quotes" at bounding box center [55, 151] width 111 height 19
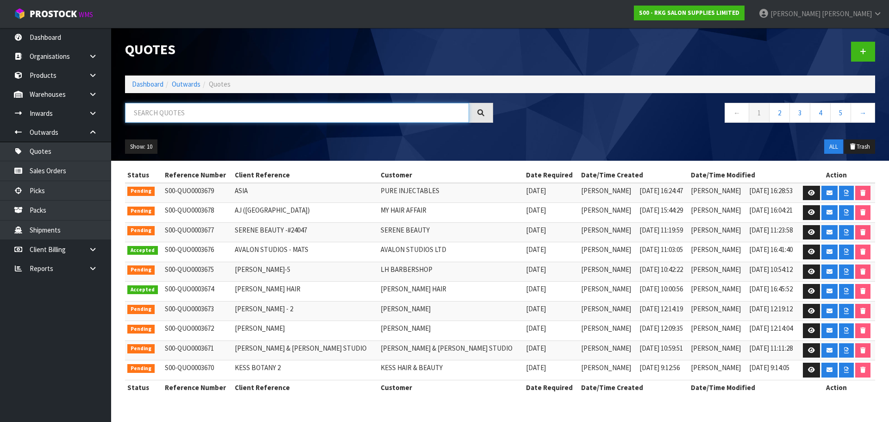
click at [230, 117] on input "text" at bounding box center [297, 113] width 344 height 20
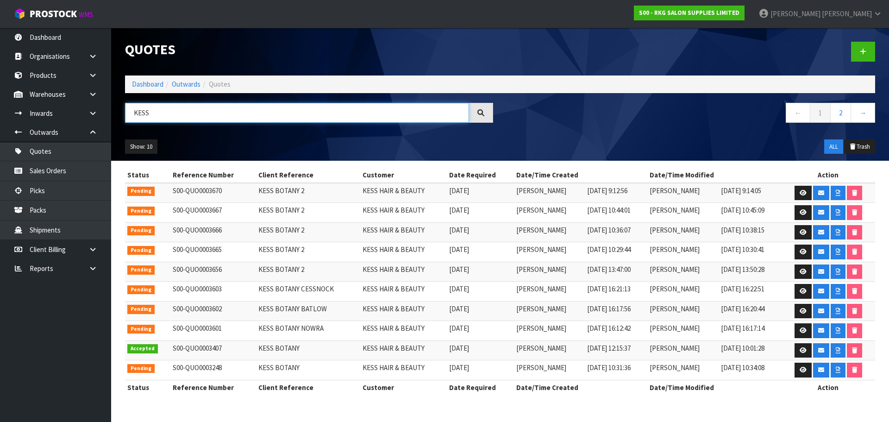
type input "KESS"
drag, startPoint x: 168, startPoint y: 114, endPoint x: 120, endPoint y: 117, distance: 47.8
click at [120, 117] on div "KESS" at bounding box center [309, 116] width 382 height 27
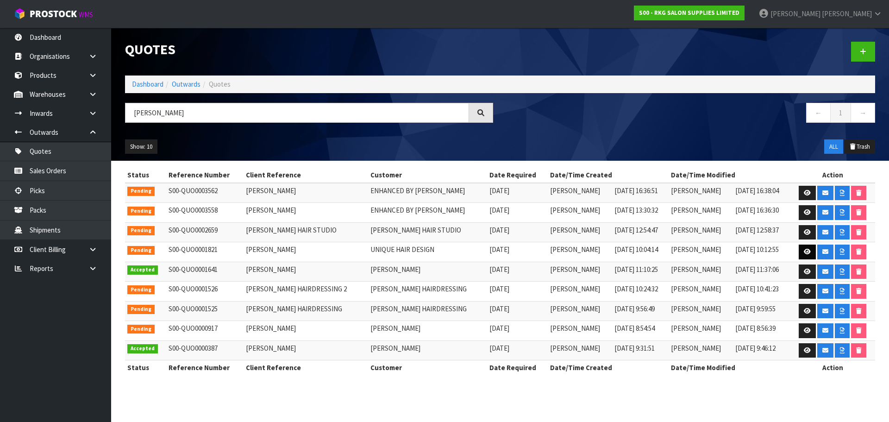
type input "[PERSON_NAME]"
click at [806, 252] on icon at bounding box center [807, 252] width 7 height 6
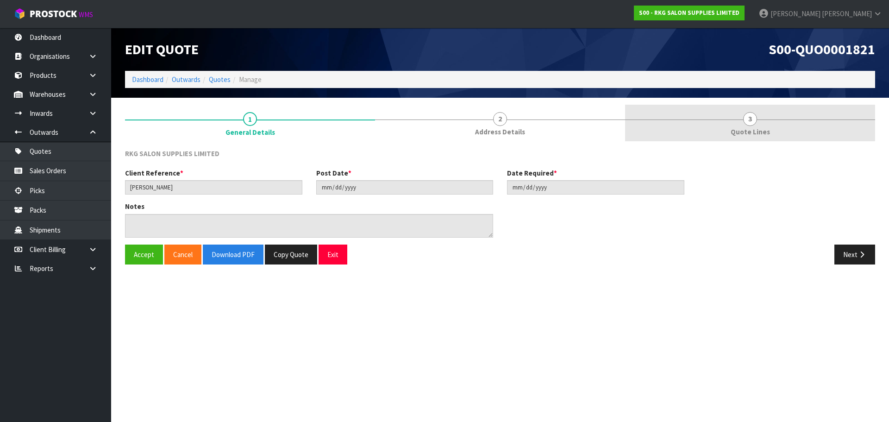
click at [750, 120] on span "3" at bounding box center [750, 119] width 14 height 14
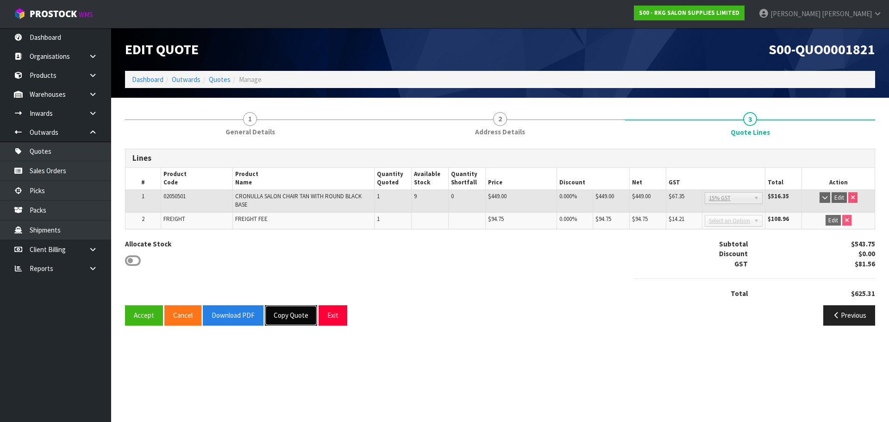
click at [293, 316] on button "Copy Quote" at bounding box center [291, 315] width 52 height 20
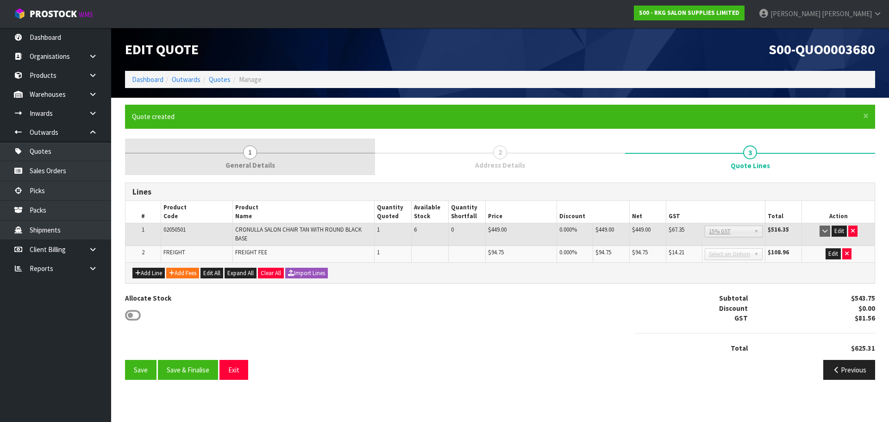
click at [250, 153] on span "1" at bounding box center [250, 152] width 14 height 14
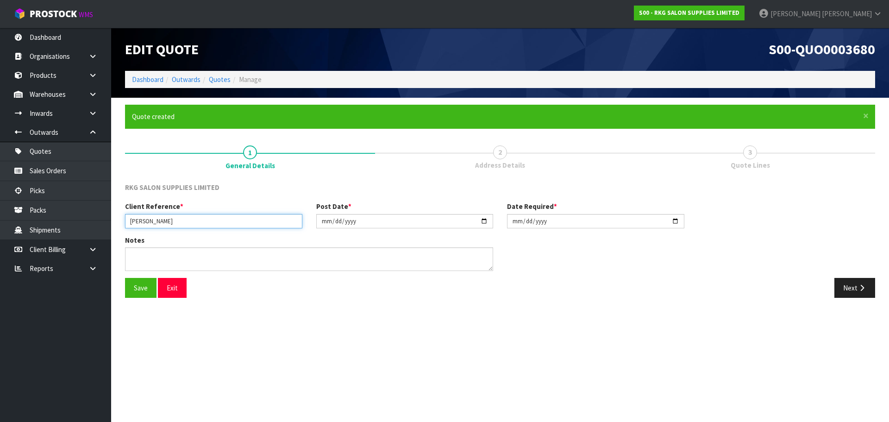
click at [167, 218] on input "[PERSON_NAME]" at bounding box center [213, 221] width 177 height 14
type input "[PERSON_NAME]."
click at [484, 220] on input "[DATE]" at bounding box center [404, 221] width 177 height 14
type input "[DATE]"
click at [678, 221] on input "[DATE]" at bounding box center [595, 221] width 177 height 14
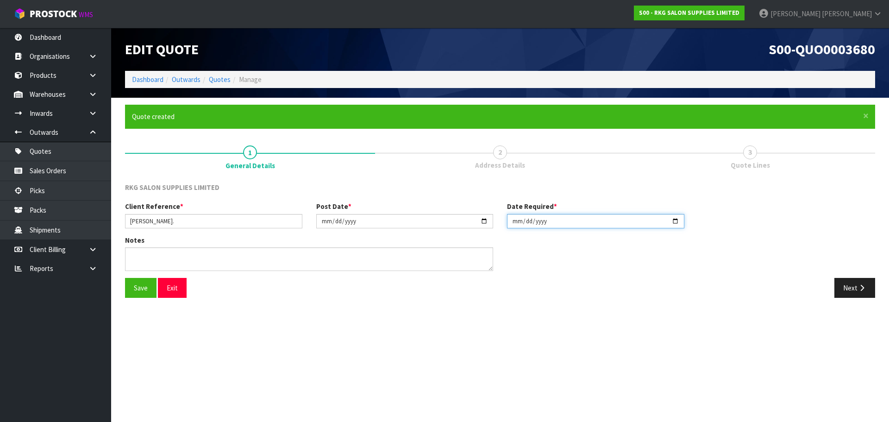
type input "[DATE]"
click at [133, 289] on button "Save" at bounding box center [140, 288] width 31 height 20
click at [854, 294] on button "Next" at bounding box center [854, 288] width 41 height 20
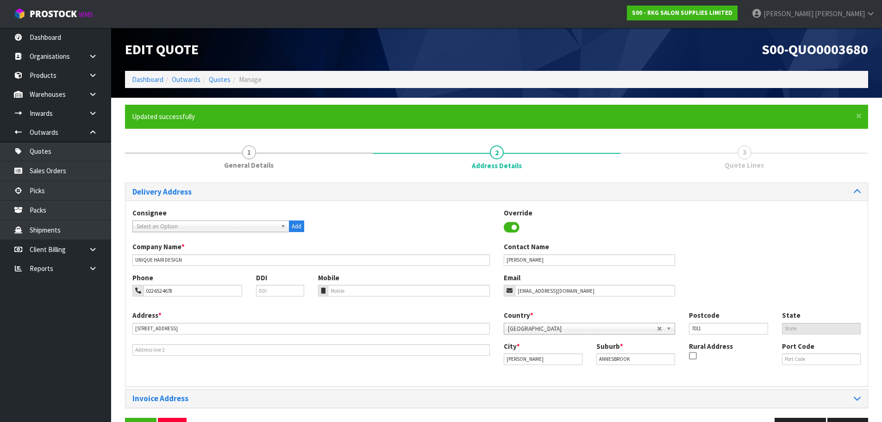
scroll to position [30, 0]
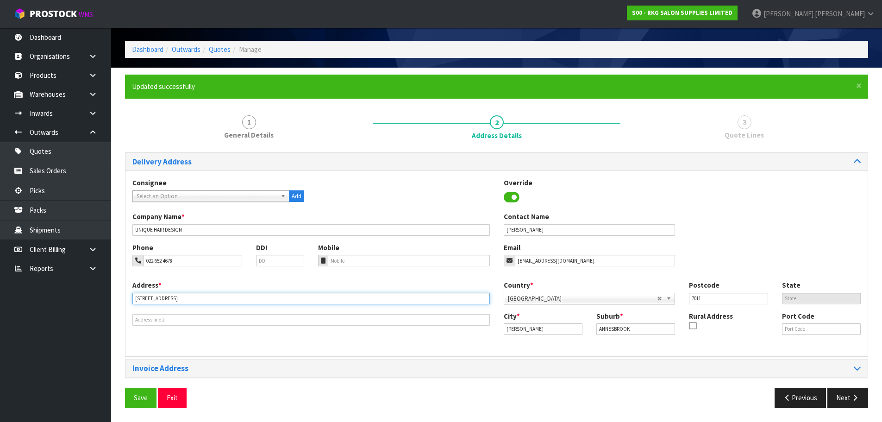
drag, startPoint x: 214, startPoint y: 297, endPoint x: 130, endPoint y: 306, distance: 84.7
click at [130, 306] on div "Address * [STREET_ADDRESS]" at bounding box center [310, 302] width 371 height 45
type input "[STREET_ADDRESS]"
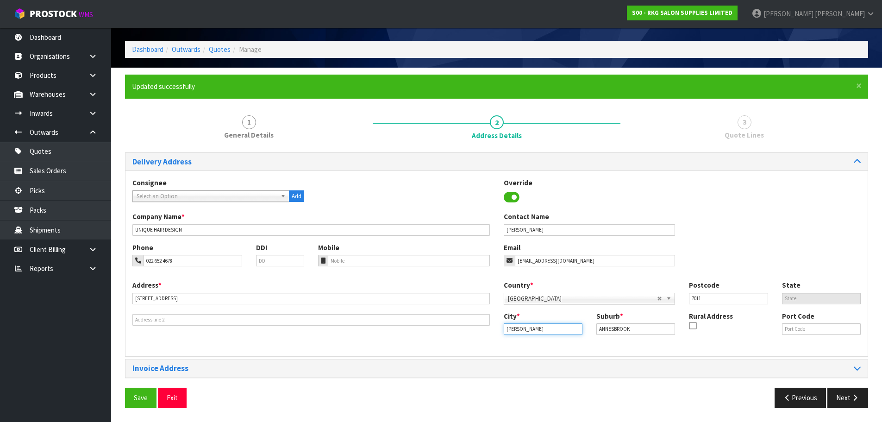
drag, startPoint x: 530, startPoint y: 331, endPoint x: 501, endPoint y: 332, distance: 28.7
click at [501, 332] on div "City * [PERSON_NAME]" at bounding box center [543, 323] width 93 height 24
drag, startPoint x: 639, startPoint y: 329, endPoint x: 586, endPoint y: 334, distance: 53.5
click at [586, 334] on div "City * [PERSON_NAME] Suburb * ANNESBROOK Rural Address Port Code" at bounding box center [682, 326] width 371 height 31
type input "STOKE"
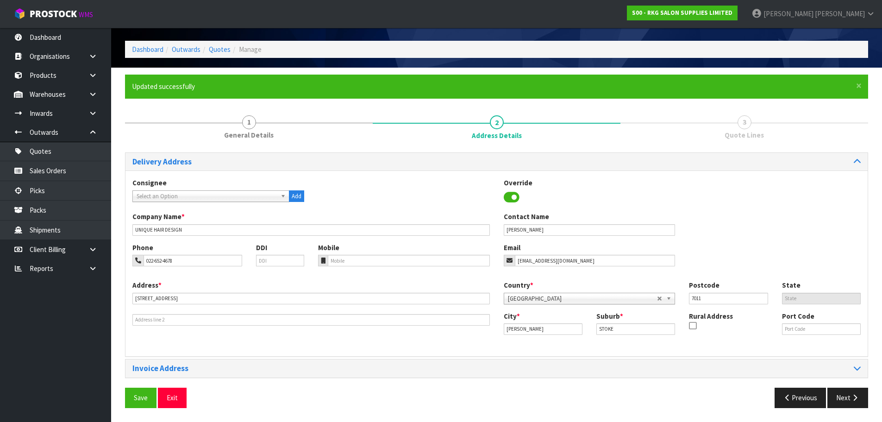
click at [575, 350] on div "Consignee 000001.BAY MECHANICS - BAY MECHANICS 000001A - BRAKE & TRANSMISSION N…" at bounding box center [496, 263] width 742 height 186
click at [138, 403] on button "Save" at bounding box center [140, 397] width 31 height 20
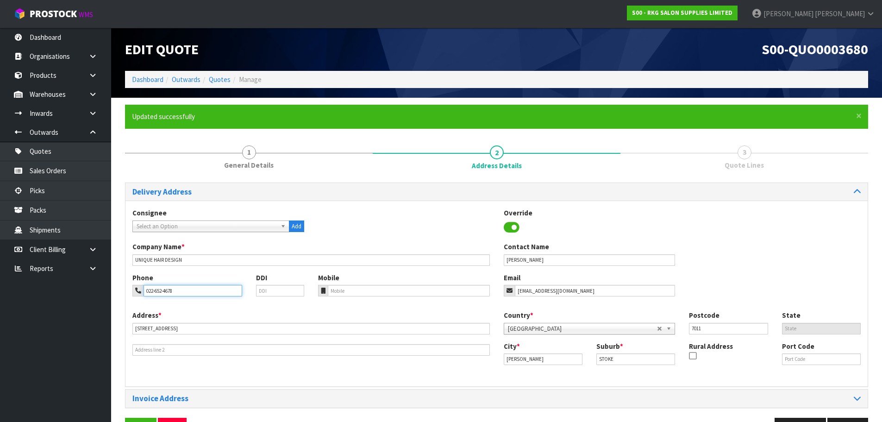
click at [187, 290] on input "022-652-4678" at bounding box center [193, 291] width 99 height 12
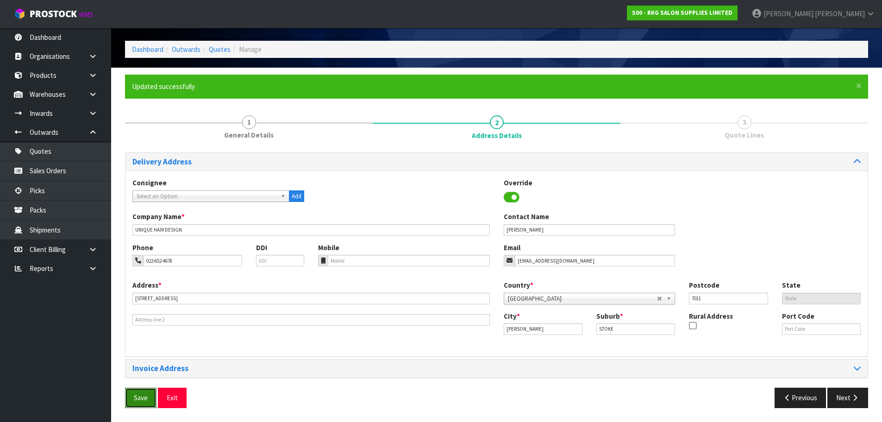
click at [136, 396] on button "Save" at bounding box center [140, 397] width 31 height 20
click at [849, 399] on button "Next" at bounding box center [847, 397] width 41 height 20
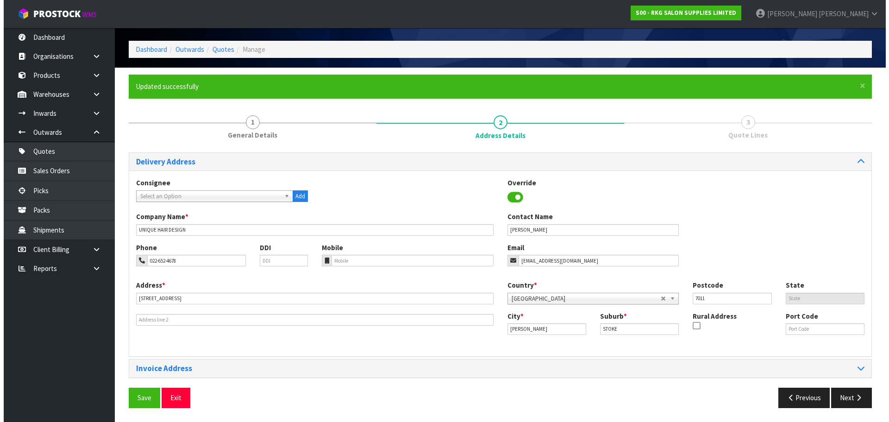
scroll to position [0, 0]
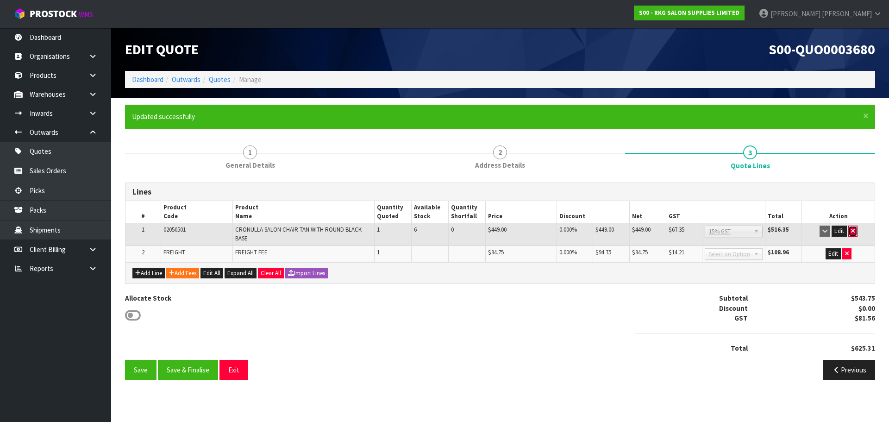
click at [854, 230] on icon "button" at bounding box center [853, 231] width 4 height 6
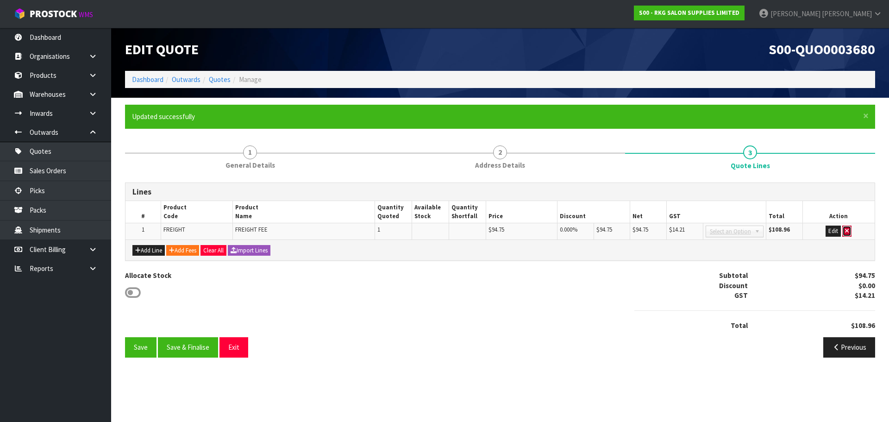
click at [849, 231] on button "button" at bounding box center [846, 230] width 9 height 11
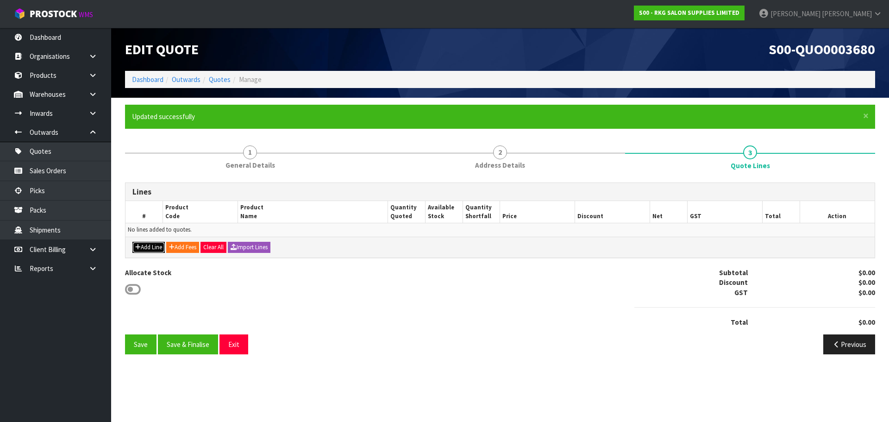
click at [147, 246] on button "Add Line" at bounding box center [148, 247] width 32 height 11
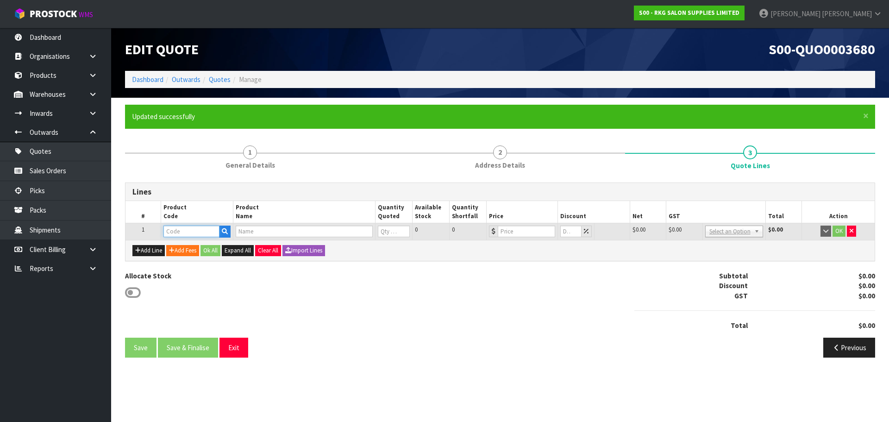
click at [187, 233] on input "text" at bounding box center [191, 231] width 56 height 12
type input "020501"
click at [186, 257] on strong "020501" at bounding box center [184, 259] width 22 height 9
type input "02050101"
type input "CRONULLA SALON CHAIR BLACK WITH ROUND BLACK BASE"
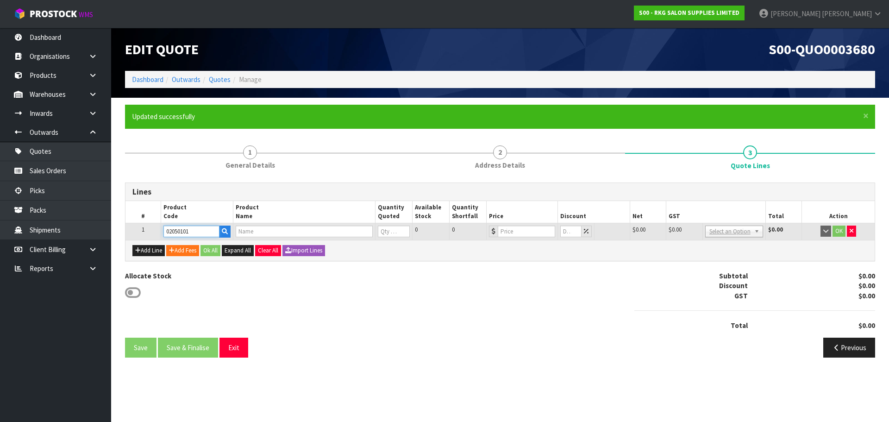
type input "0"
type input "499"
type input "0"
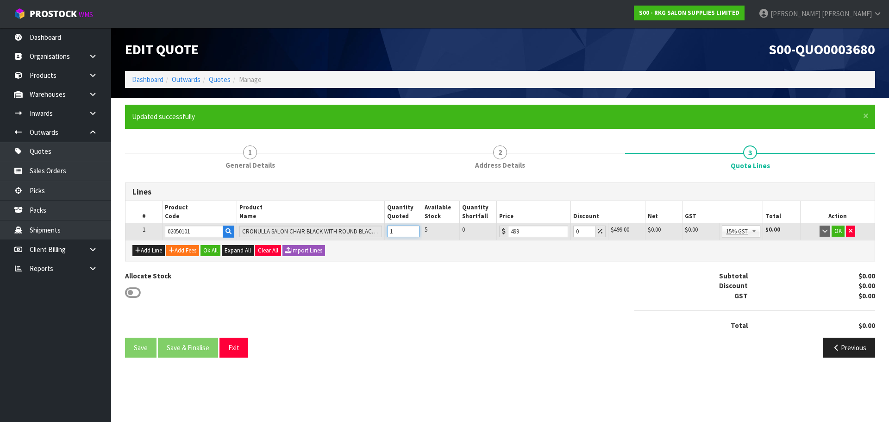
click at [416, 228] on input "1" at bounding box center [403, 231] width 32 height 12
type input "2"
click at [416, 228] on input "2" at bounding box center [403, 231] width 32 height 12
drag, startPoint x: 579, startPoint y: 232, endPoint x: 572, endPoint y: 232, distance: 6.5
click at [573, 232] on input "0" at bounding box center [584, 231] width 22 height 12
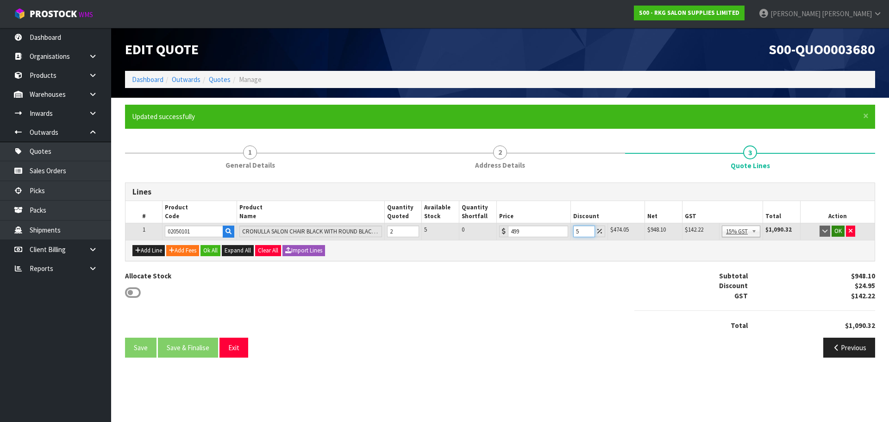
type input "5"
click at [837, 233] on button "OK" at bounding box center [837, 230] width 13 height 11
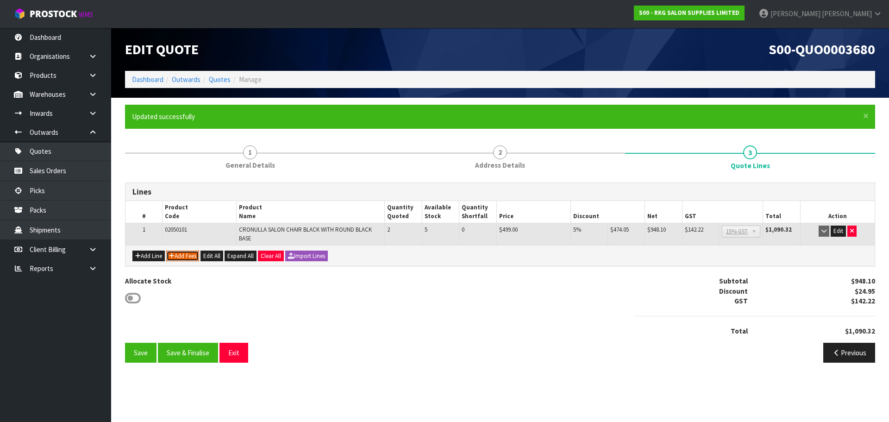
click at [181, 253] on button "Add Fees" at bounding box center [182, 255] width 33 height 11
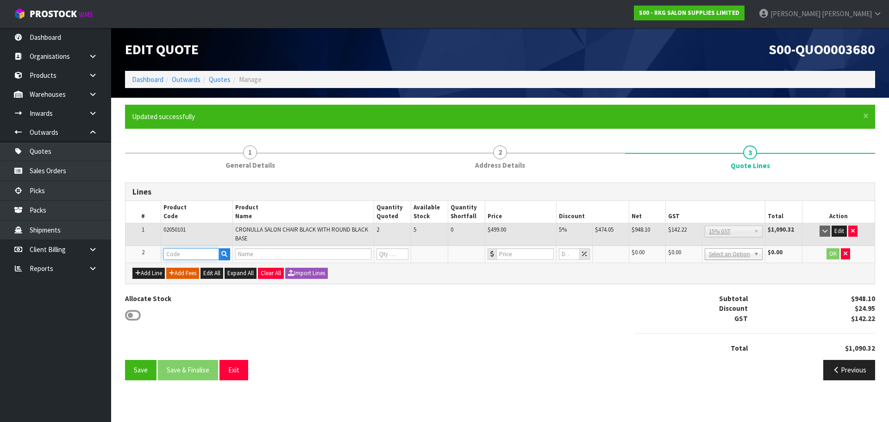
click at [181, 253] on input "text" at bounding box center [191, 254] width 56 height 12
type input "FRE"
click at [183, 270] on strong "FRE" at bounding box center [179, 269] width 12 height 9
type input "FREIGHT"
type input "FREIGHT FEE"
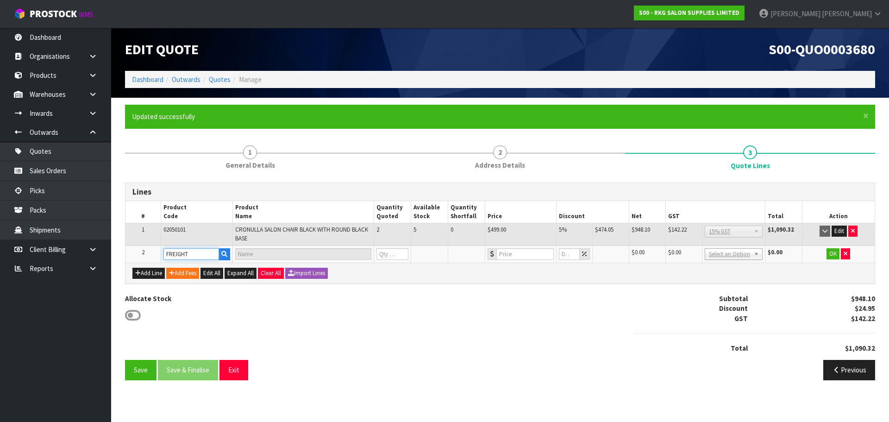
type input "1"
type input "0"
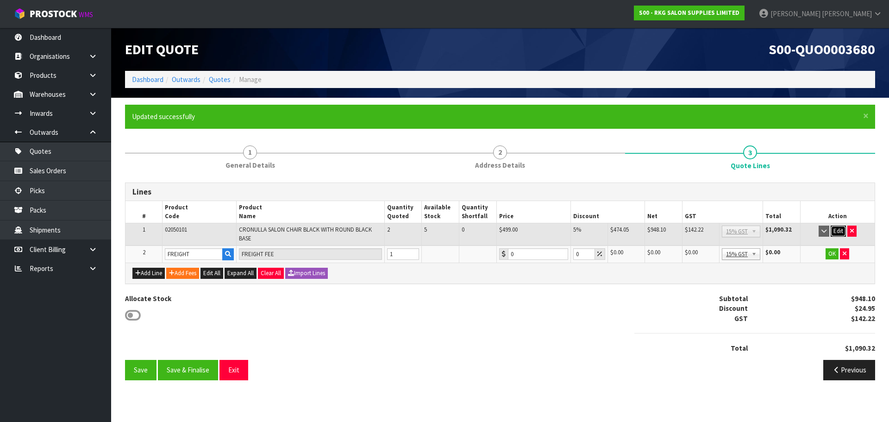
click at [841, 231] on button "Edit" at bounding box center [838, 230] width 15 height 11
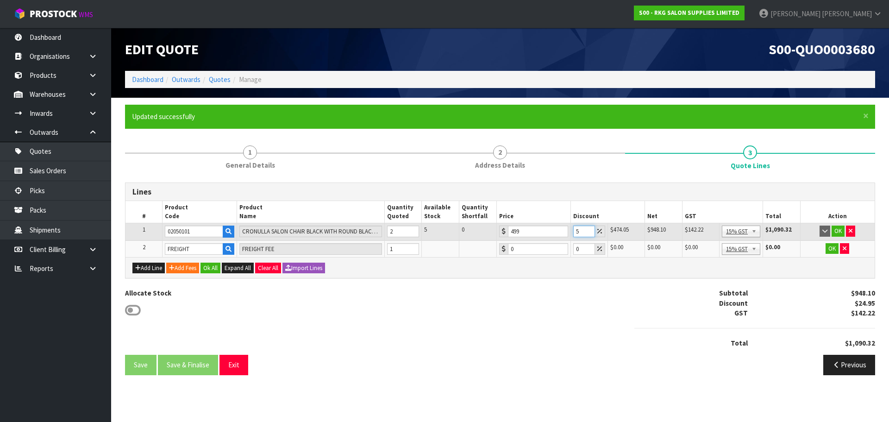
click at [574, 231] on input "5" at bounding box center [584, 231] width 22 height 12
type input "2.5"
click at [838, 231] on button "OK" at bounding box center [837, 230] width 13 height 11
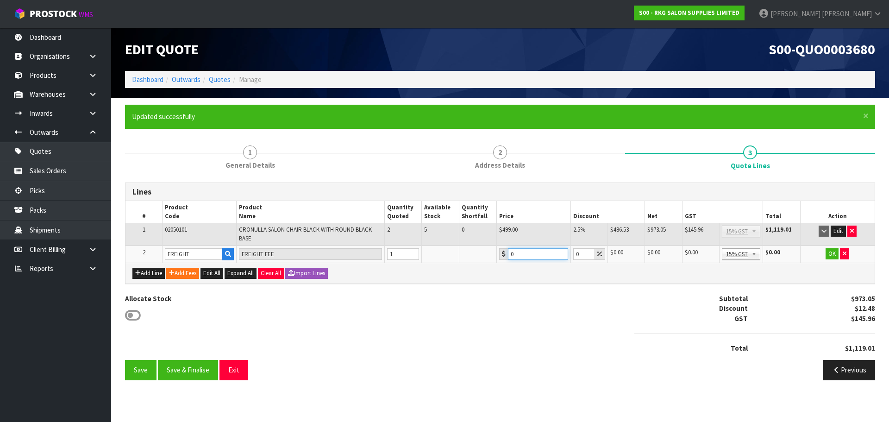
drag, startPoint x: 519, startPoint y: 254, endPoint x: 511, endPoint y: 255, distance: 8.8
click at [511, 255] on input "0" at bounding box center [538, 254] width 60 height 12
type input "197.85"
click at [836, 253] on button "OK" at bounding box center [831, 253] width 13 height 11
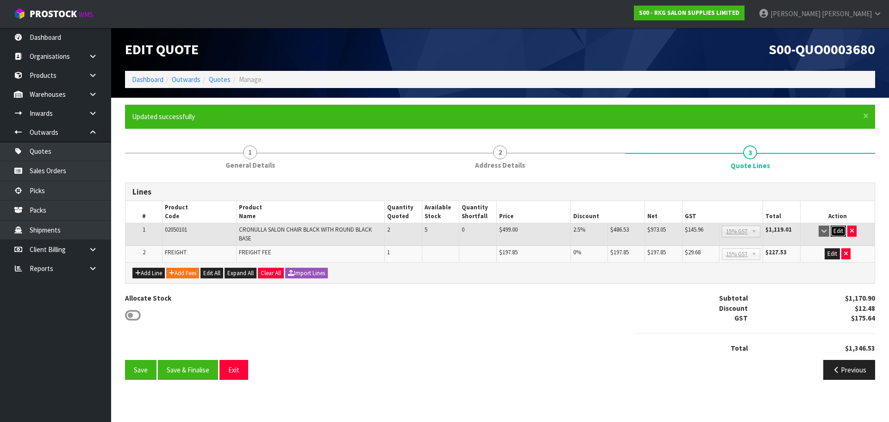
click at [835, 232] on button "Edit" at bounding box center [838, 230] width 15 height 11
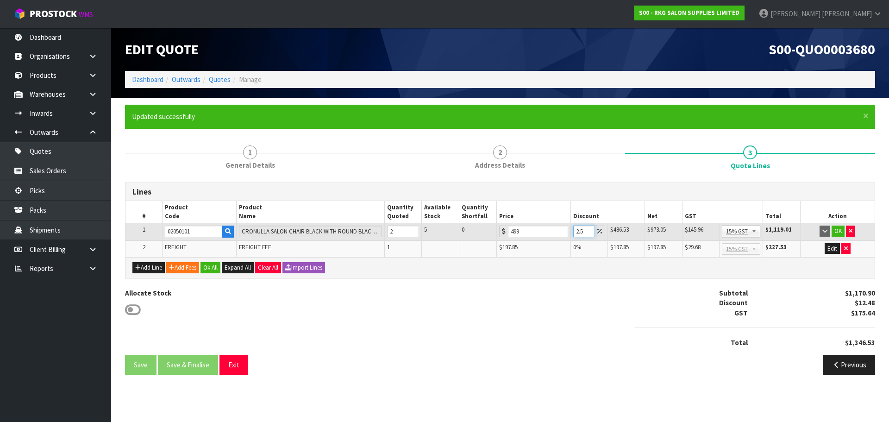
drag, startPoint x: 583, startPoint y: 232, endPoint x: 570, endPoint y: 233, distance: 13.0
click at [570, 233] on td "2.5" at bounding box center [588, 231] width 37 height 17
type input "5"
click at [838, 233] on button "OK" at bounding box center [837, 230] width 13 height 11
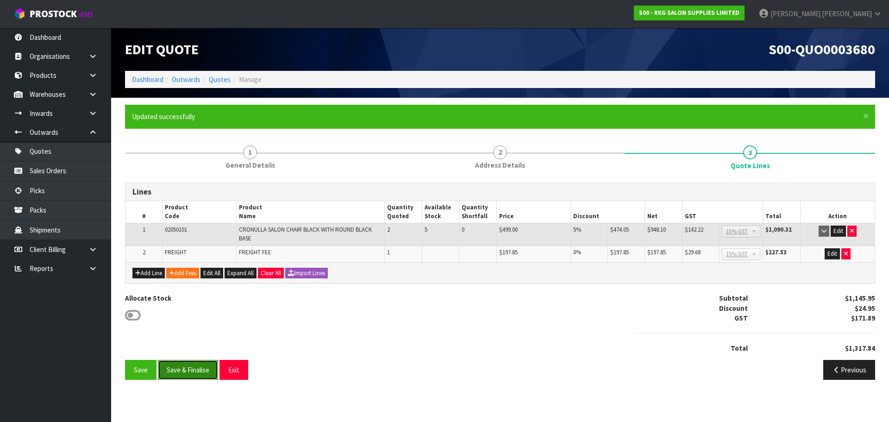
click at [193, 373] on button "Save & Finalise" at bounding box center [188, 370] width 60 height 20
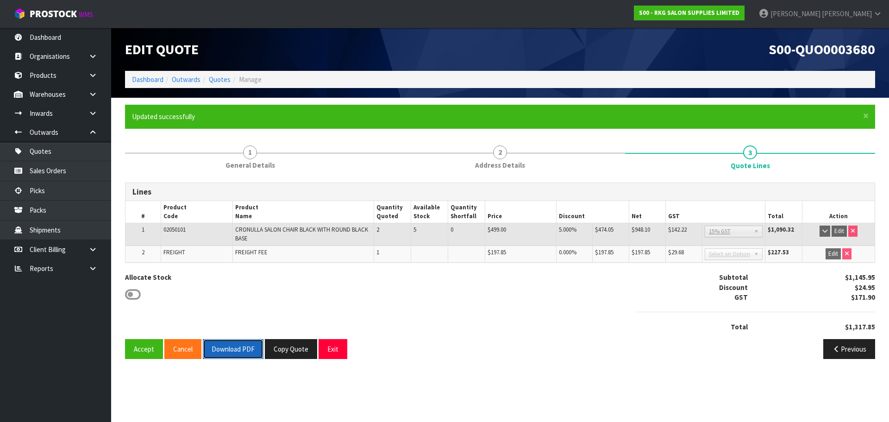
click at [230, 355] on button "Download PDF" at bounding box center [233, 349] width 61 height 20
